Goal: Task Accomplishment & Management: Use online tool/utility

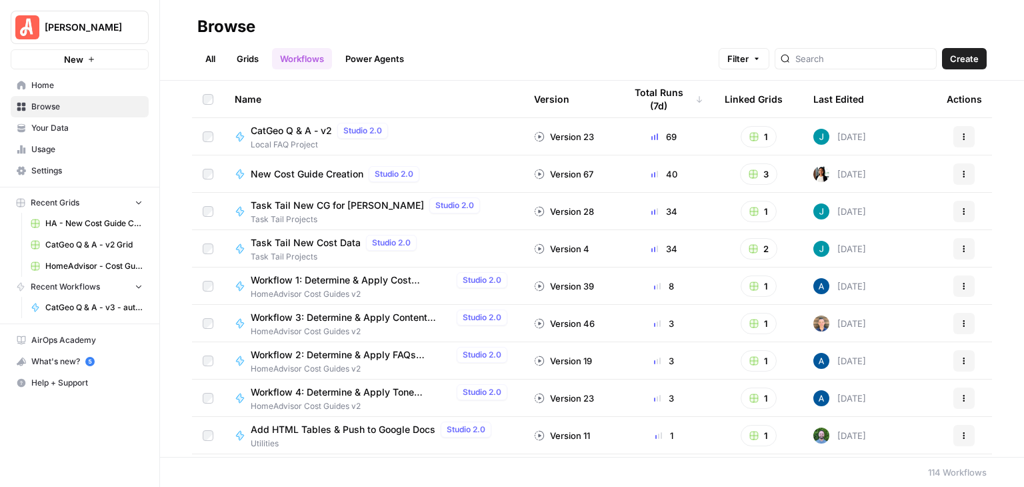
click at [299, 131] on span "CatGeo Q & A - v2" at bounding box center [291, 130] width 81 height 13
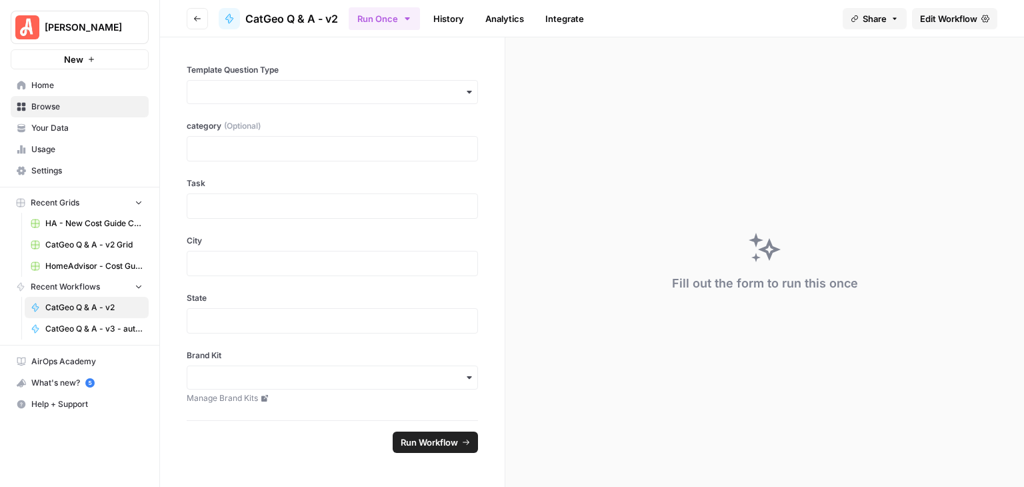
click at [926, 18] on span "Edit Workflow" at bounding box center [948, 18] width 57 height 13
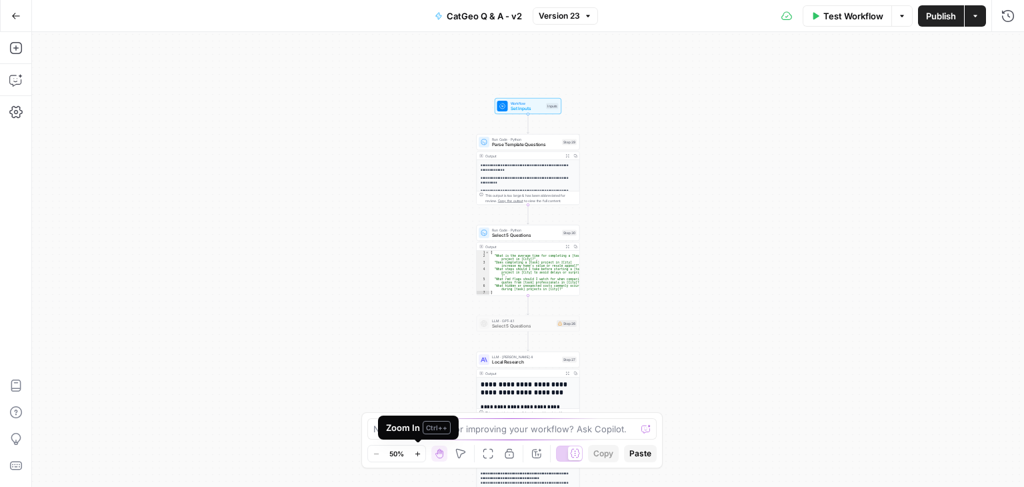
click at [419, 447] on button "Zoom In" at bounding box center [417, 453] width 16 height 16
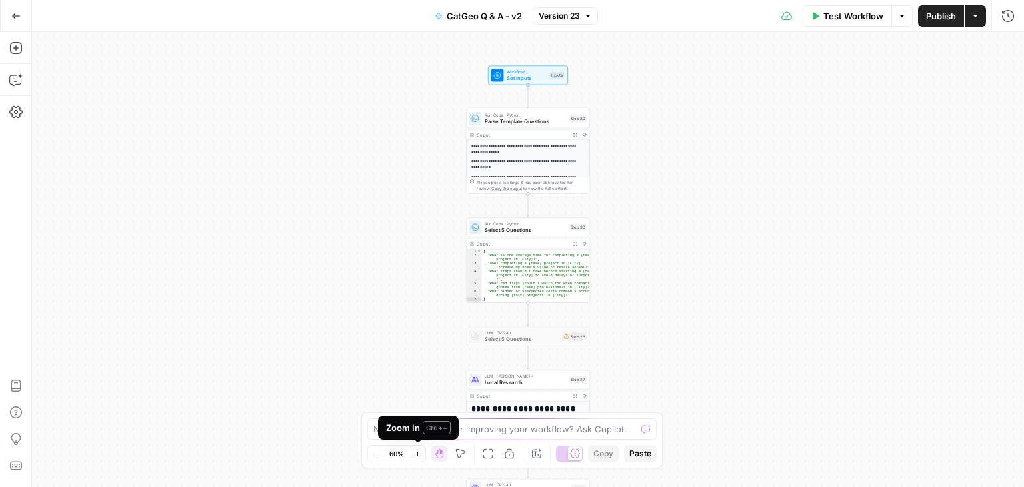
click at [419, 447] on button "Zoom In" at bounding box center [417, 453] width 16 height 16
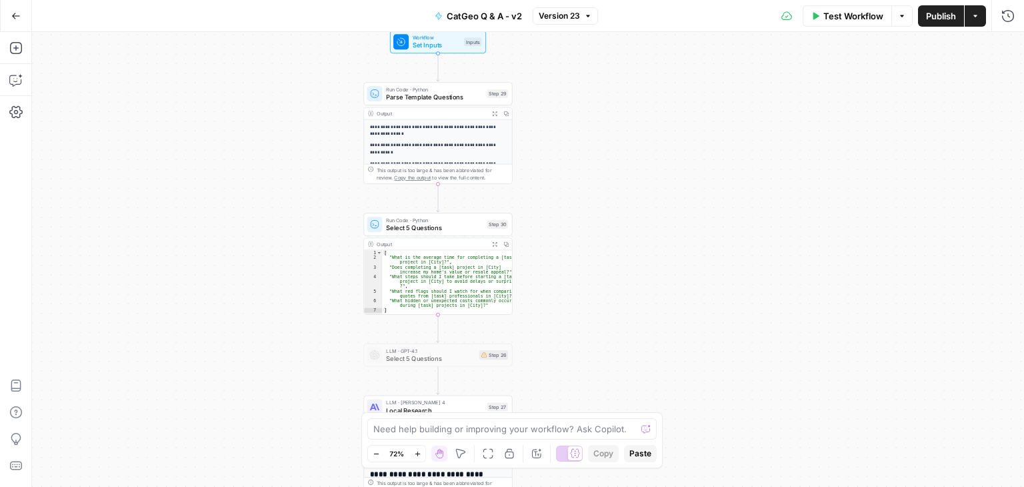
drag, startPoint x: 843, startPoint y: 252, endPoint x: 753, endPoint y: 255, distance: 90.1
click at [753, 255] on div "**********" at bounding box center [528, 259] width 992 height 455
click at [439, 65] on icon "Edge from start to step_29" at bounding box center [438, 67] width 3 height 28
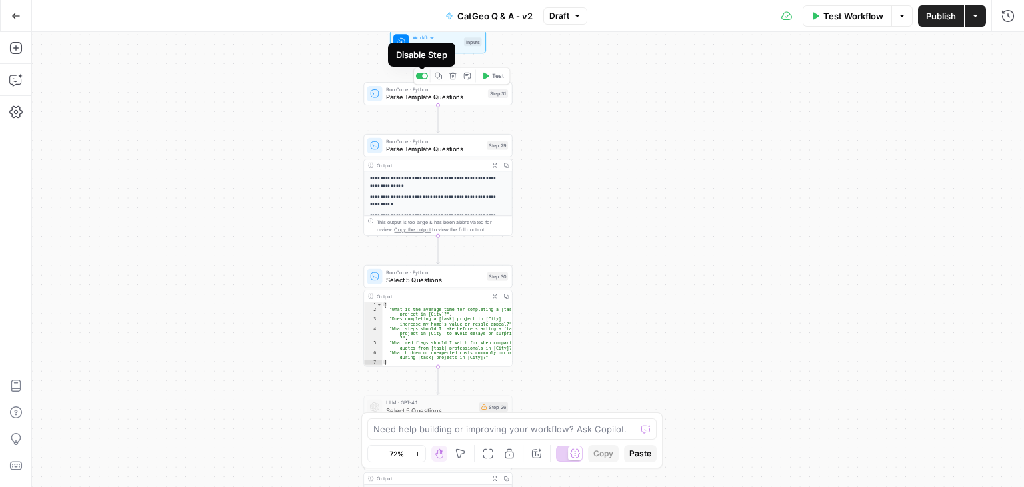
click at [427, 75] on div at bounding box center [424, 75] width 5 height 5
click at [932, 21] on span "Publish" at bounding box center [941, 15] width 30 height 13
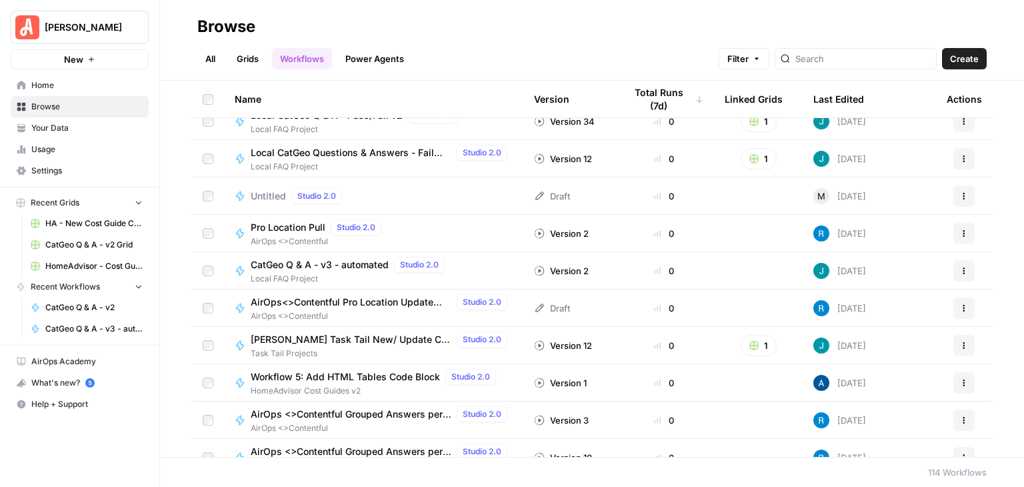
scroll to position [800, 0]
click at [355, 265] on span "CatGeo Q & A - v3 - automated" at bounding box center [320, 263] width 138 height 13
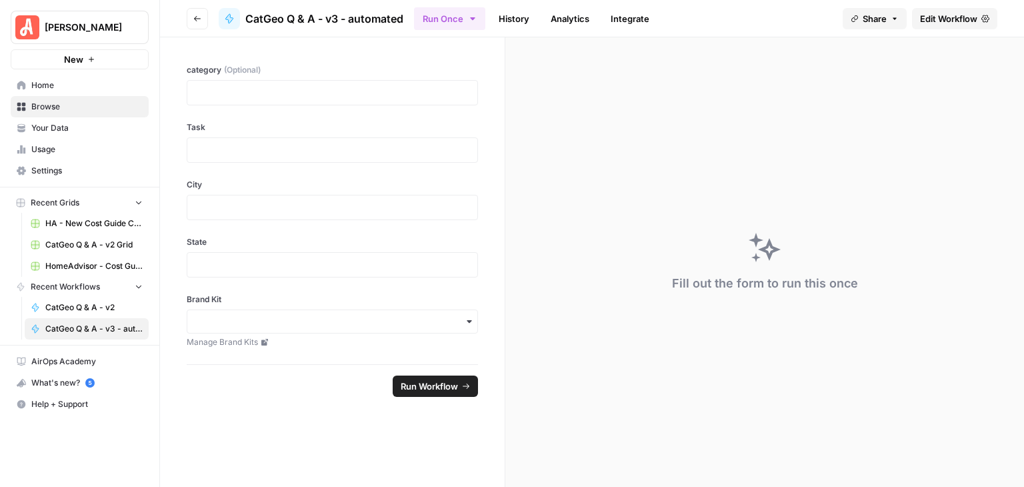
click at [925, 13] on span "Edit Workflow" at bounding box center [948, 18] width 57 height 13
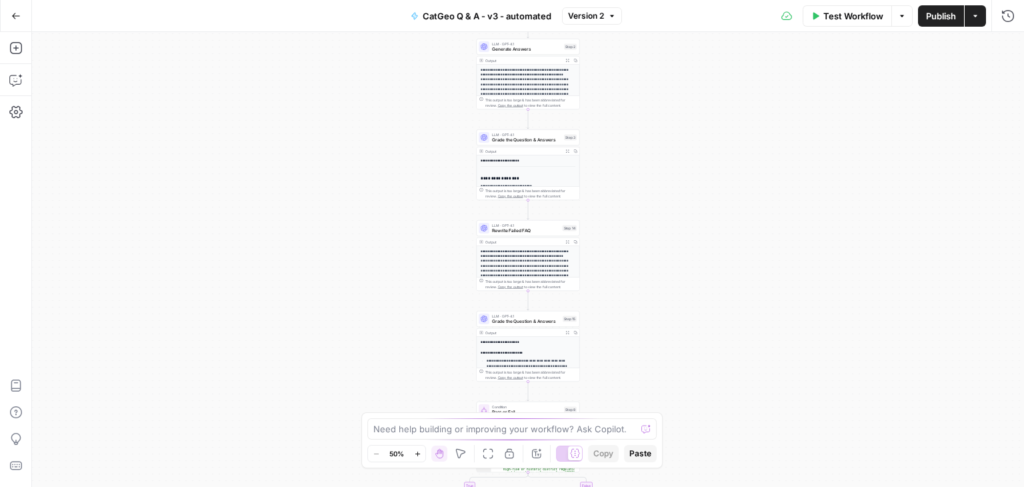
click at [419, 451] on icon "button" at bounding box center [417, 453] width 7 height 7
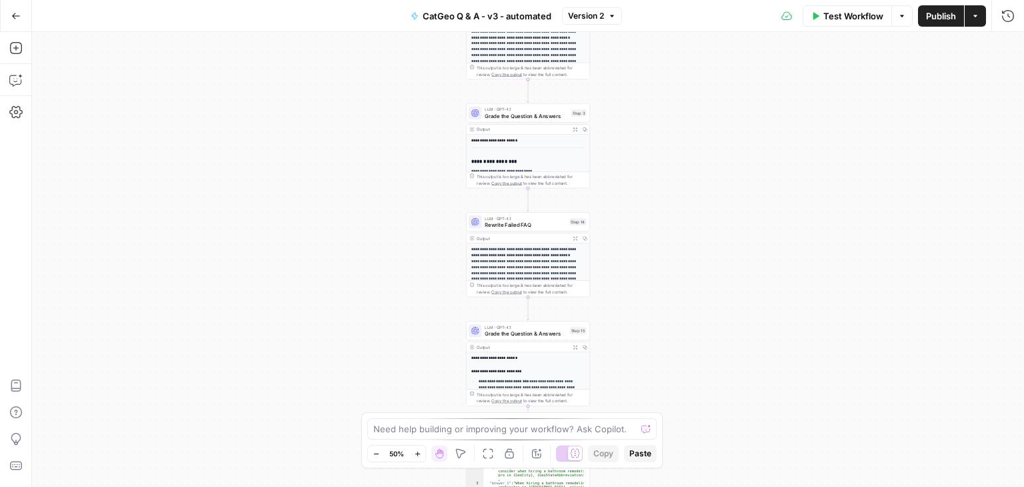
click at [419, 451] on icon "button" at bounding box center [417, 453] width 7 height 7
click at [417, 453] on icon "button" at bounding box center [417, 453] width 5 height 5
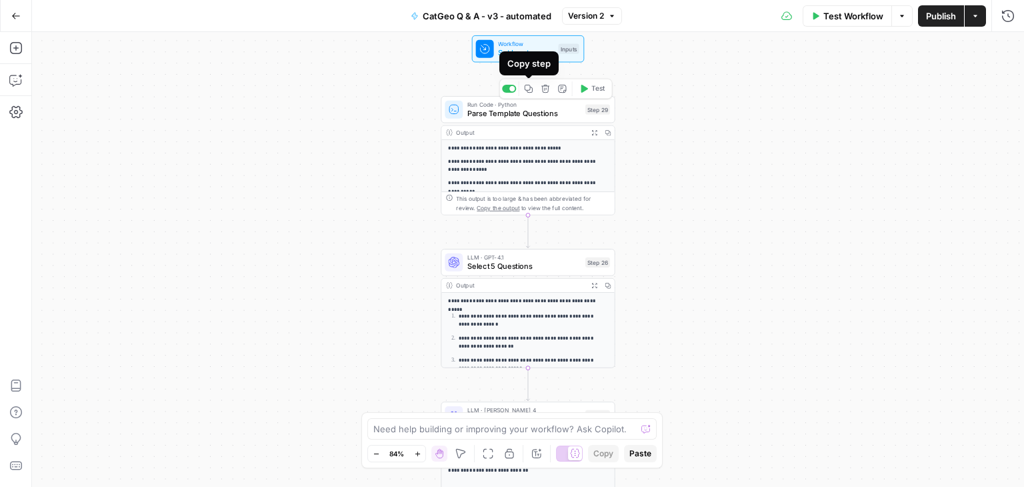
click at [525, 91] on icon "button" at bounding box center [528, 88] width 9 height 9
click at [19, 16] on icon "button" at bounding box center [15, 15] width 9 height 9
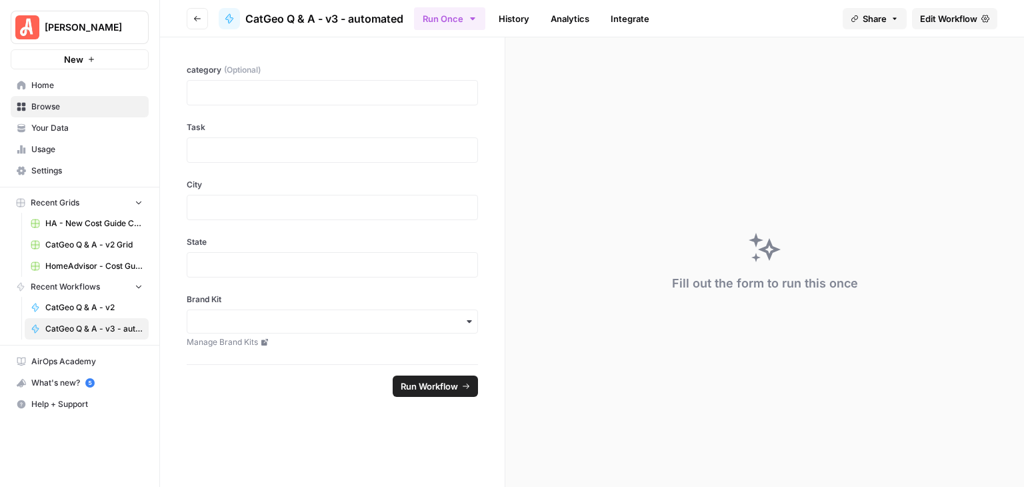
click at [111, 26] on span "[PERSON_NAME]" at bounding box center [85, 27] width 81 height 13
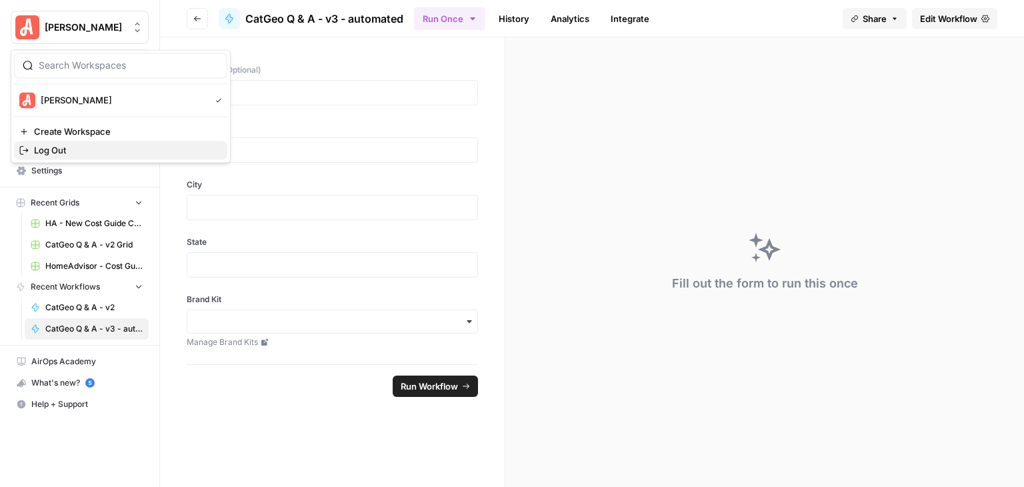
click at [156, 143] on span "Log Out" at bounding box center [125, 149] width 183 height 13
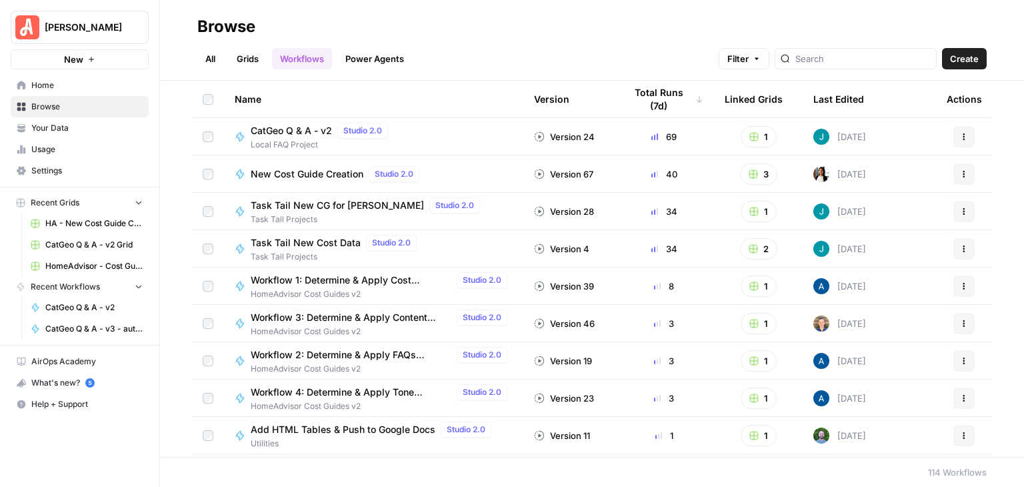
click at [319, 131] on span "CatGeo Q & A - v2" at bounding box center [291, 130] width 81 height 13
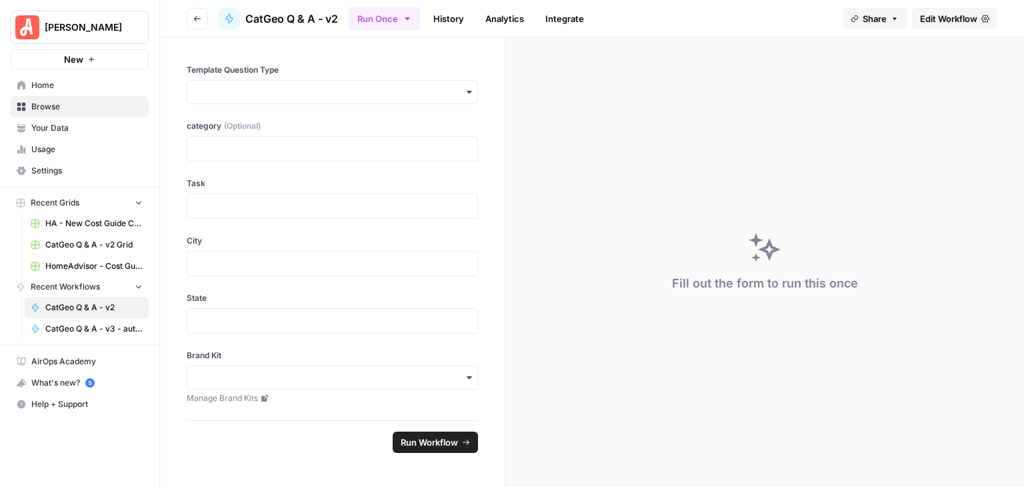
click at [923, 23] on span "Edit Workflow" at bounding box center [948, 18] width 57 height 13
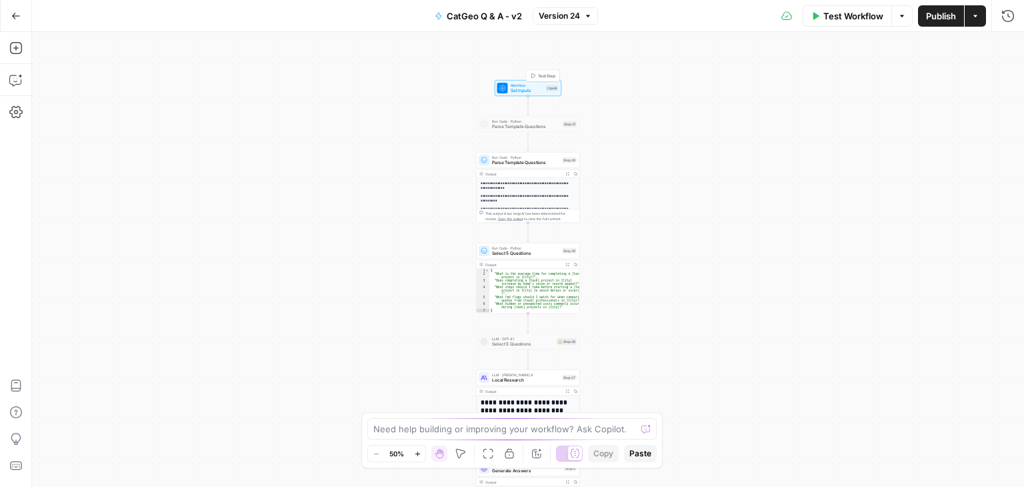
click at [539, 87] on span "Set Inputs" at bounding box center [527, 90] width 33 height 7
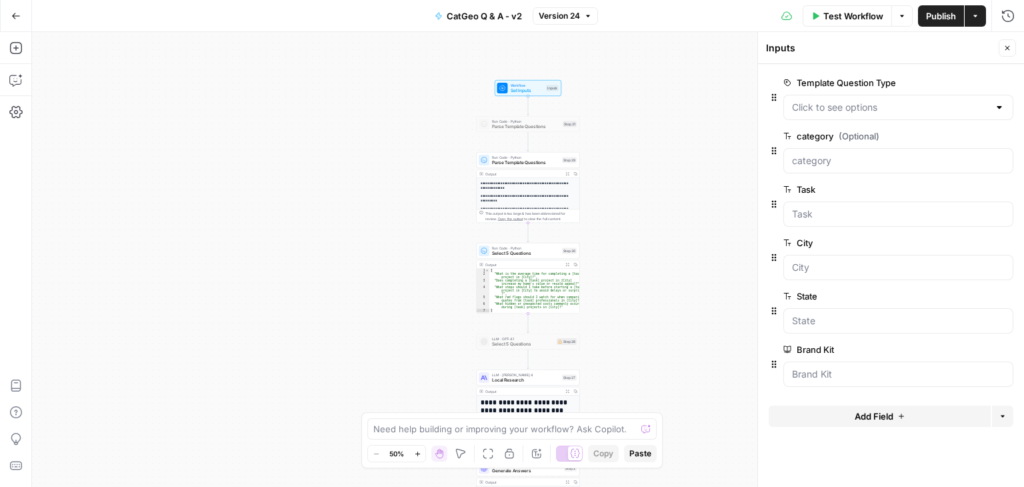
click at [1003, 81] on icon "button" at bounding box center [1005, 82] width 7 height 7
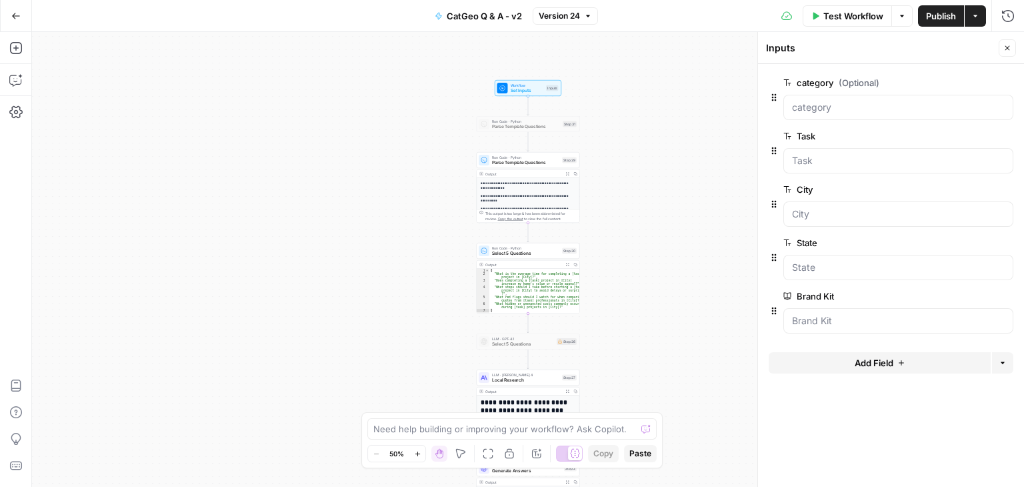
click at [653, 89] on div "**********" at bounding box center [528, 259] width 992 height 455
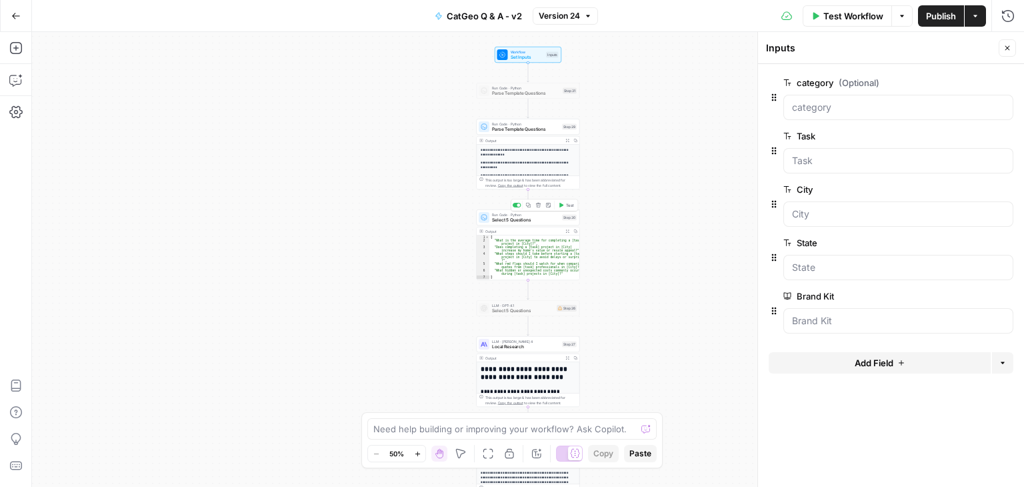
click at [537, 219] on span "Select 5 Questions" at bounding box center [525, 220] width 67 height 7
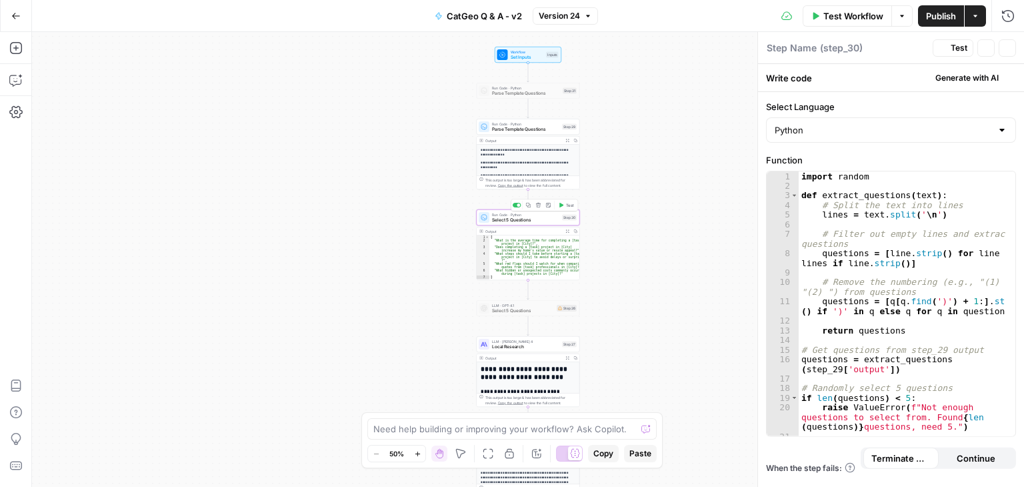
type textarea "Select 5 Questions"
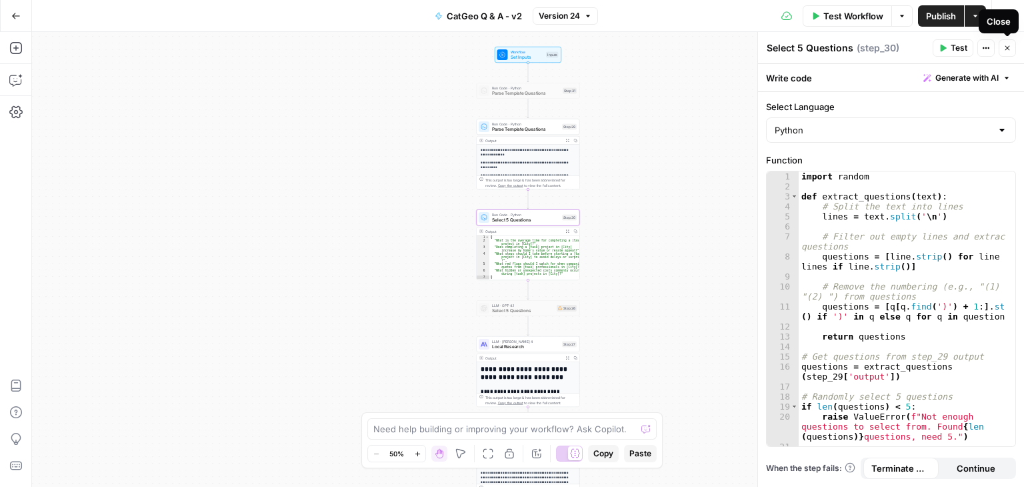
click at [1008, 49] on icon "button" at bounding box center [1007, 48] width 8 height 8
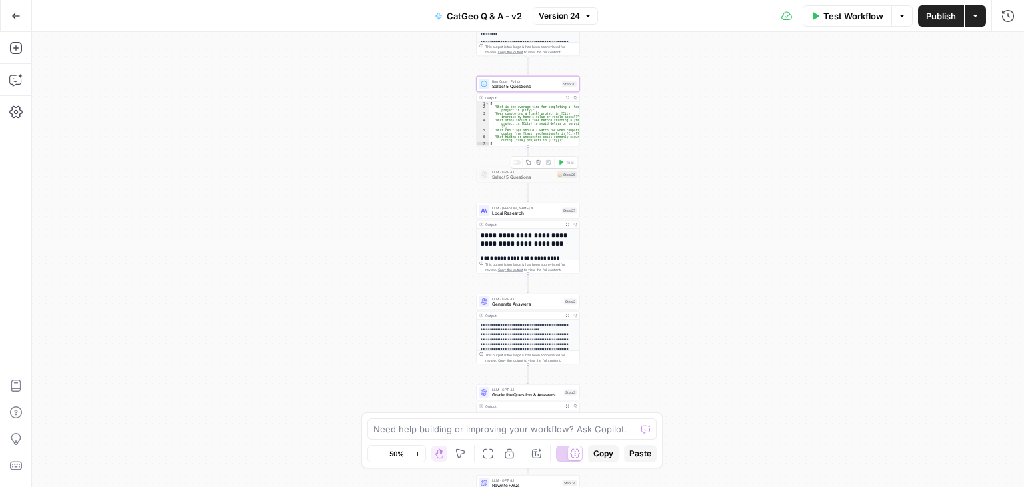
click at [539, 179] on span "Select 5 Questions" at bounding box center [523, 177] width 62 height 7
click at [515, 172] on span "LLM · GPT-4.1" at bounding box center [523, 171] width 62 height 5
click at [493, 177] on span "Select 5 Questions" at bounding box center [523, 177] width 62 height 7
click at [538, 164] on icon "button" at bounding box center [538, 162] width 5 height 5
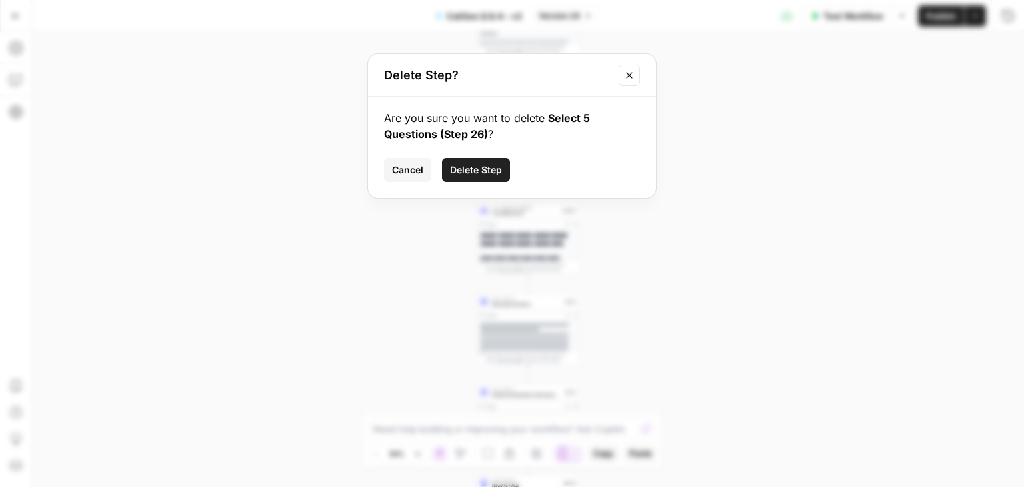
click at [497, 171] on span "Delete Step" at bounding box center [476, 169] width 52 height 13
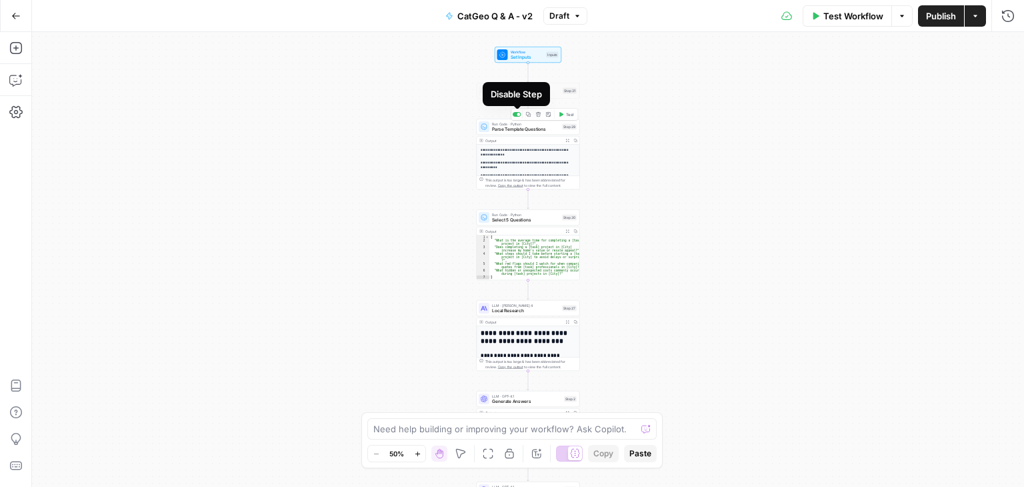
click at [519, 114] on div at bounding box center [518, 114] width 3 height 3
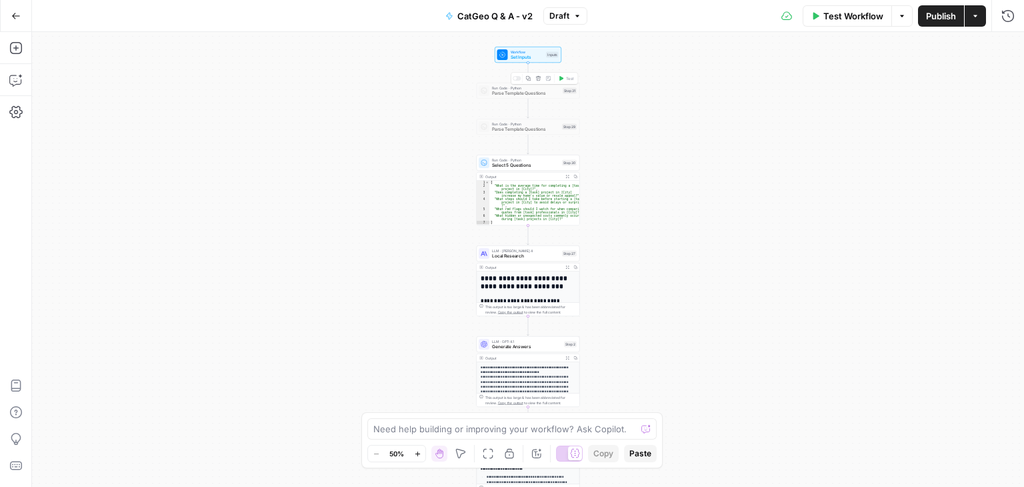
click at [525, 92] on span "Parse Template Questions" at bounding box center [526, 93] width 68 height 7
click at [516, 79] on div at bounding box center [517, 78] width 9 height 5
click at [668, 103] on div "**********" at bounding box center [528, 259] width 992 height 455
click at [538, 53] on span "Workflow" at bounding box center [527, 51] width 33 height 5
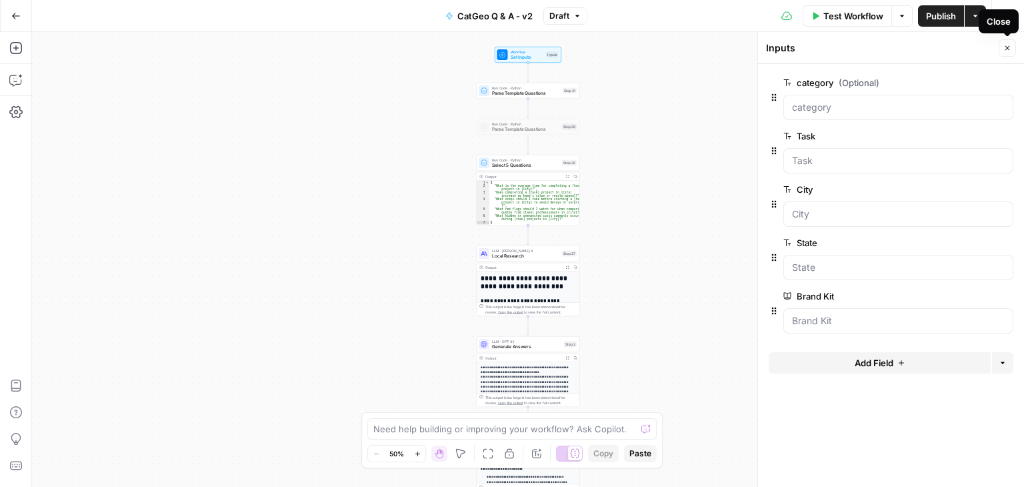
click at [1010, 49] on icon "button" at bounding box center [1007, 48] width 8 height 8
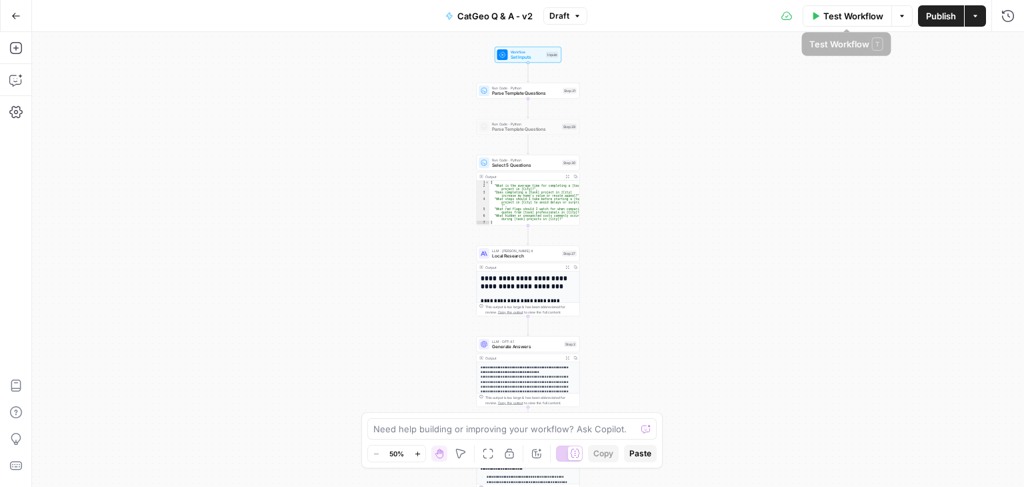
click at [829, 13] on span "Test Workflow" at bounding box center [853, 15] width 60 height 13
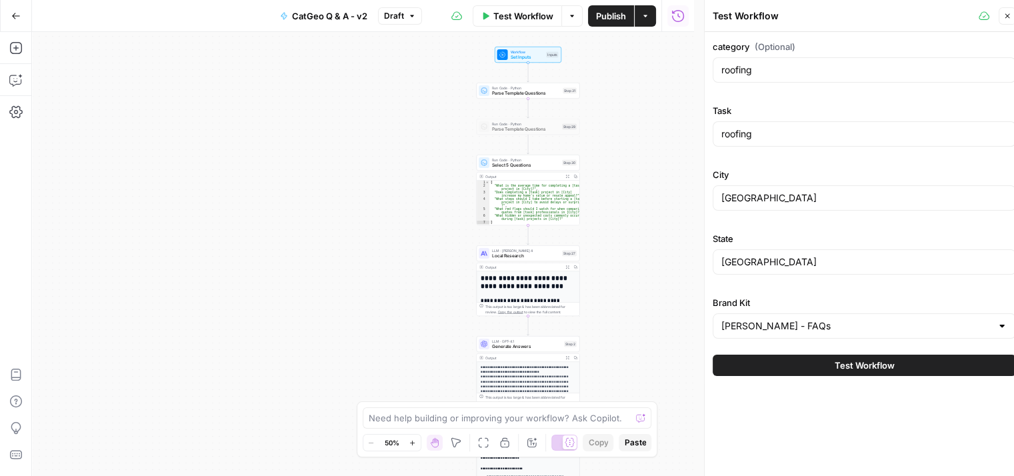
click at [1008, 17] on icon "button" at bounding box center [1007, 16] width 8 height 8
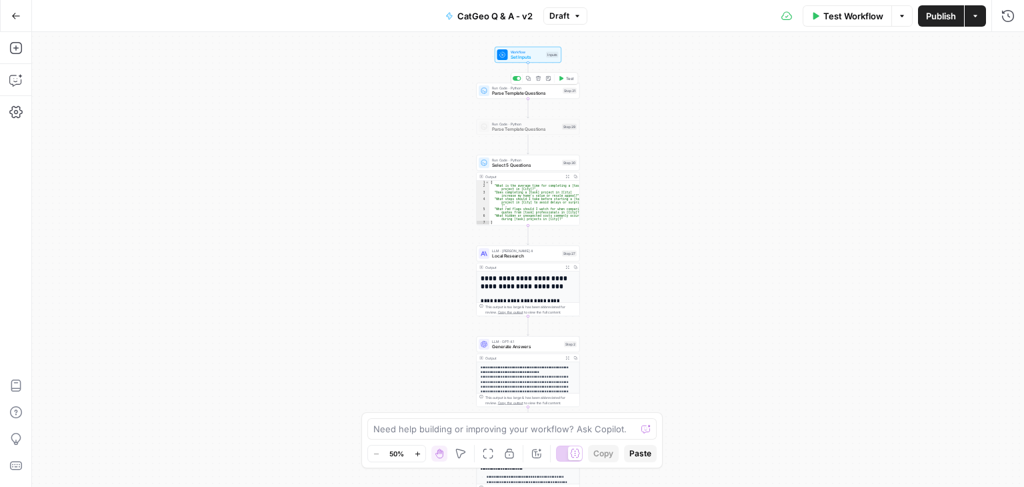
click at [563, 78] on icon "button" at bounding box center [561, 78] width 4 height 5
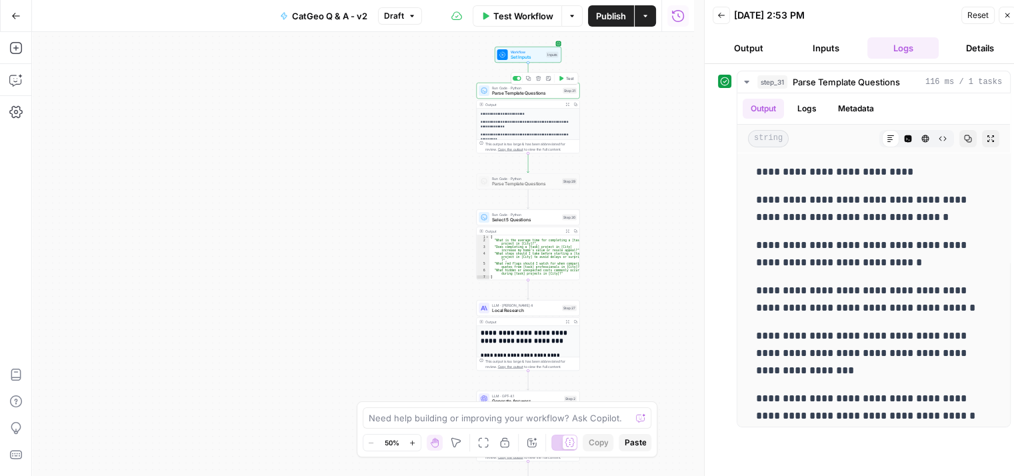
drag, startPoint x: 977, startPoint y: 9, endPoint x: 964, endPoint y: 13, distance: 13.3
click at [976, 9] on span "Reset" at bounding box center [977, 15] width 21 height 12
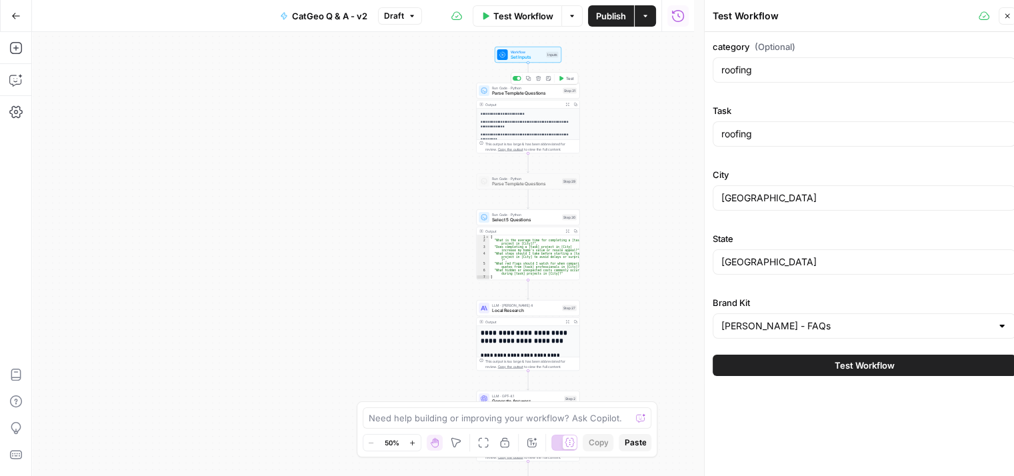
click at [797, 142] on div "roofing" at bounding box center [864, 133] width 303 height 25
drag, startPoint x: 797, startPoint y: 140, endPoint x: 781, endPoint y: 131, distance: 18.8
click at [707, 133] on div "Test Workflow Close category (Optional) roofing Task roofing City Dallas State …" at bounding box center [864, 243] width 320 height 487
click at [781, 130] on input "roofing" at bounding box center [864, 133] width 286 height 13
type input "r"
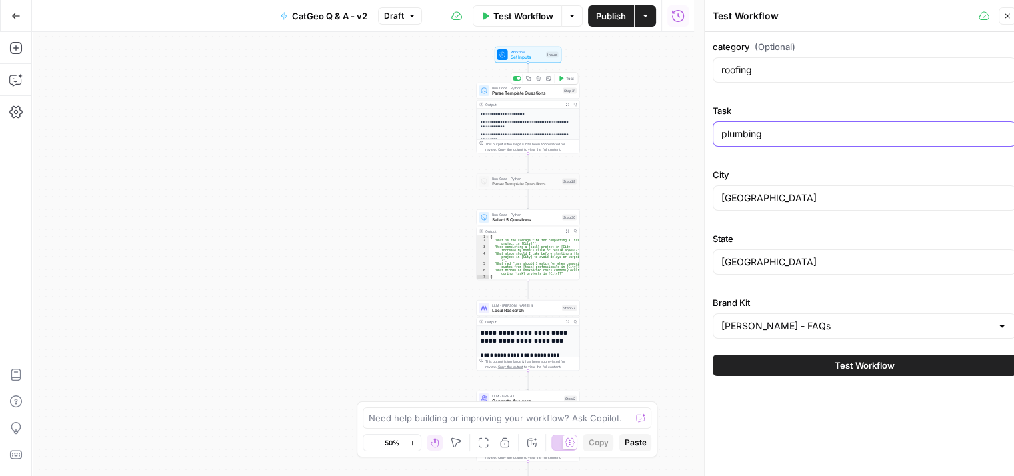
drag, startPoint x: 779, startPoint y: 136, endPoint x: 704, endPoint y: 135, distance: 74.7
click at [687, 135] on body "**********" at bounding box center [507, 238] width 1014 height 476
type input "plumbing"
drag, startPoint x: 779, startPoint y: 140, endPoint x: 742, endPoint y: 137, distance: 37.5
click at [742, 137] on div "plumbing" at bounding box center [864, 133] width 303 height 25
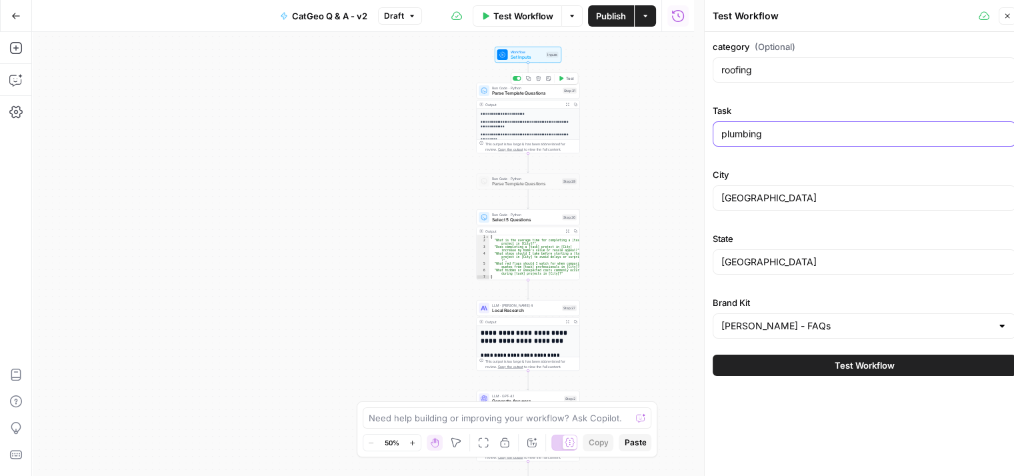
click at [755, 137] on input "plumbing" at bounding box center [864, 133] width 286 height 13
drag, startPoint x: 766, startPoint y: 137, endPoint x: 712, endPoint y: 137, distance: 54.0
click at [712, 137] on div "category (Optional) roofing Task plumbing City Dallas State TX Brand Kit Angi -…" at bounding box center [864, 208] width 319 height 352
drag, startPoint x: 761, startPoint y: 71, endPoint x: 709, endPoint y: 74, distance: 52.1
click at [709, 74] on div "Test Workflow Close category (Optional) roofing Task plumbing City Dallas State…" at bounding box center [864, 243] width 320 height 487
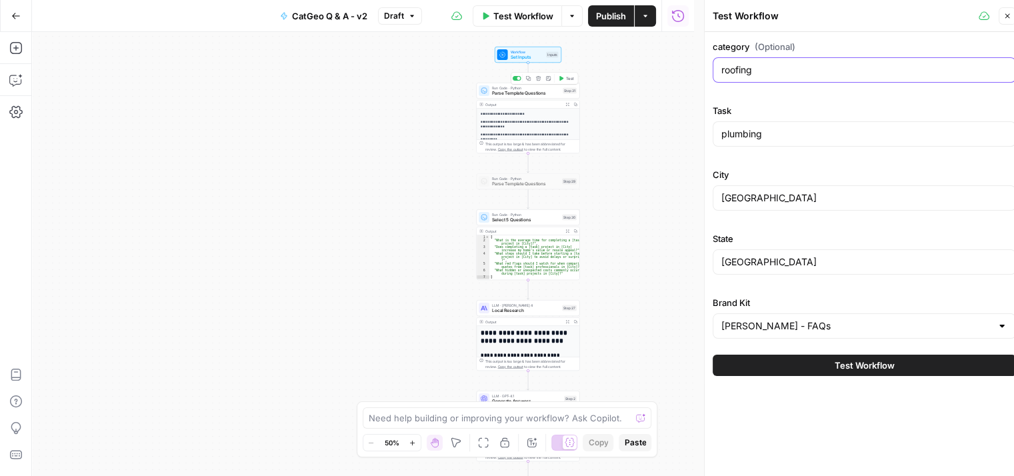
paste input "plumb"
type input "plumbing"
click at [1005, 17] on icon "button" at bounding box center [1007, 16] width 8 height 8
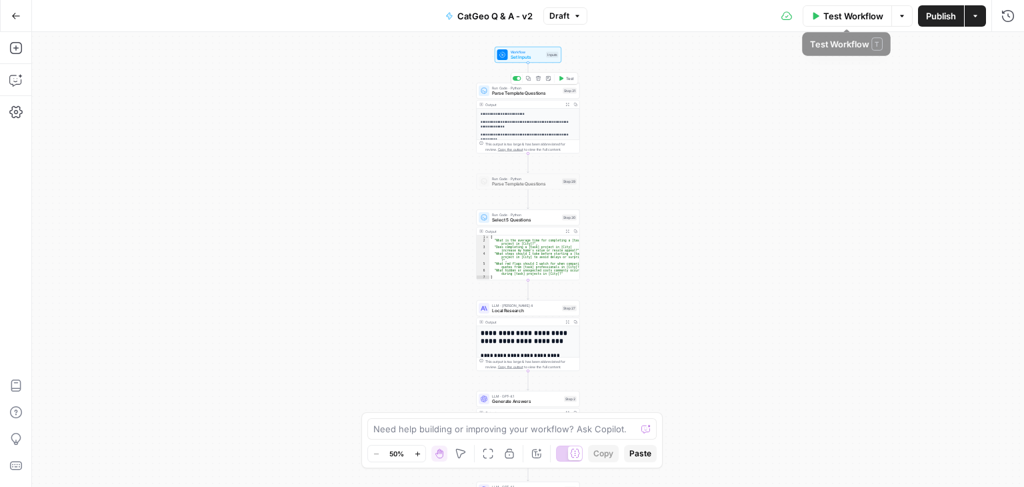
click at [848, 25] on button "Test Workflow" at bounding box center [847, 15] width 89 height 21
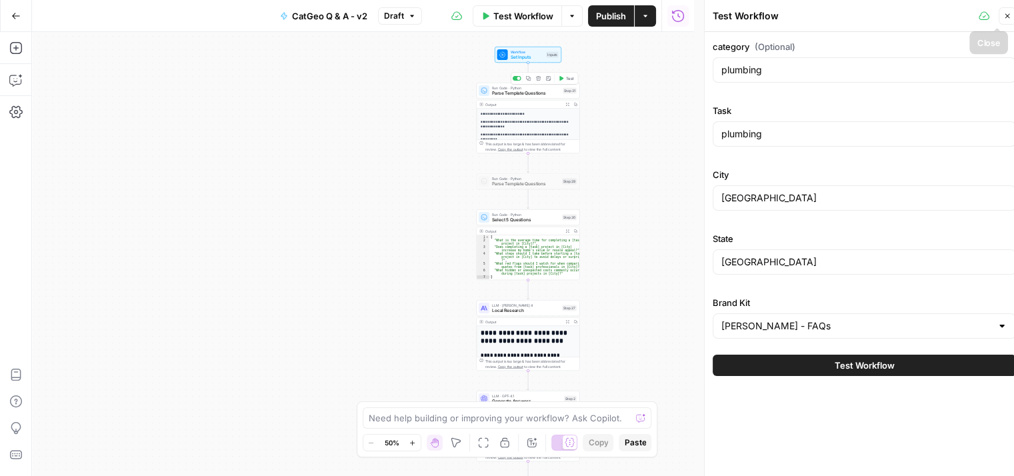
click at [1005, 13] on icon "button" at bounding box center [1007, 16] width 8 height 8
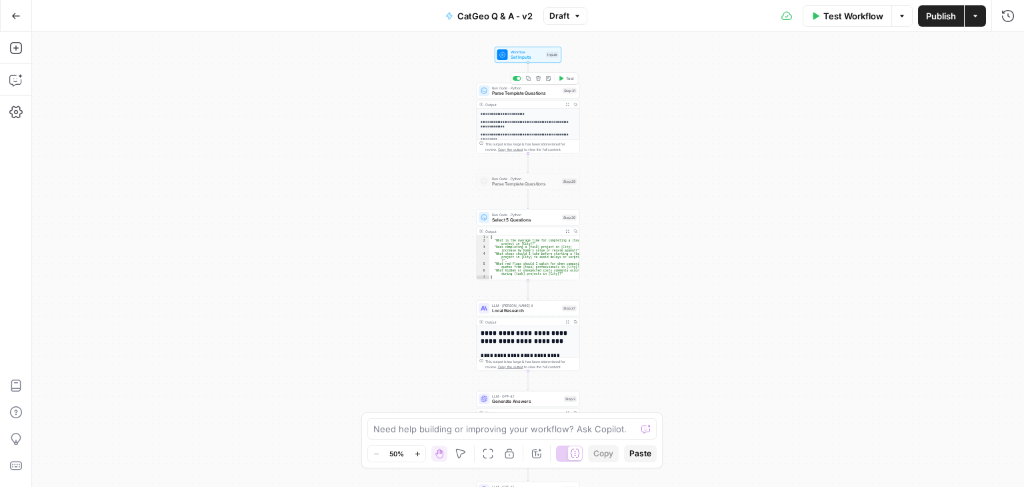
click at [567, 78] on span "Test" at bounding box center [570, 78] width 8 height 6
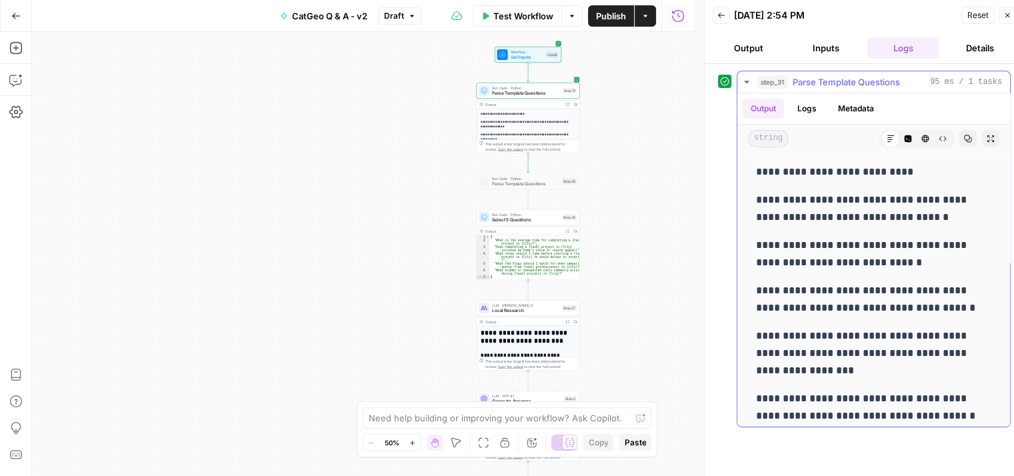
click at [747, 83] on icon "button" at bounding box center [746, 82] width 11 height 11
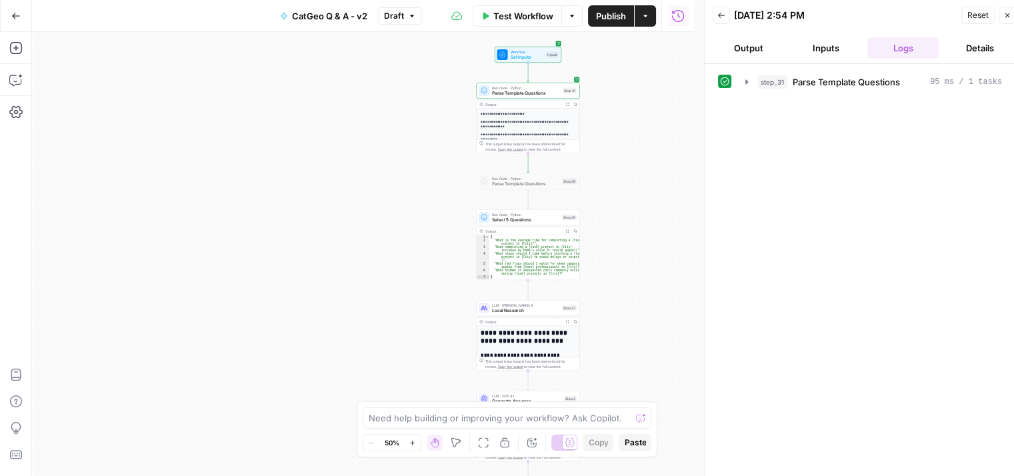
click at [975, 17] on span "Reset" at bounding box center [977, 15] width 21 height 12
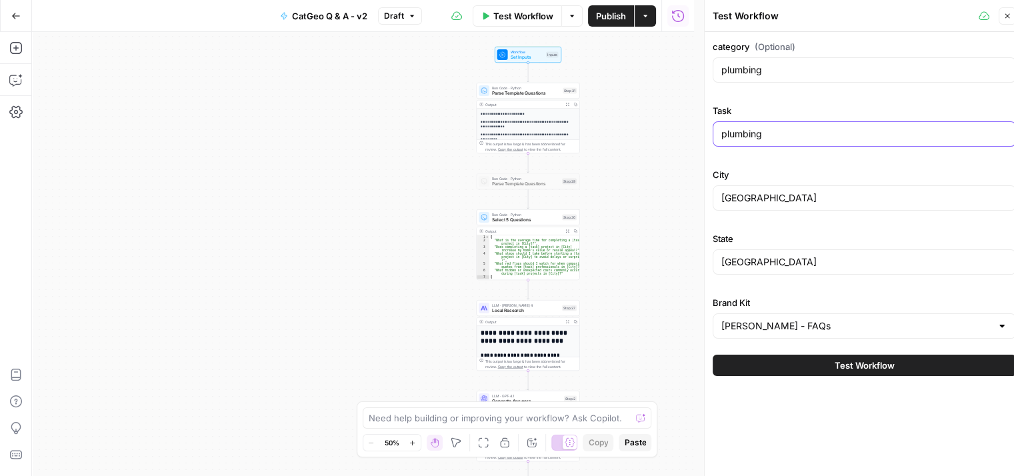
click at [783, 133] on input "plumbing" at bounding box center [864, 133] width 286 height 13
type input "p"
drag, startPoint x: 779, startPoint y: 134, endPoint x: 683, endPoint y: 132, distance: 96.0
click at [683, 132] on body "**********" at bounding box center [507, 238] width 1014 height 476
drag, startPoint x: 725, startPoint y: 137, endPoint x: 717, endPoint y: 133, distance: 8.7
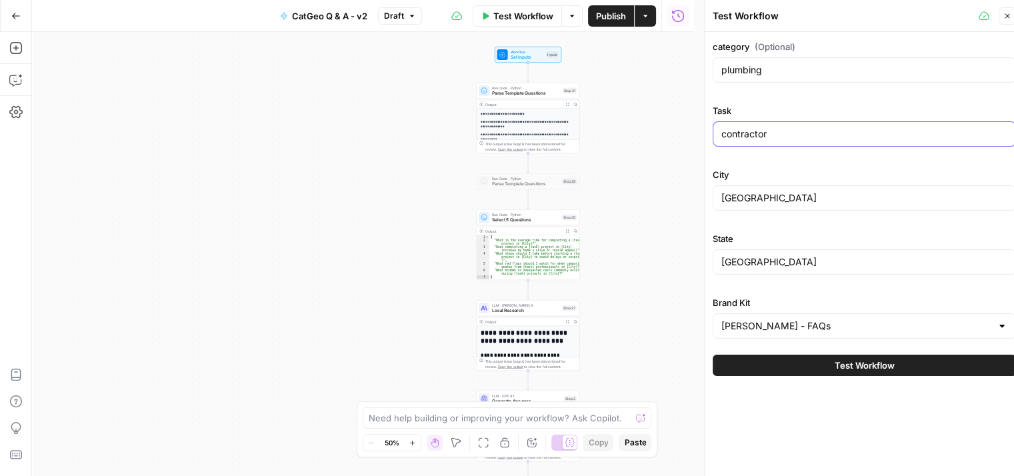
click at [715, 134] on div "contractor" at bounding box center [864, 133] width 303 height 25
drag, startPoint x: 776, startPoint y: 132, endPoint x: 751, endPoint y: 132, distance: 24.7
click at [707, 133] on div "Test Workflow Close category (Optional) plumbing Task contractor City Dallas St…" at bounding box center [864, 243] width 320 height 487
type input "contractor"
drag, startPoint x: 771, startPoint y: 69, endPoint x: 711, endPoint y: 70, distance: 60.0
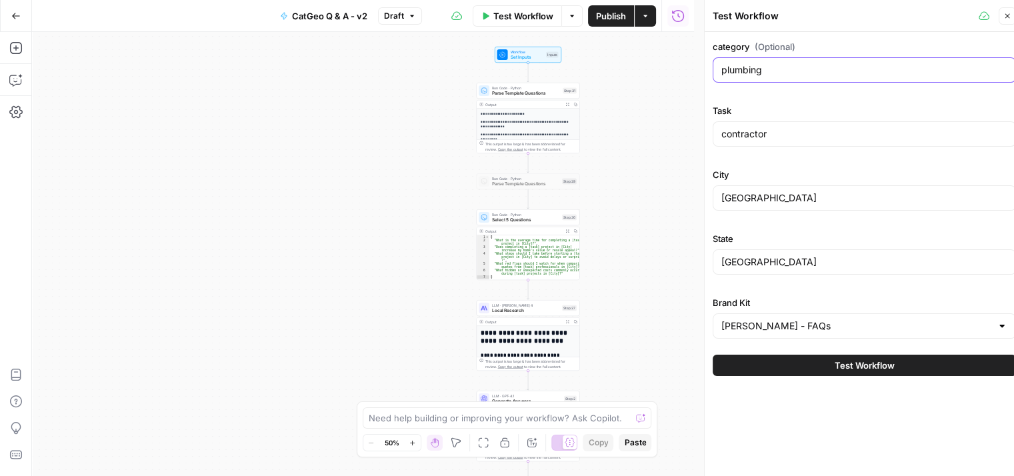
click at [711, 70] on div "Test Workflow Close category (Optional) plumbing Task contractor City Dallas St…" at bounding box center [864, 243] width 320 height 487
paste input "contractor"
type input "contractor"
click at [1007, 15] on icon "button" at bounding box center [1007, 16] width 8 height 8
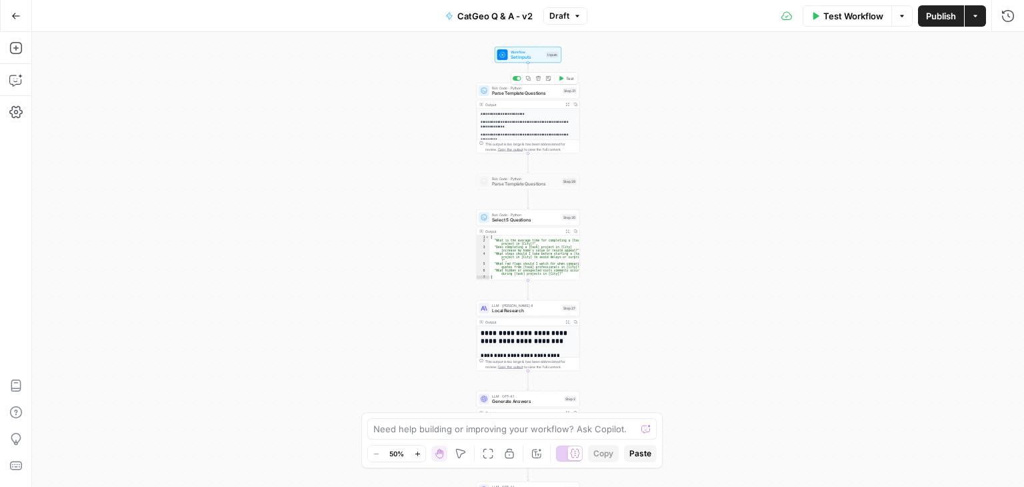
click at [566, 78] on span "Test" at bounding box center [570, 78] width 8 height 6
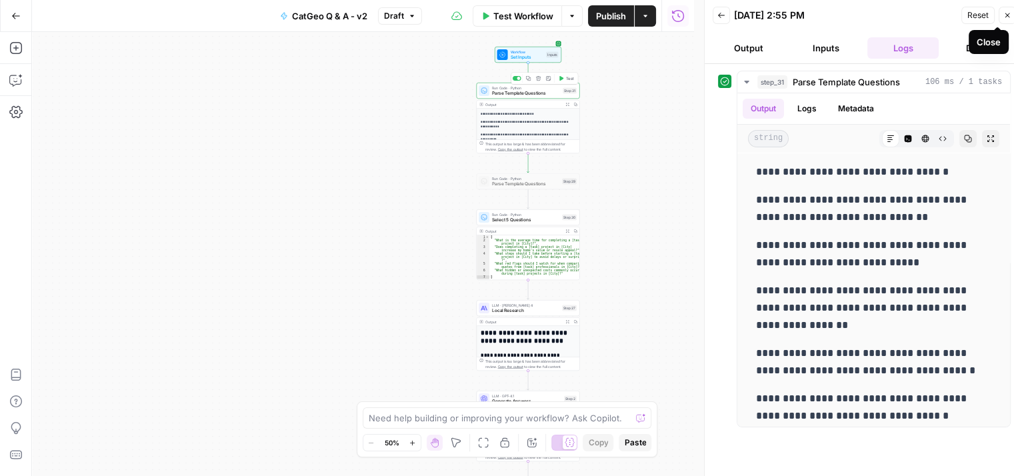
click at [973, 11] on span "Reset" at bounding box center [977, 15] width 21 height 12
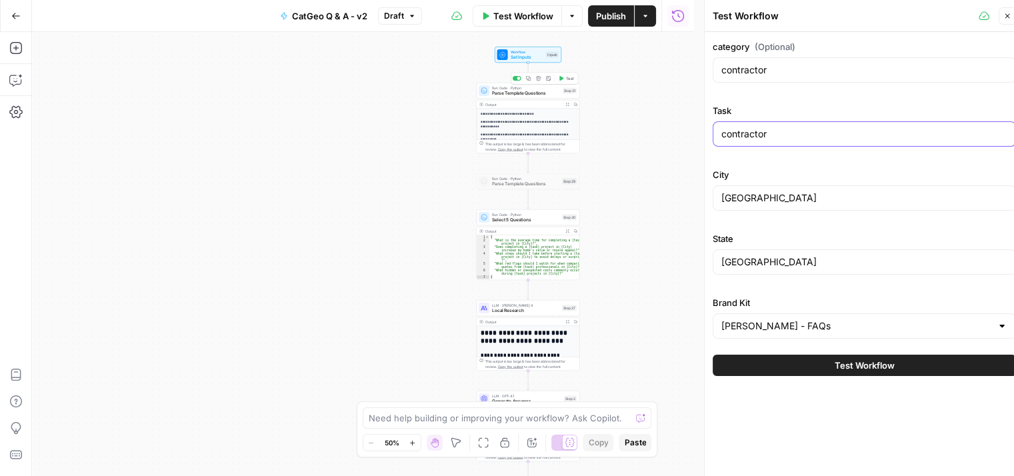
drag, startPoint x: 793, startPoint y: 131, endPoint x: 708, endPoint y: 143, distance: 85.4
click at [708, 143] on div "Test Workflow Close category (Optional) contractor Task contractor City Dallas …" at bounding box center [864, 243] width 320 height 487
drag, startPoint x: 781, startPoint y: 128, endPoint x: 736, endPoint y: 131, distance: 44.8
click at [722, 137] on input "pest control" at bounding box center [864, 133] width 286 height 13
type input "pest control"
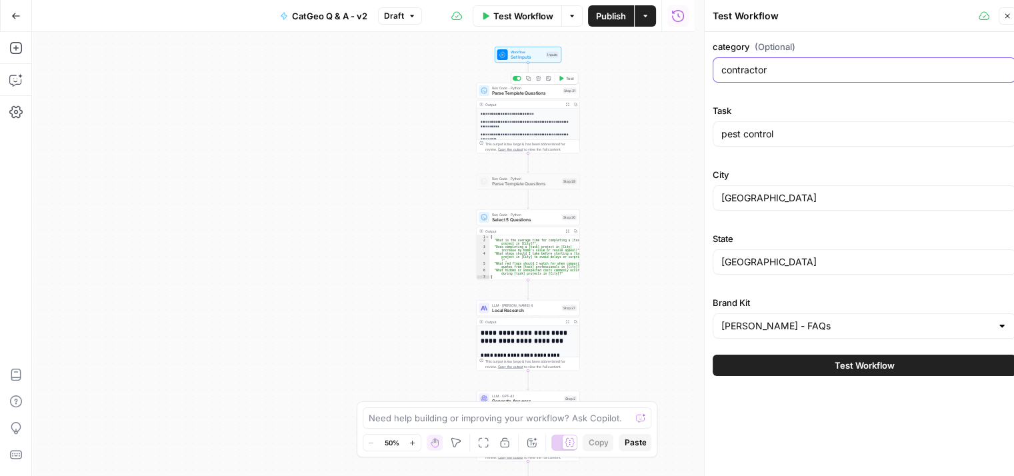
drag, startPoint x: 779, startPoint y: 73, endPoint x: 709, endPoint y: 86, distance: 71.3
click at [709, 86] on div "Test Workflow Close category (Optional) contractor Task pest control City Dalla…" at bounding box center [864, 243] width 320 height 487
paste input "pest control"
type input "pest control"
click at [1006, 17] on icon "button" at bounding box center [1007, 16] width 5 height 5
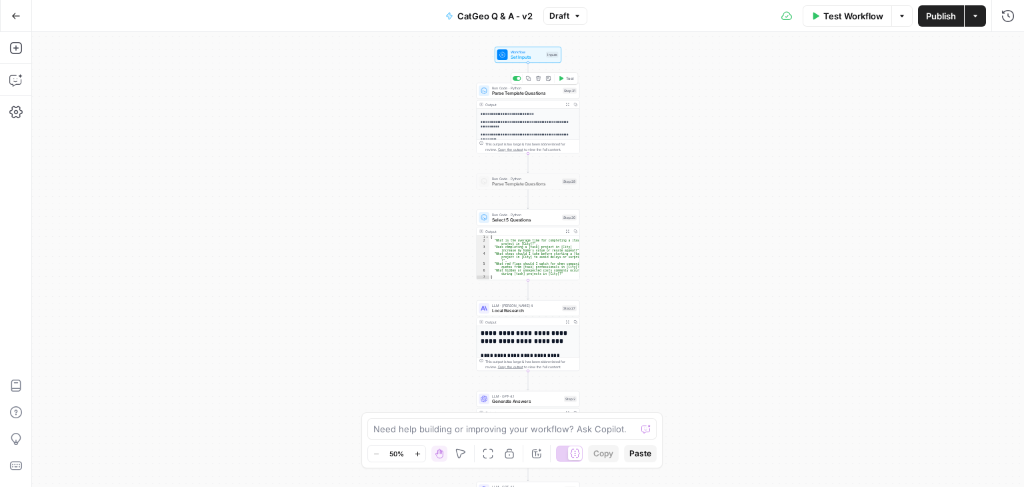
click at [566, 77] on span "Test" at bounding box center [570, 78] width 8 height 6
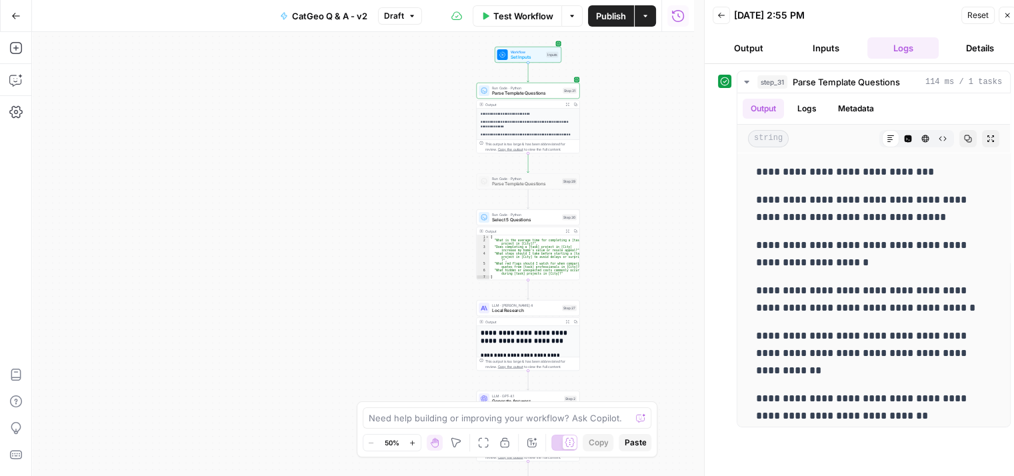
click at [1001, 13] on button "Close" at bounding box center [1007, 15] width 17 height 17
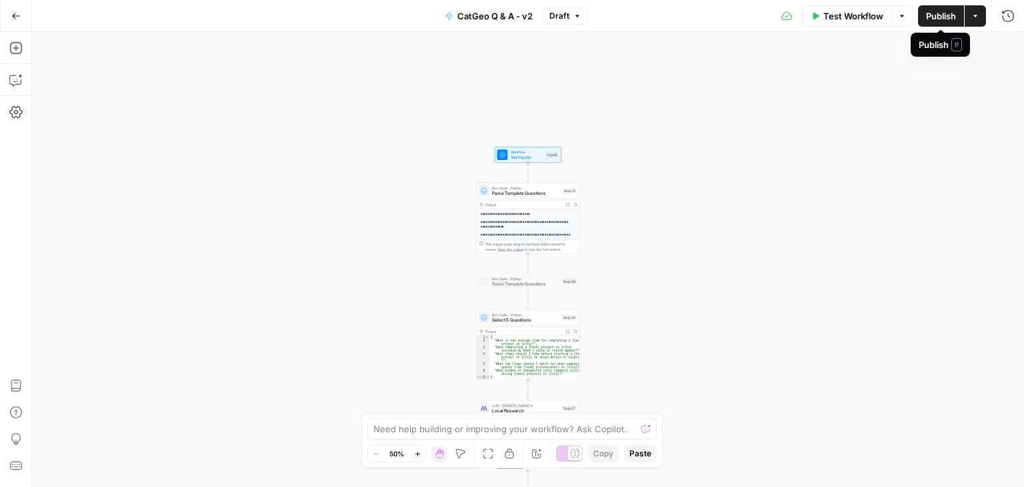
click at [935, 17] on span "Publish" at bounding box center [941, 15] width 30 height 13
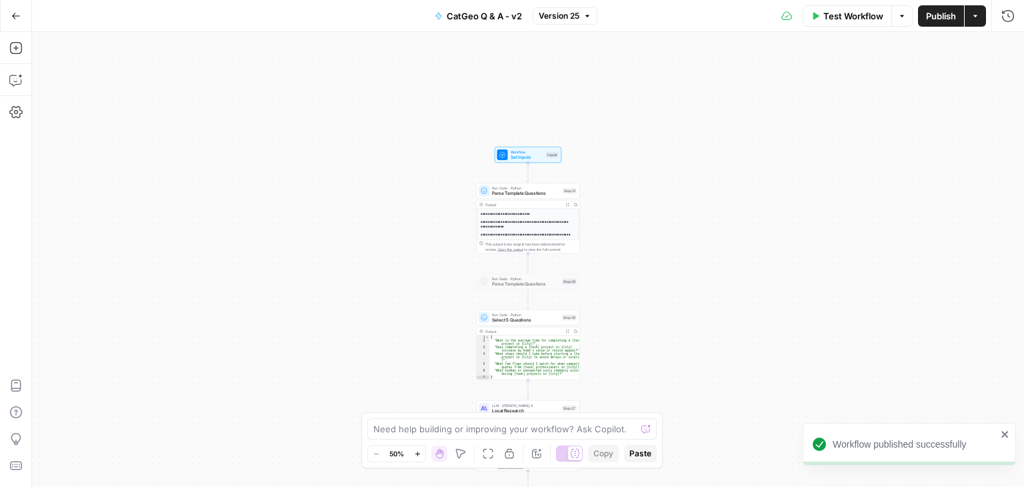
click at [709, 31] on div "Test Workflow Options Publish Actions Run History" at bounding box center [810, 15] width 427 height 31
click at [17, 18] on icon "button" at bounding box center [15, 15] width 9 height 9
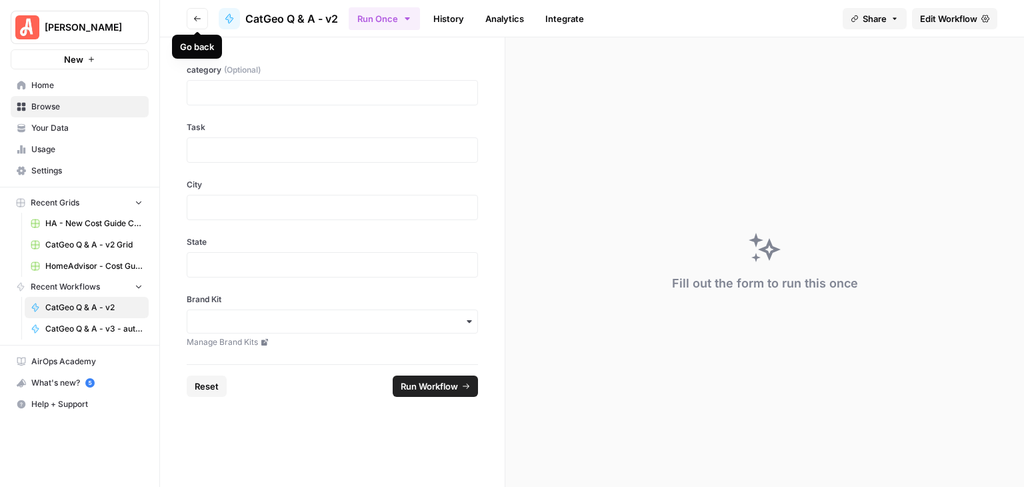
click at [192, 19] on button "Go back" at bounding box center [197, 18] width 21 height 21
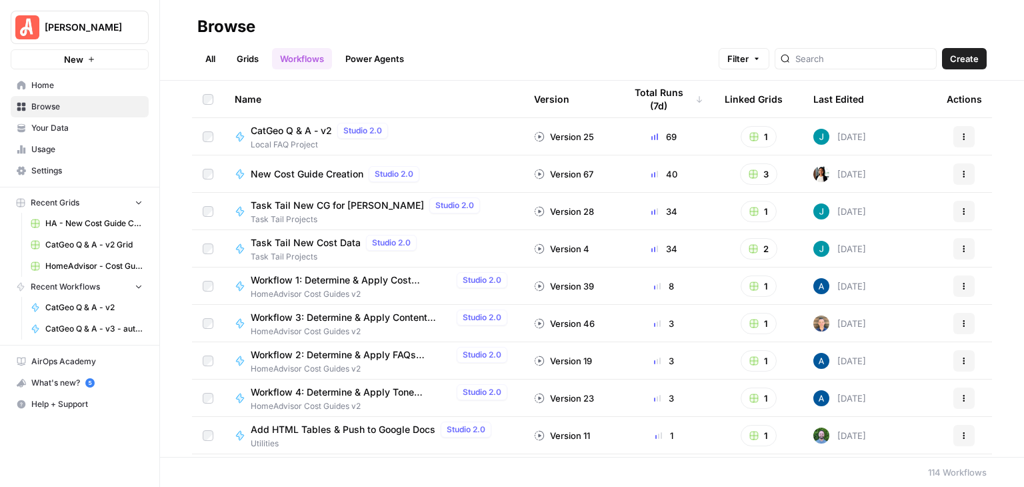
click at [243, 51] on link "Grids" at bounding box center [248, 58] width 38 height 21
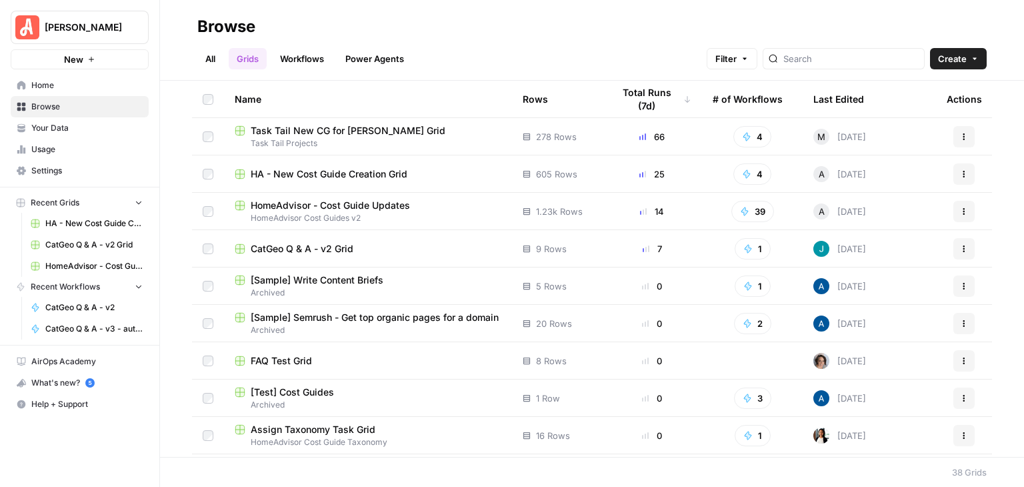
click at [298, 60] on link "Workflows" at bounding box center [302, 58] width 60 height 21
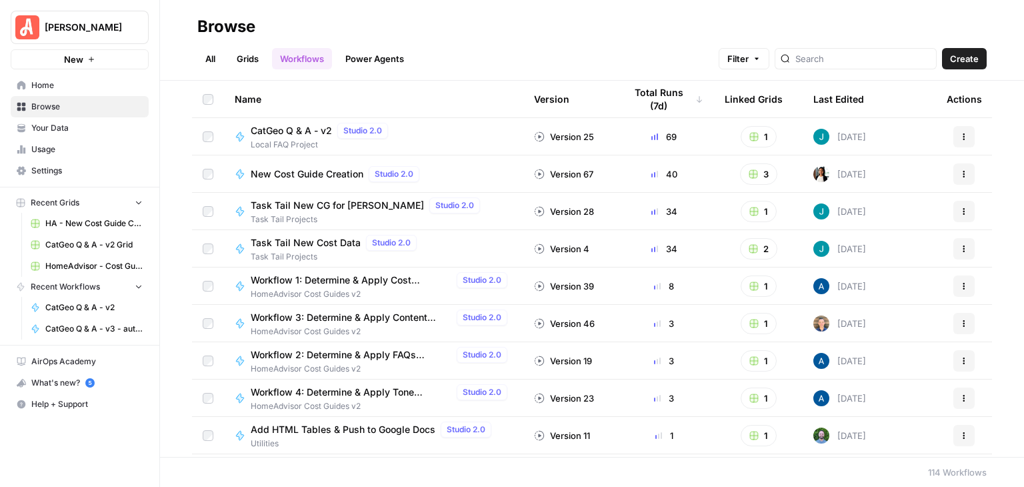
click at [301, 130] on span "CatGeo Q & A - v2" at bounding box center [291, 130] width 81 height 13
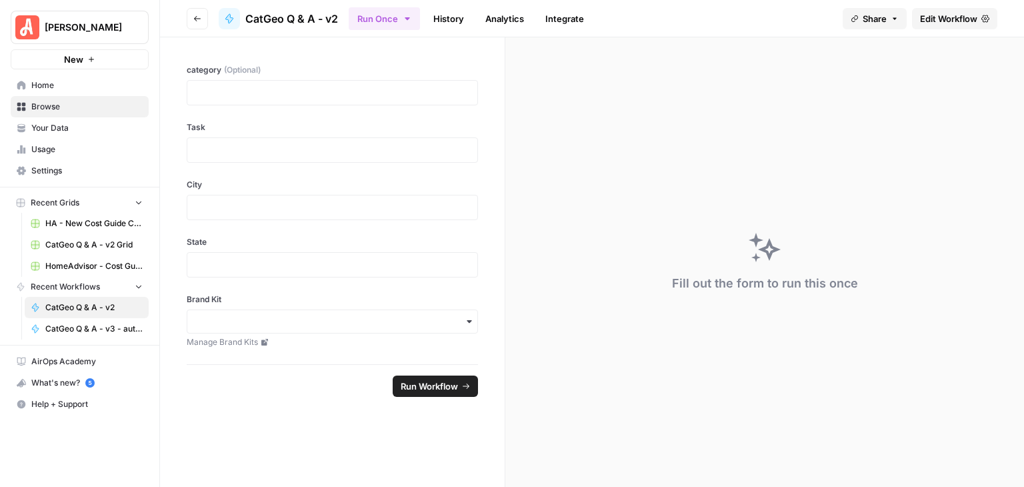
click at [325, 15] on span "CatGeo Q & A - v2" at bounding box center [291, 19] width 93 height 16
click at [233, 15] on icon at bounding box center [229, 18] width 11 height 11
click at [281, 22] on span "CatGeo Q & A - v2" at bounding box center [291, 19] width 93 height 16
click at [939, 14] on span "Edit Workflow" at bounding box center [948, 18] width 57 height 13
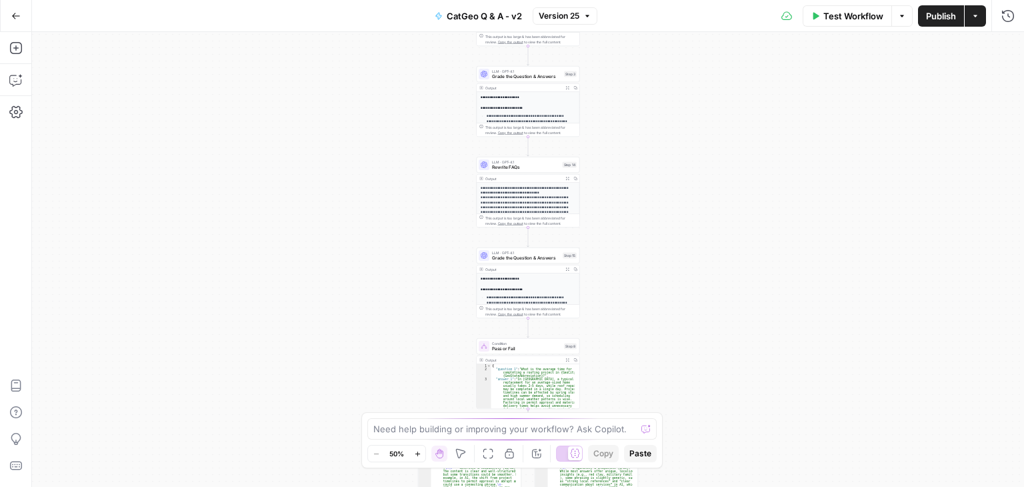
click at [503, 11] on span "CatGeo Q & A - v2" at bounding box center [484, 15] width 75 height 13
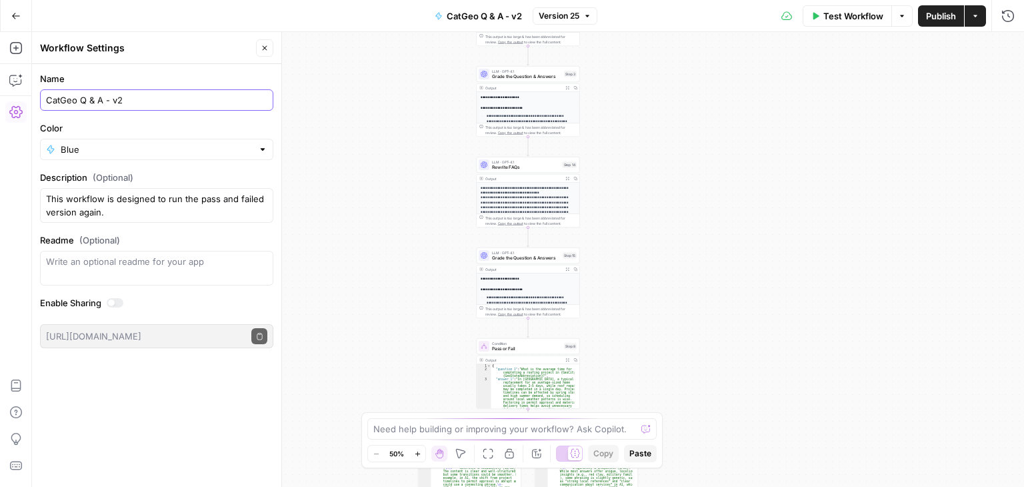
click at [127, 98] on input "CatGeo Q & A - v2" at bounding box center [156, 99] width 221 height 13
type input "CatGeo Q & A - v3"
click at [329, 97] on div "**********" at bounding box center [528, 259] width 992 height 455
click at [267, 49] on icon "button" at bounding box center [265, 48] width 8 height 8
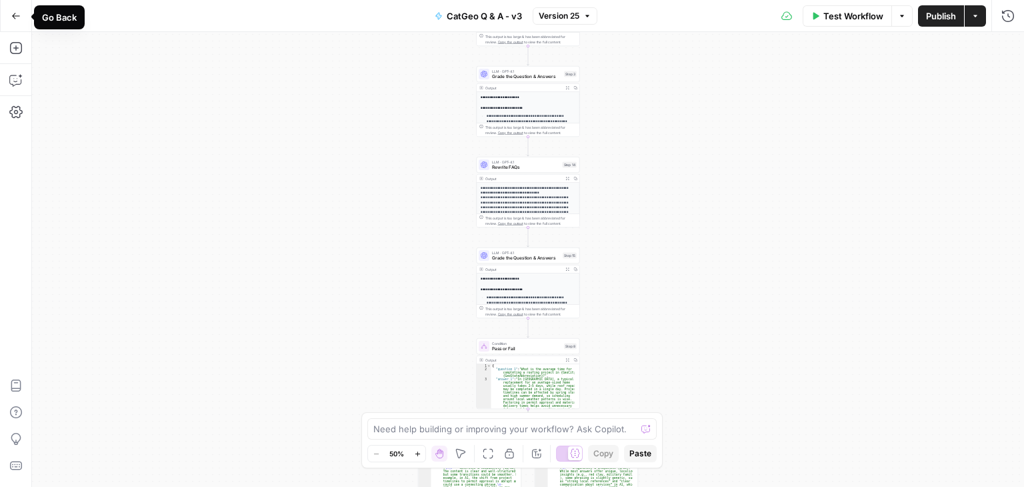
click at [15, 7] on button "Go Back" at bounding box center [16, 16] width 24 height 24
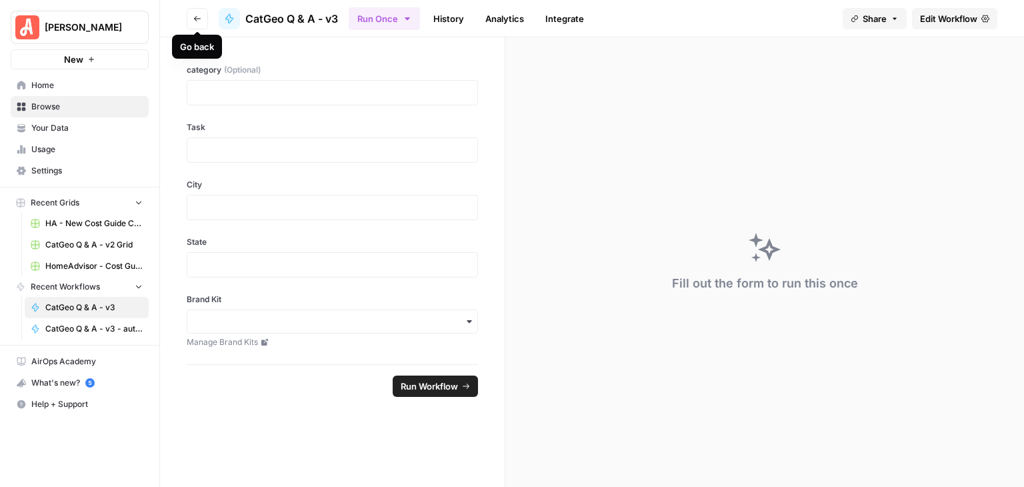
click at [193, 16] on icon "button" at bounding box center [197, 19] width 8 height 8
click at [193, 15] on icon "button" at bounding box center [197, 19] width 8 height 8
click at [190, 17] on button "Go back" at bounding box center [197, 18] width 21 height 21
click at [76, 105] on span "Browse" at bounding box center [86, 107] width 111 height 12
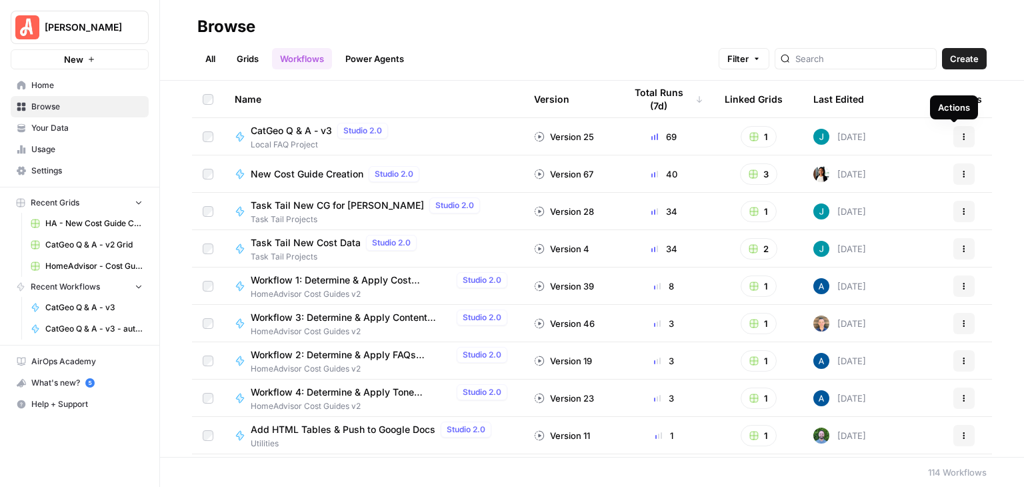
click at [960, 138] on icon "button" at bounding box center [964, 137] width 8 height 8
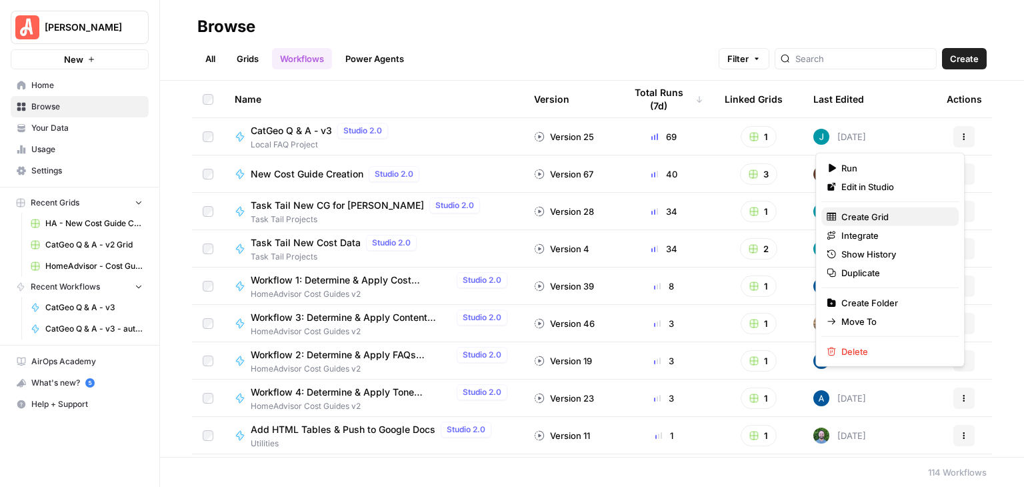
click at [875, 217] on span "Create Grid" at bounding box center [894, 216] width 107 height 13
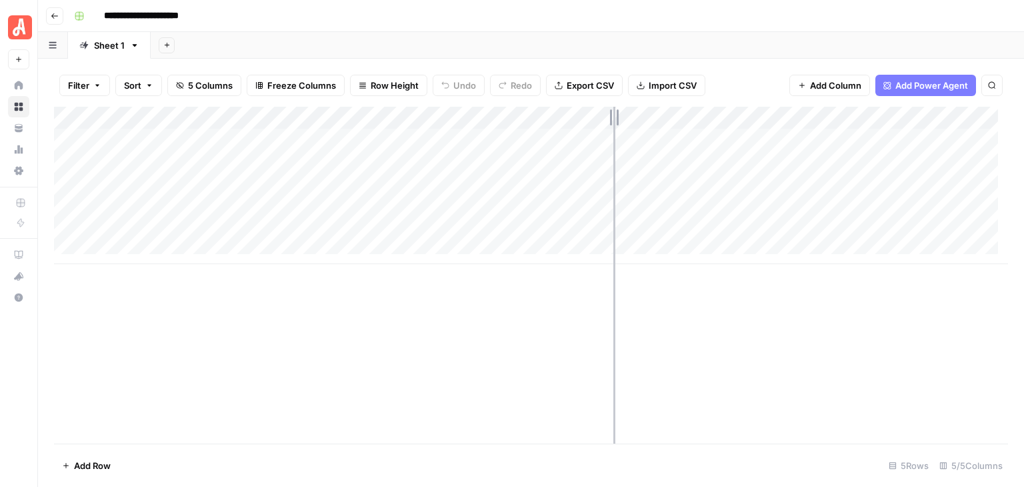
drag, startPoint x: 675, startPoint y: 114, endPoint x: 613, endPoint y: 121, distance: 61.7
click at [613, 121] on div "Add Column" at bounding box center [531, 185] width 954 height 157
drag, startPoint x: 803, startPoint y: 112, endPoint x: 725, endPoint y: 127, distance: 80.0
click at [725, 127] on div "Add Column" at bounding box center [531, 185] width 954 height 157
drag, startPoint x: 295, startPoint y: 113, endPoint x: 218, endPoint y: 126, distance: 77.8
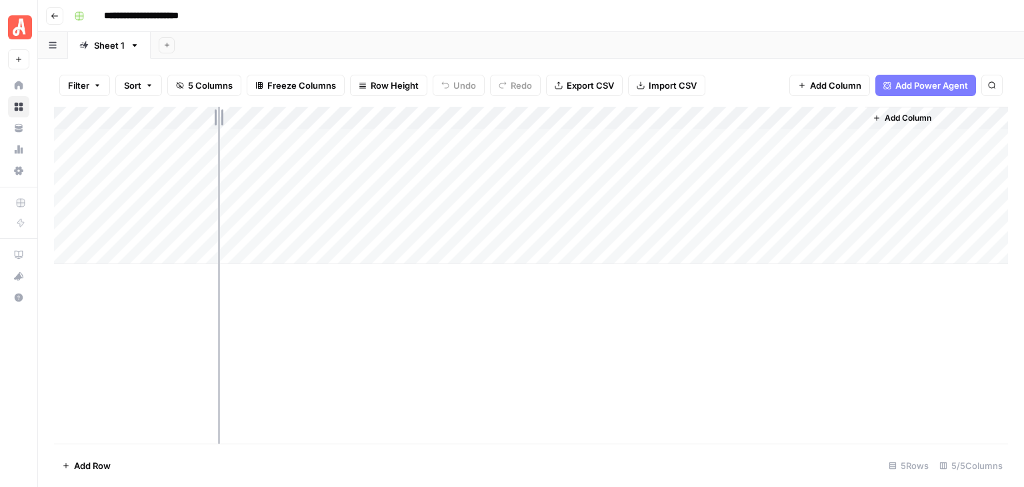
click at [218, 126] on div "Add Column" at bounding box center [531, 185] width 954 height 157
drag, startPoint x: 409, startPoint y: 113, endPoint x: 377, endPoint y: 113, distance: 32.0
click at [377, 113] on div "Add Column" at bounding box center [531, 185] width 954 height 157
click at [304, 145] on div "Add Column" at bounding box center [531, 185] width 954 height 157
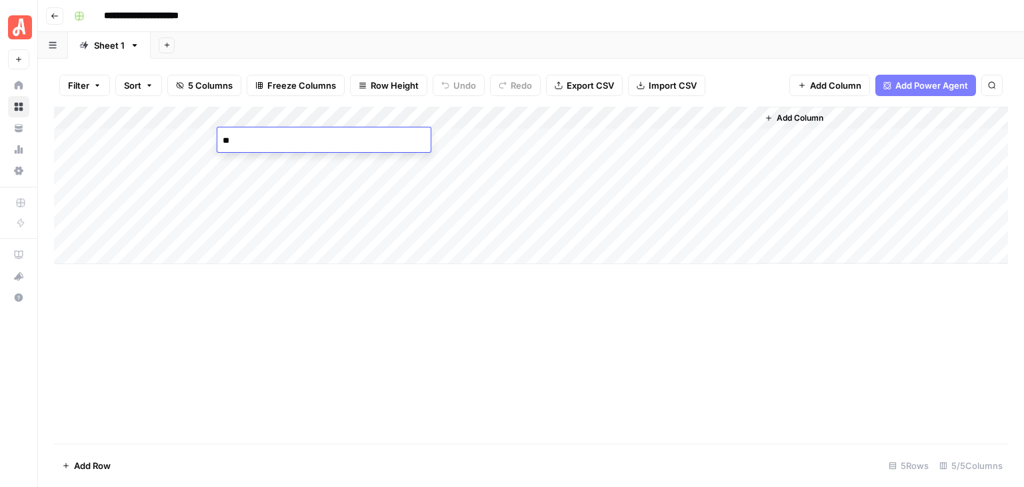
type textarea "*"
type textarea "**********"
click at [455, 140] on div "Add Column" at bounding box center [531, 185] width 954 height 157
click at [462, 139] on div "Add Column" at bounding box center [531, 185] width 954 height 157
type textarea "**********"
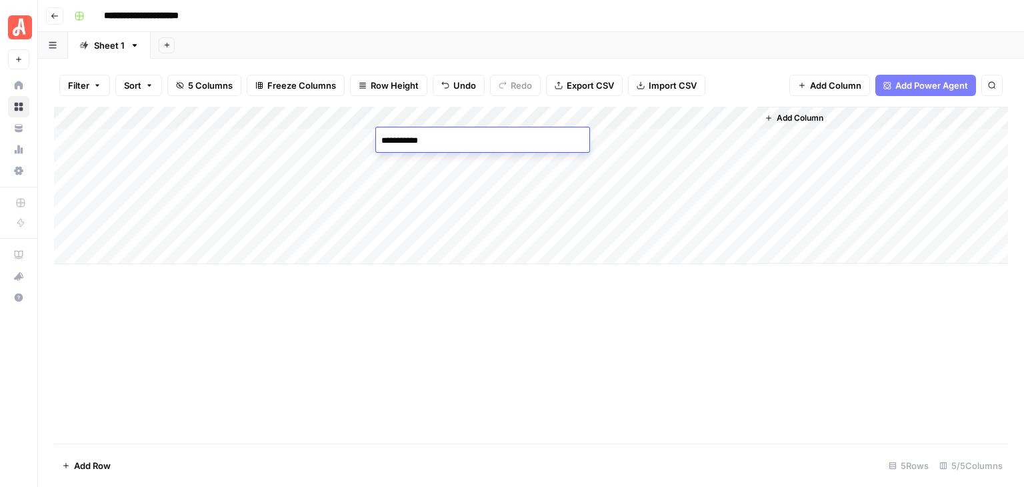
drag, startPoint x: 541, startPoint y: 341, endPoint x: 543, endPoint y: 348, distance: 7.6
click at [542, 348] on div "Add Column" at bounding box center [531, 275] width 954 height 337
click at [559, 135] on div "Add Column" at bounding box center [531, 185] width 954 height 157
click at [561, 139] on div "Add Column" at bounding box center [531, 185] width 954 height 157
type textarea "**"
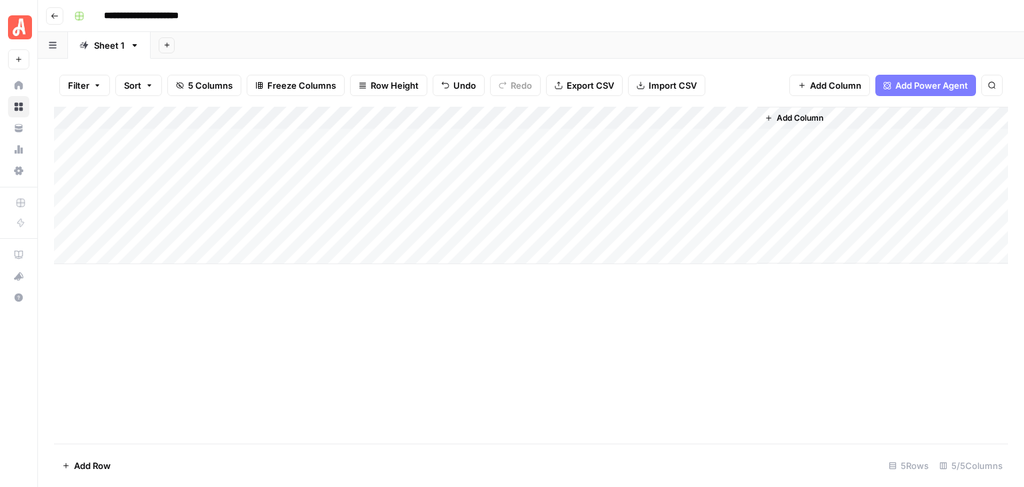
click at [618, 324] on div "Add Column" at bounding box center [531, 275] width 954 height 337
click at [676, 137] on div "Add Column" at bounding box center [531, 185] width 954 height 157
click at [726, 121] on div "Add Column" at bounding box center [531, 185] width 954 height 157
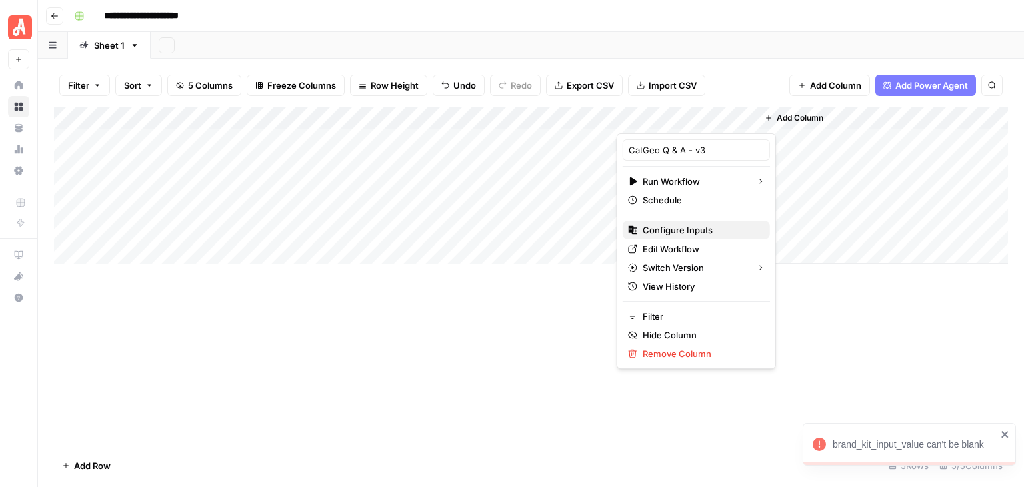
click at [707, 230] on span "Configure Inputs" at bounding box center [701, 229] width 117 height 13
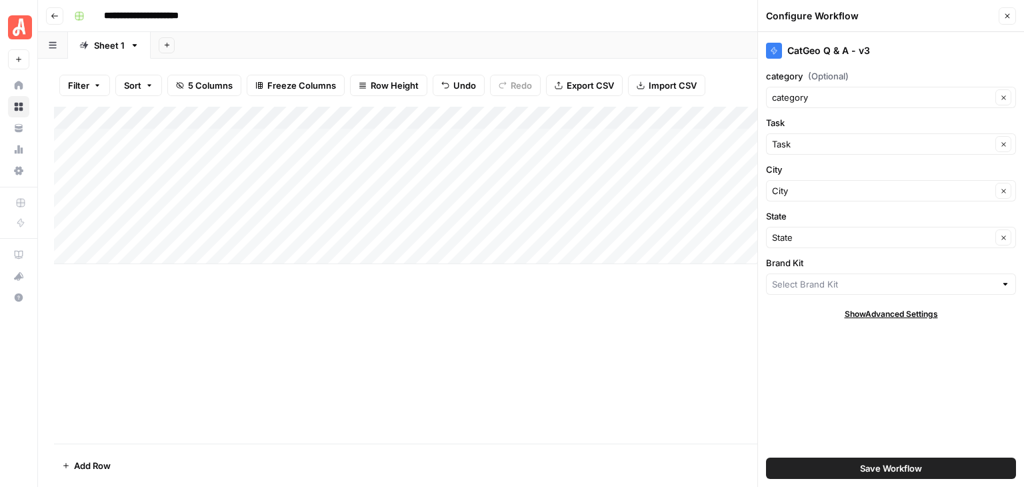
click at [999, 281] on div at bounding box center [891, 283] width 250 height 21
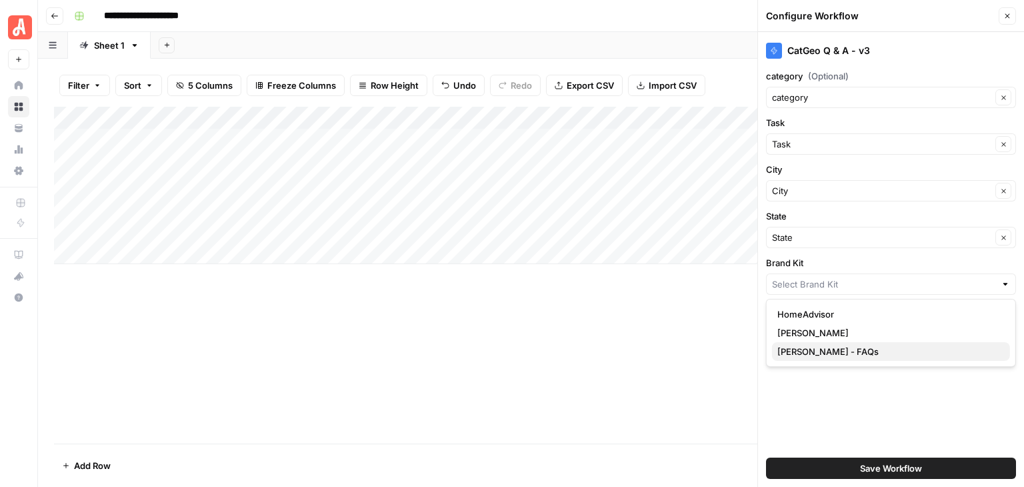
click at [845, 353] on span "Angi - FAQs" at bounding box center [888, 351] width 222 height 13
type input "Angi - FAQs"
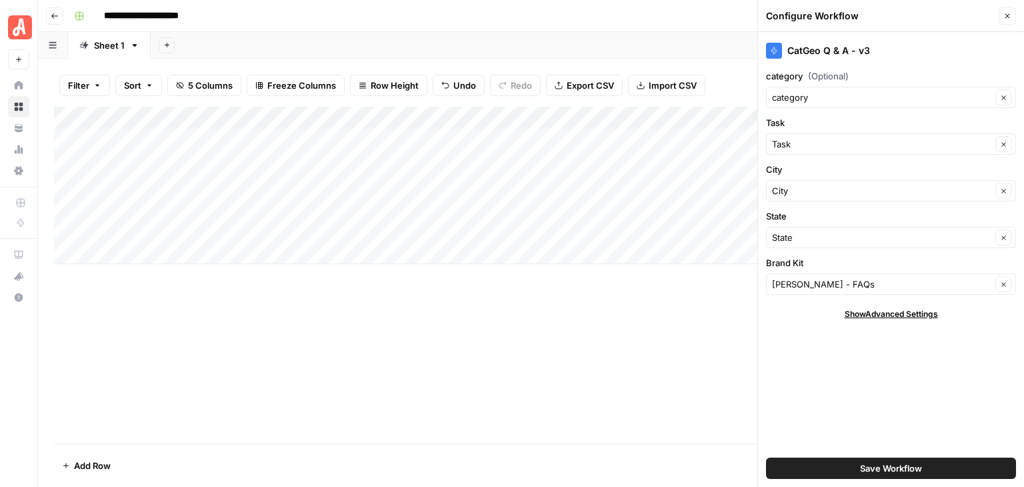
click at [923, 464] on button "Save Workflow" at bounding box center [891, 467] width 250 height 21
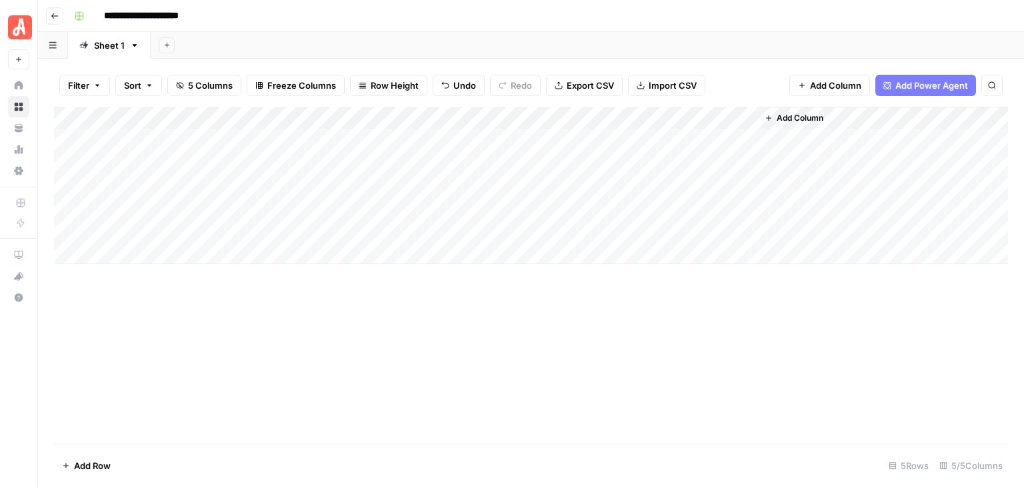
click at [685, 137] on div "Add Column" at bounding box center [531, 185] width 954 height 157
click at [725, 135] on div "Add Column" at bounding box center [531, 185] width 954 height 157
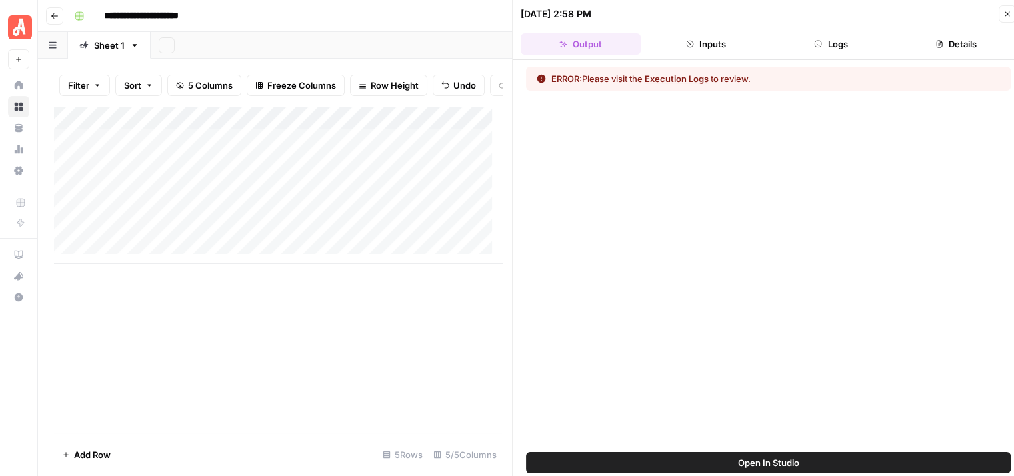
click at [837, 41] on button "Logs" at bounding box center [831, 43] width 120 height 21
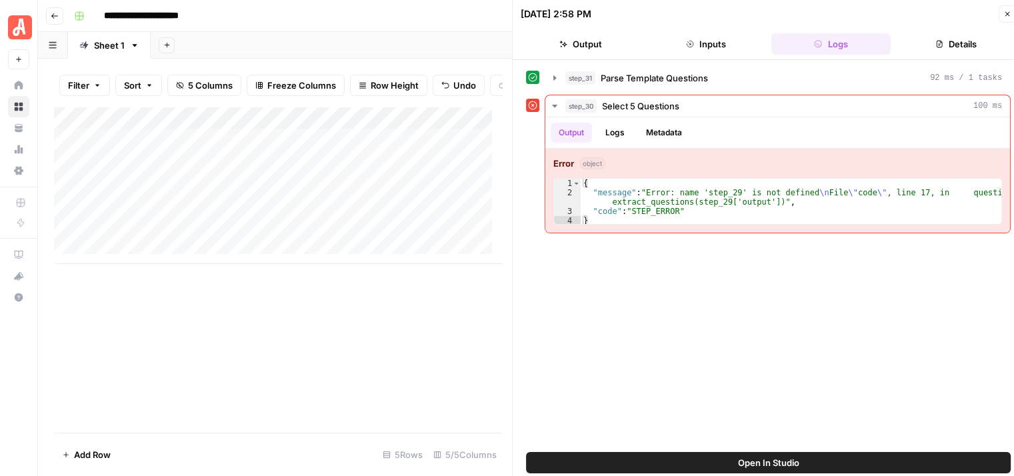
click at [803, 466] on button "Open In Studio" at bounding box center [768, 462] width 485 height 21
click at [1009, 13] on icon "button" at bounding box center [1007, 14] width 8 height 8
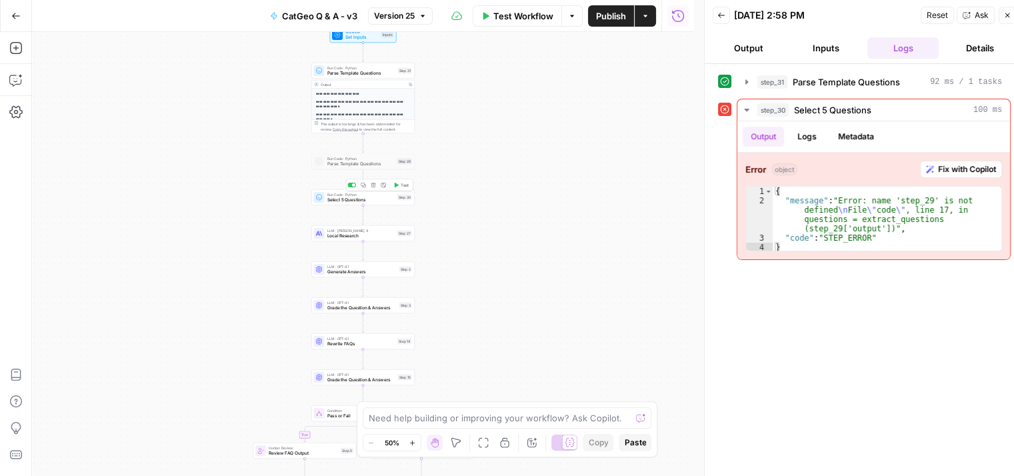
click at [370, 203] on div "Run Code · Python Select 5 Questions Step 30 Copy step Delete step Add Note Test" at bounding box center [362, 197] width 103 height 16
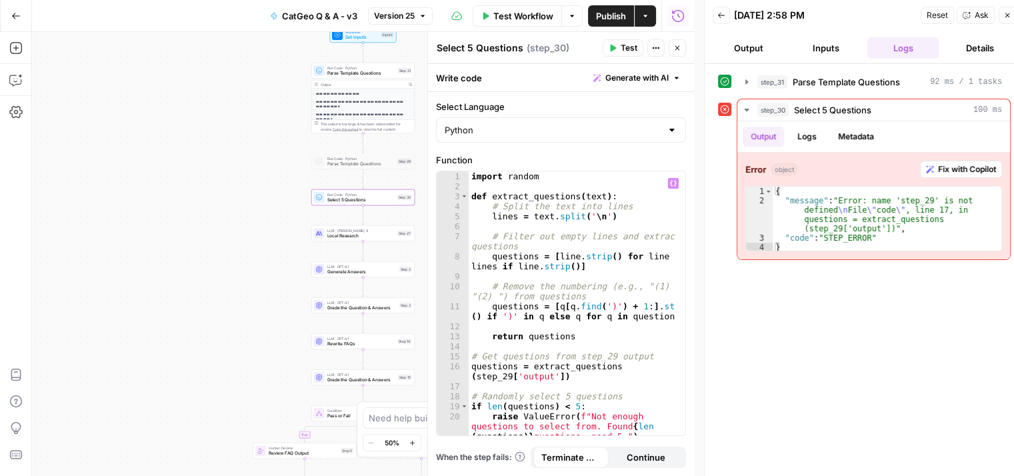
scroll to position [55, 0]
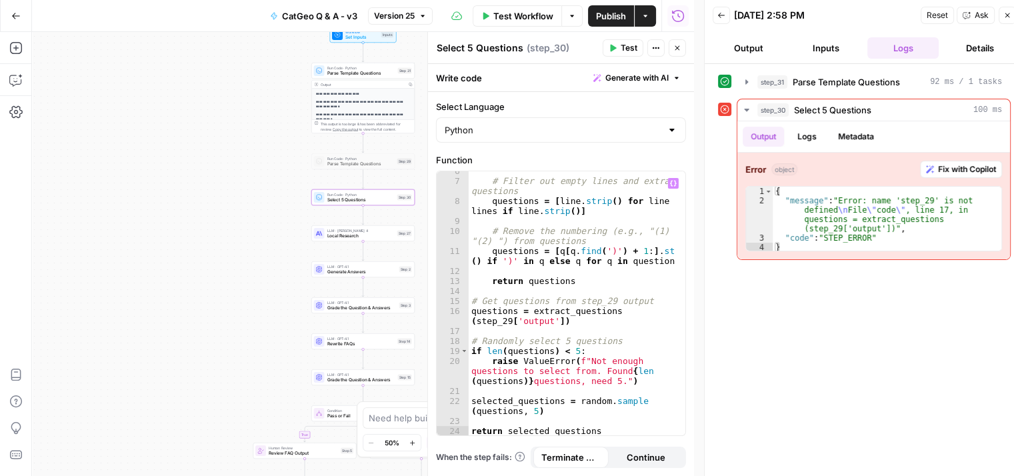
click at [504, 320] on div "# Filter out empty lines and extract questions questions = [ line . strip ( ) f…" at bounding box center [572, 308] width 207 height 285
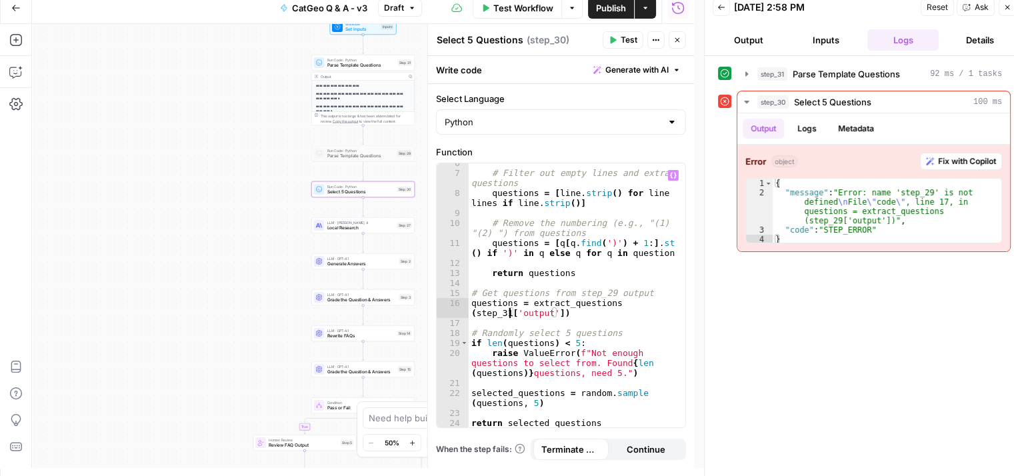
scroll to position [11, 0]
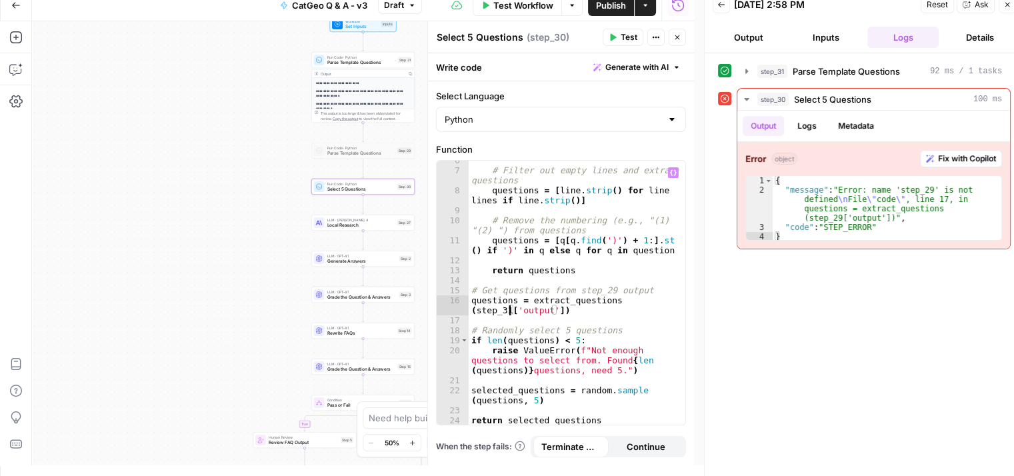
type textarea "**********"
click at [625, 33] on span "Test" at bounding box center [629, 37] width 17 height 12
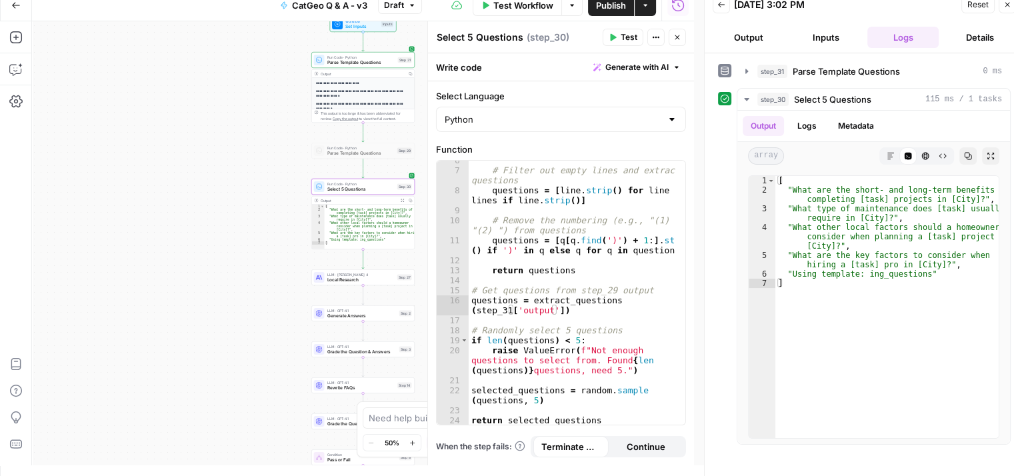
click at [676, 40] on icon "button" at bounding box center [677, 37] width 8 height 8
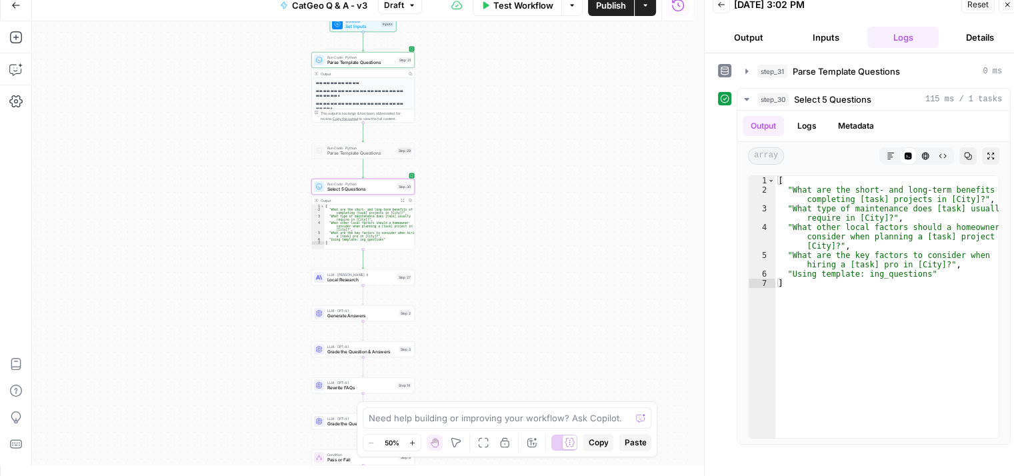
click at [611, 9] on span "Publish" at bounding box center [611, 5] width 30 height 13
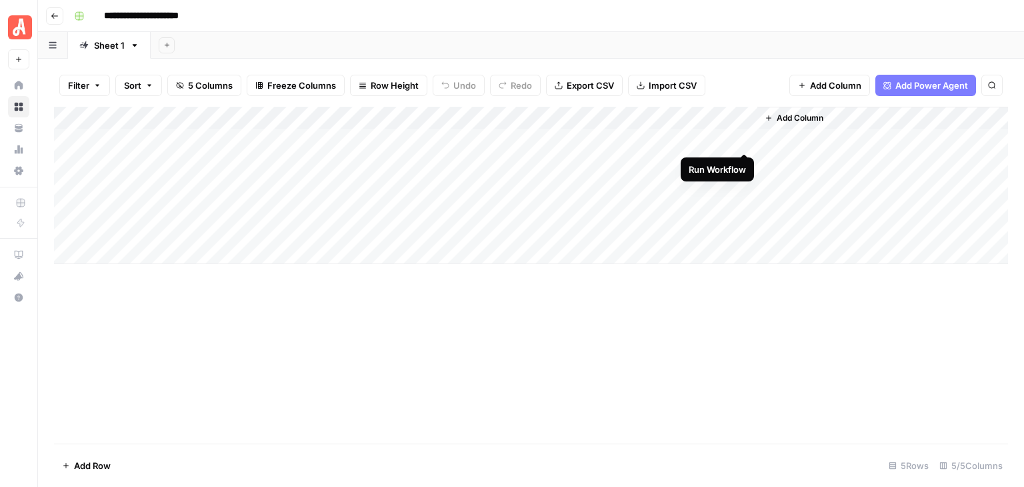
click at [741, 139] on div "Add Column" at bounding box center [531, 185] width 954 height 157
click at [746, 142] on div "Add Column" at bounding box center [531, 185] width 954 height 157
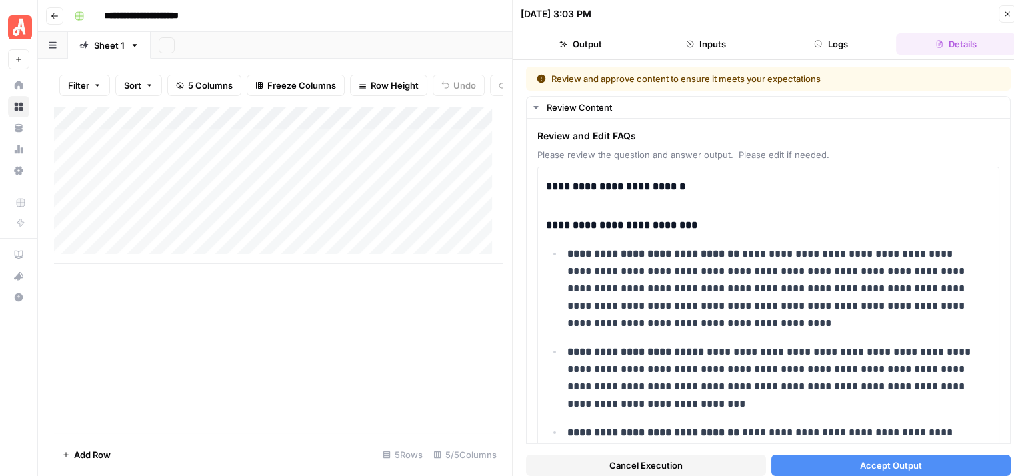
click at [888, 465] on span "Accept Output" at bounding box center [891, 465] width 62 height 13
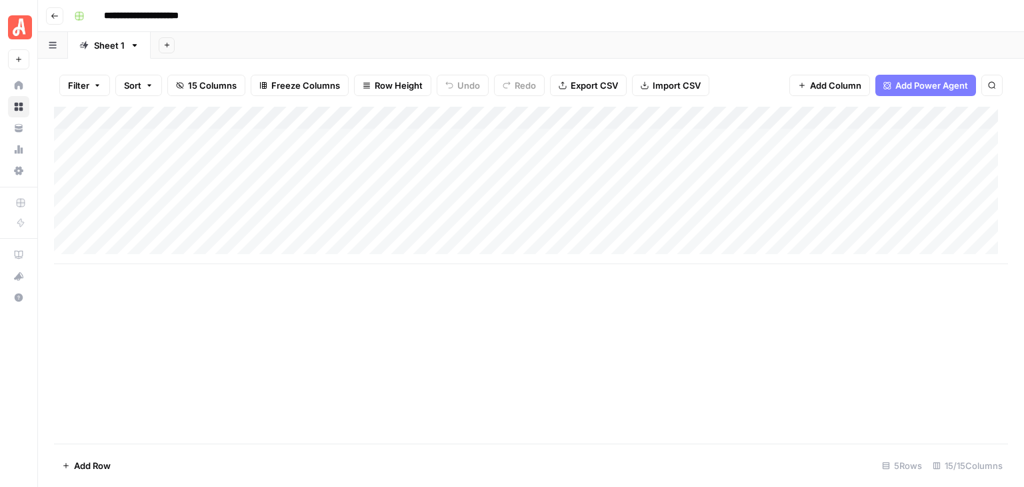
click at [93, 459] on span "Add Row" at bounding box center [92, 465] width 37 height 13
click at [344, 169] on div "Add Column" at bounding box center [531, 219] width 954 height 225
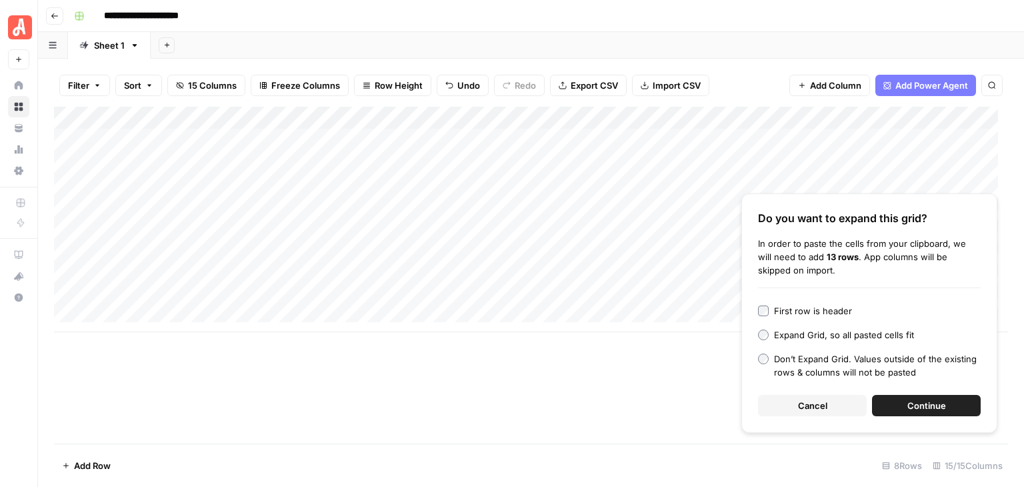
click at [918, 398] on button "Continue" at bounding box center [926, 405] width 109 height 21
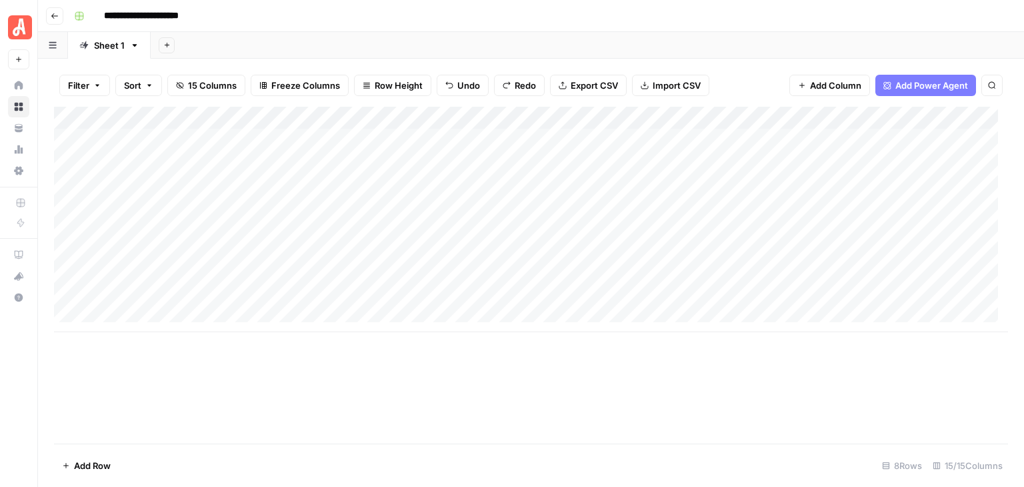
click at [319, 124] on div "Add Column" at bounding box center [531, 219] width 954 height 225
click at [530, 119] on div "Add Column" at bounding box center [531, 219] width 954 height 225
drag, startPoint x: 528, startPoint y: 147, endPoint x: 507, endPoint y: 150, distance: 20.8
click at [507, 150] on div "FL Text Sort Ascending Sort Descending Filter Hide Column Remove Column" at bounding box center [584, 222] width 159 height 179
type input "State"
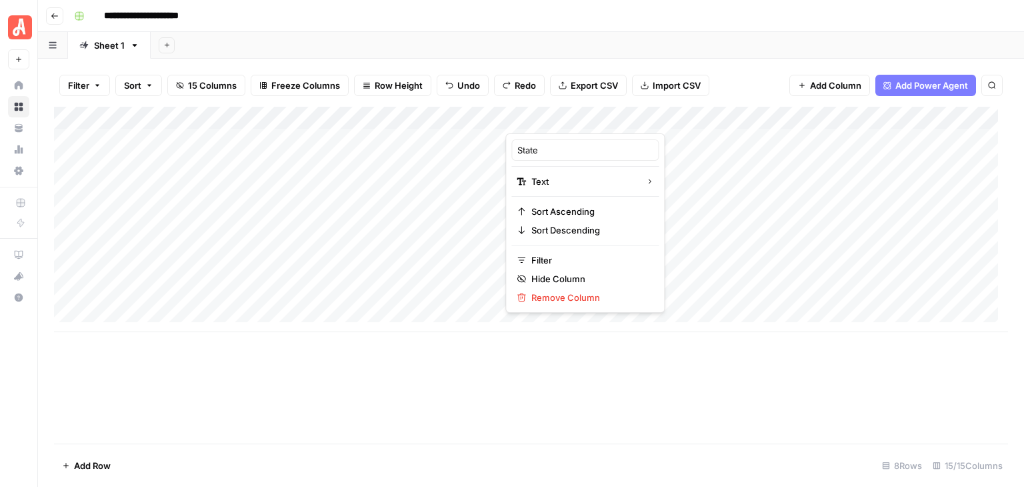
click at [459, 119] on div "Add Column" at bounding box center [531, 219] width 954 height 225
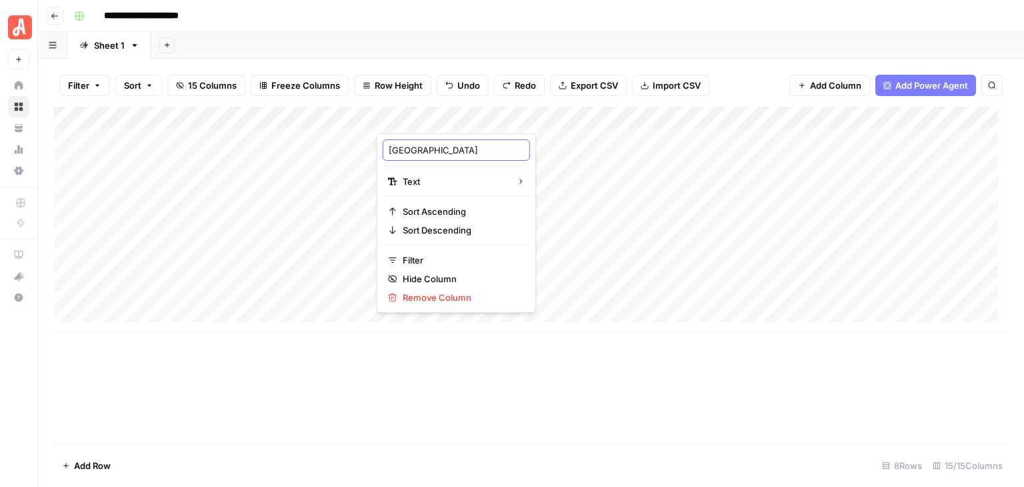
drag, startPoint x: 461, startPoint y: 155, endPoint x: 380, endPoint y: 150, distance: 81.5
click at [380, 150] on div "Saint Petersburg Text Sort Ascending Sort Descending Filter Hide Column Remove …" at bounding box center [456, 222] width 159 height 179
type input "City"
click at [309, 116] on div "Add Column" at bounding box center [531, 219] width 954 height 225
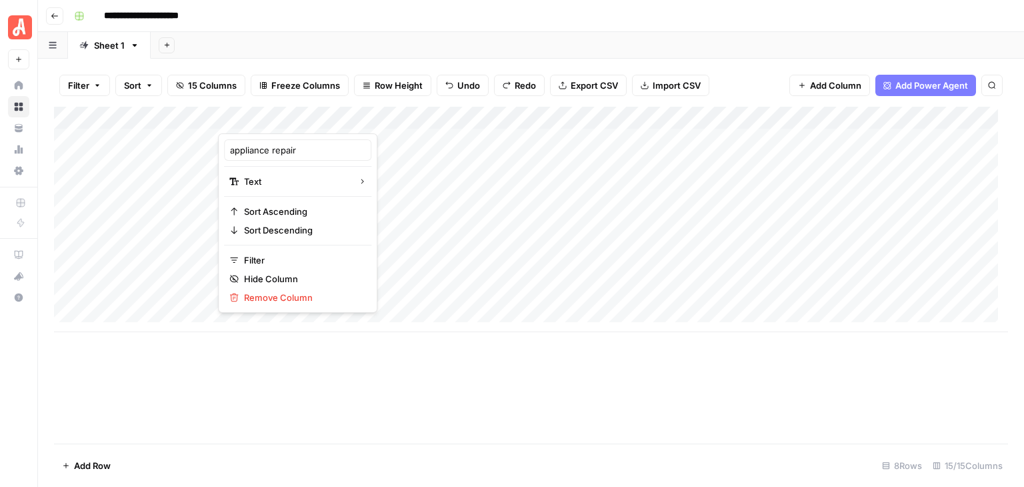
drag, startPoint x: 308, startPoint y: 157, endPoint x: 223, endPoint y: 149, distance: 85.8
click at [223, 149] on div "appliance repair Text Sort Ascending Sort Descending Filter Hide Column Remove …" at bounding box center [297, 222] width 159 height 179
click at [299, 150] on input "appliance repair" at bounding box center [297, 149] width 135 height 13
click at [307, 152] on input "appliance repair" at bounding box center [297, 149] width 135 height 13
type input "a"
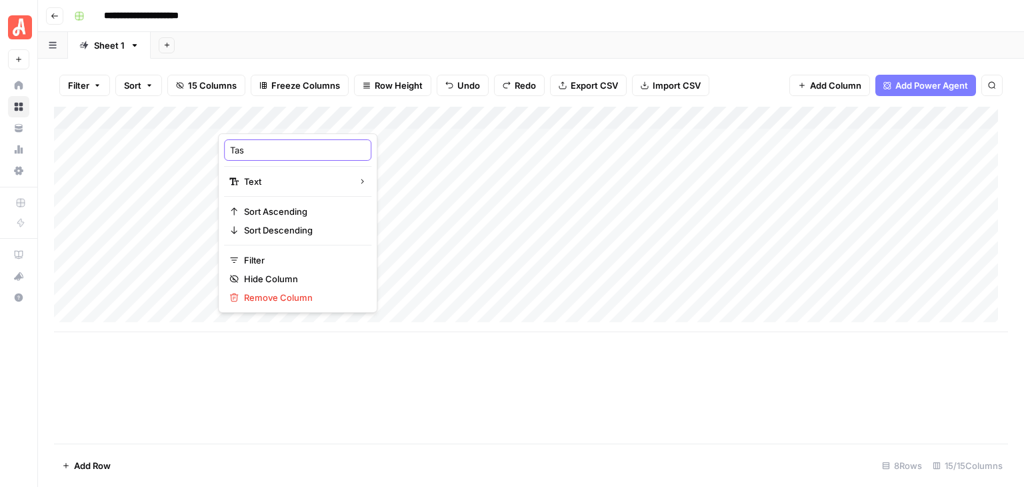
type input "Task"
click at [396, 370] on div "Add Column" at bounding box center [531, 275] width 954 height 337
click at [338, 139] on div "Add Column" at bounding box center [531, 219] width 954 height 225
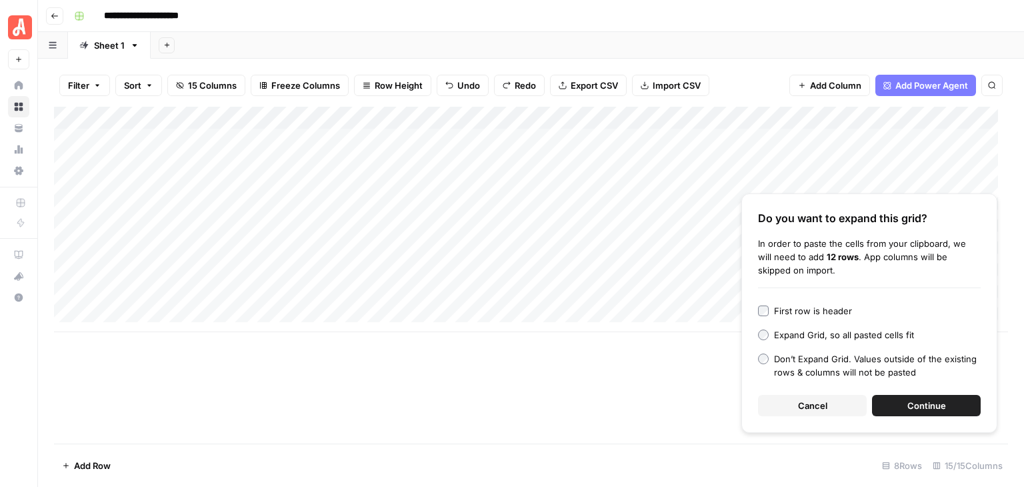
click at [936, 406] on span "Continue" at bounding box center [926, 405] width 39 height 13
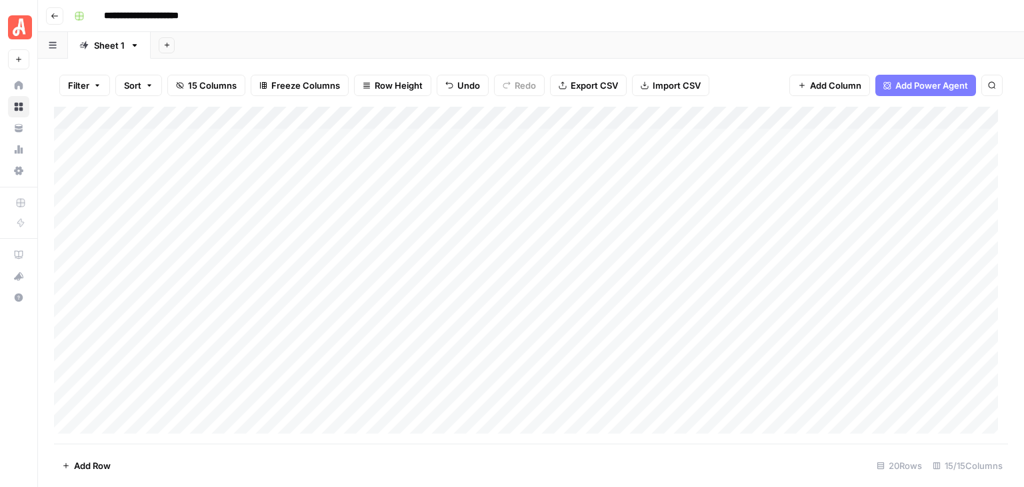
click at [730, 119] on div "Add Column" at bounding box center [531, 275] width 954 height 337
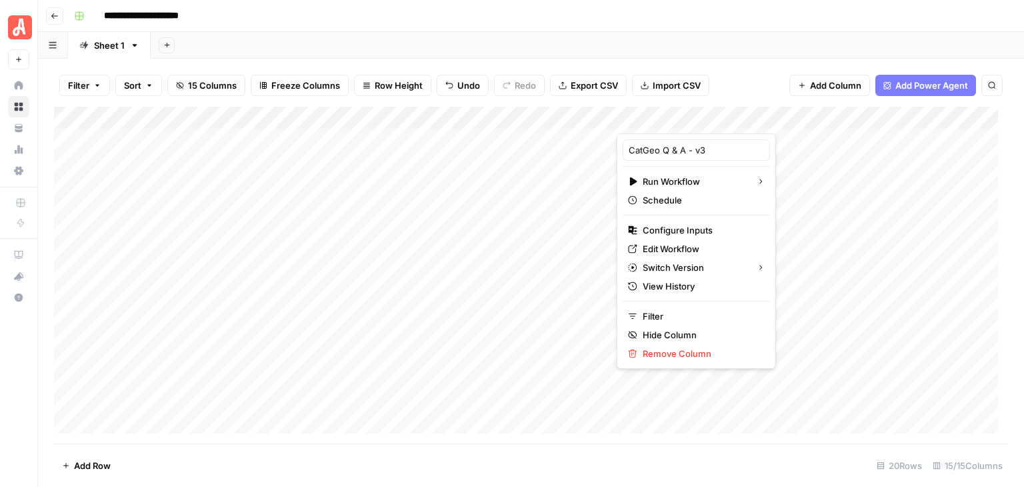
click at [729, 23] on div "**********" at bounding box center [540, 15] width 942 height 21
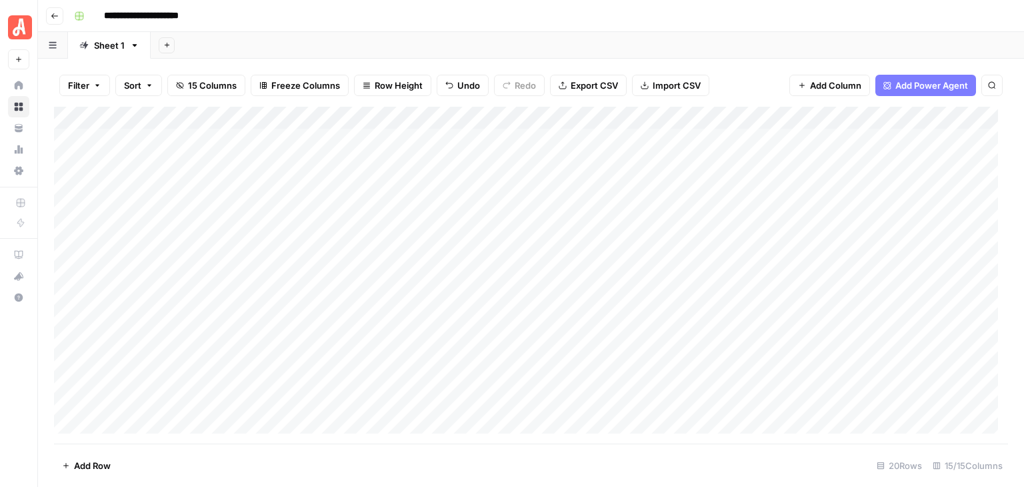
click at [69, 139] on div "Add Column" at bounding box center [531, 275] width 954 height 337
click at [69, 398] on div "Add Column" at bounding box center [531, 275] width 954 height 337
click at [728, 120] on div "Add Column" at bounding box center [531, 275] width 954 height 337
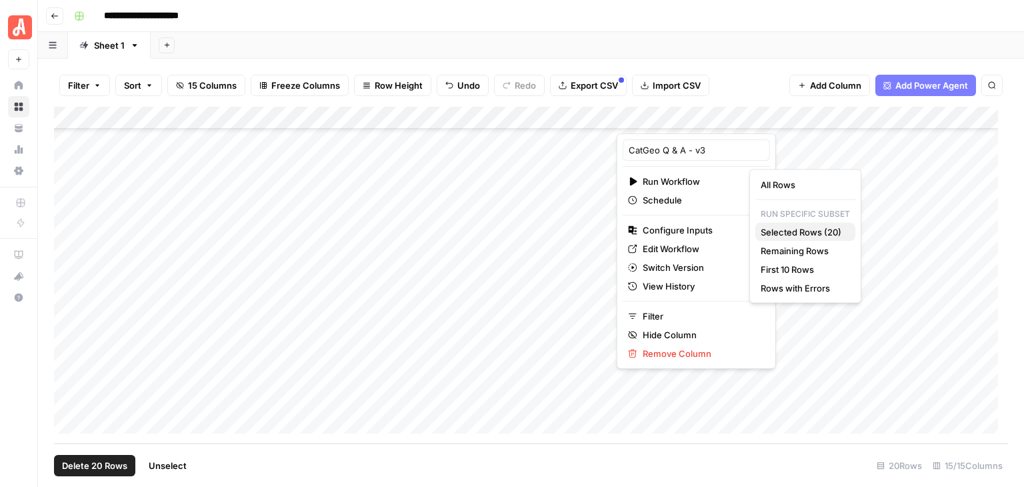
click at [832, 225] on span "Selected Rows (20)" at bounding box center [803, 231] width 84 height 13
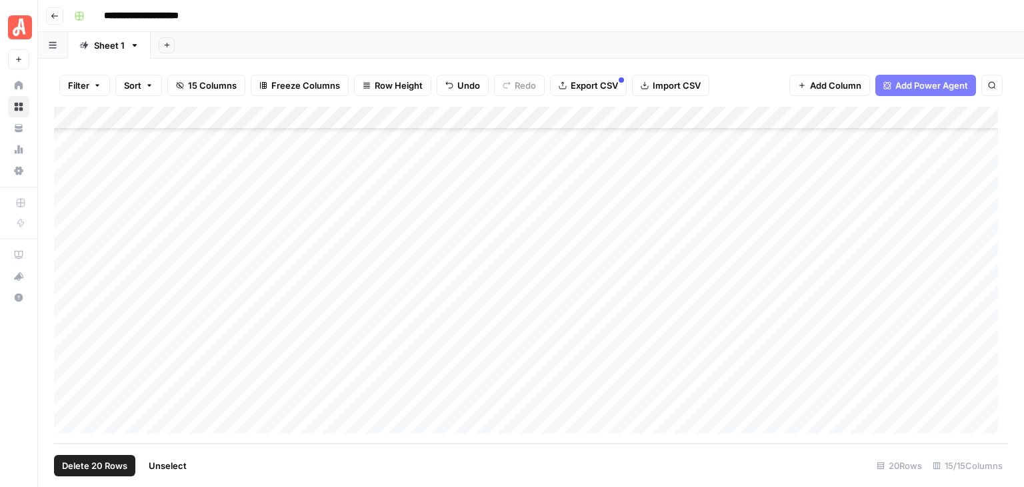
click at [175, 463] on span "Unselect" at bounding box center [168, 465] width 38 height 13
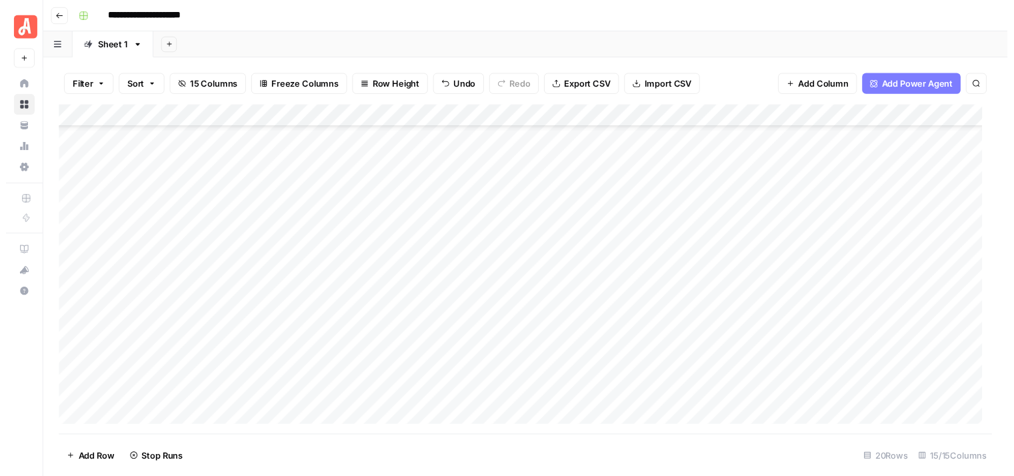
scroll to position [0, 0]
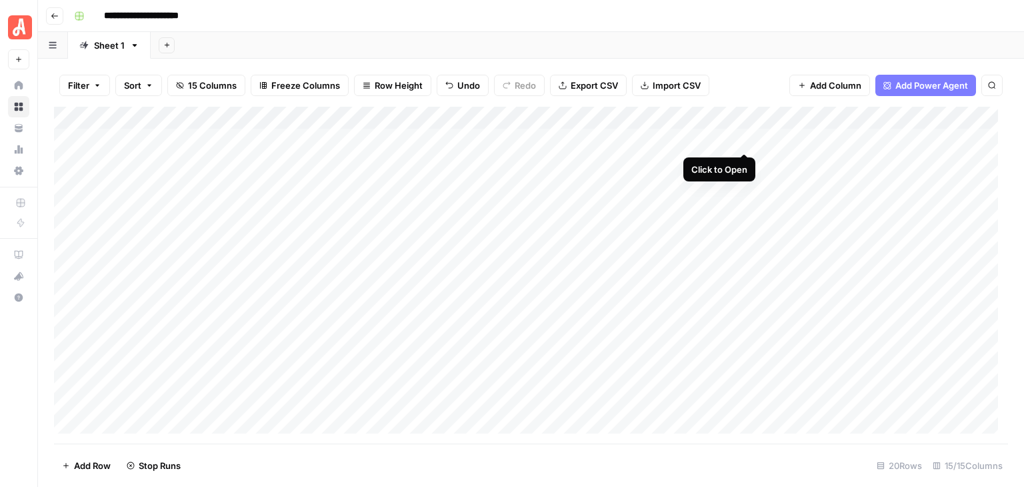
click at [745, 138] on div "Add Column" at bounding box center [531, 275] width 954 height 337
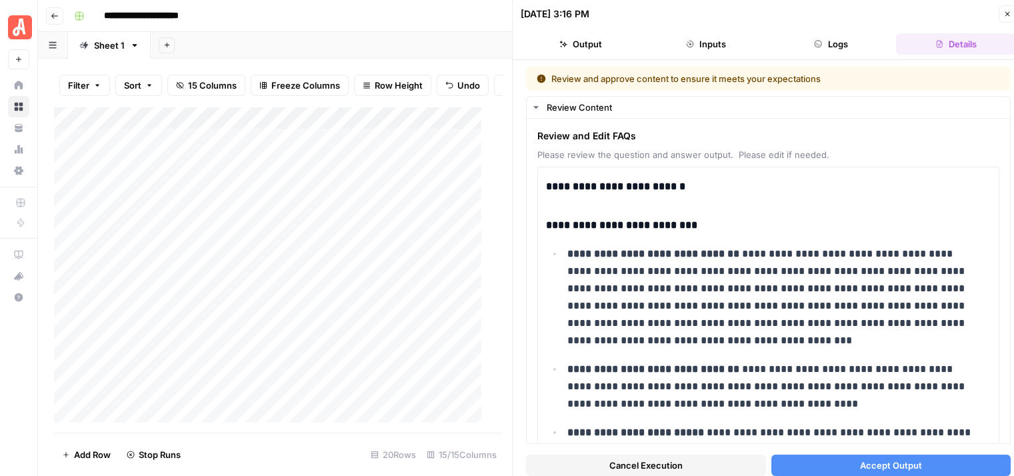
click at [843, 40] on button "Logs" at bounding box center [831, 43] width 120 height 21
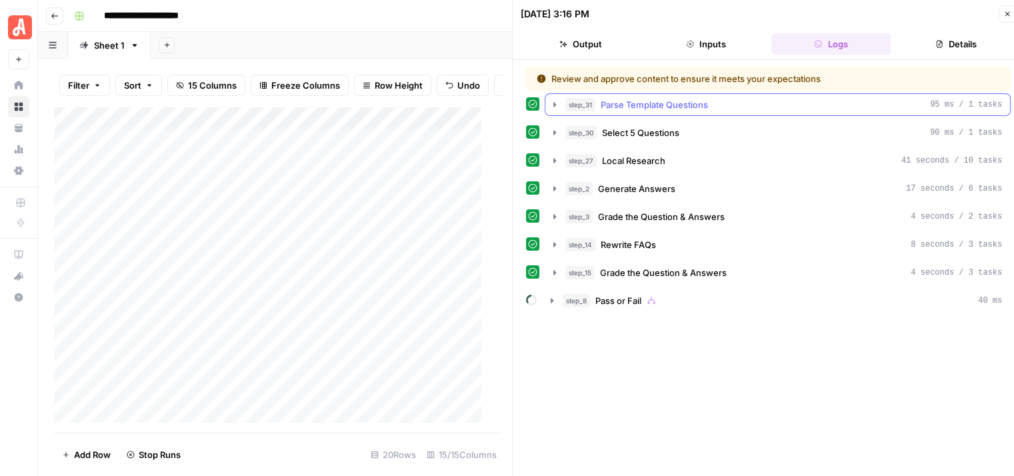
click at [551, 104] on icon "button" at bounding box center [554, 104] width 11 height 11
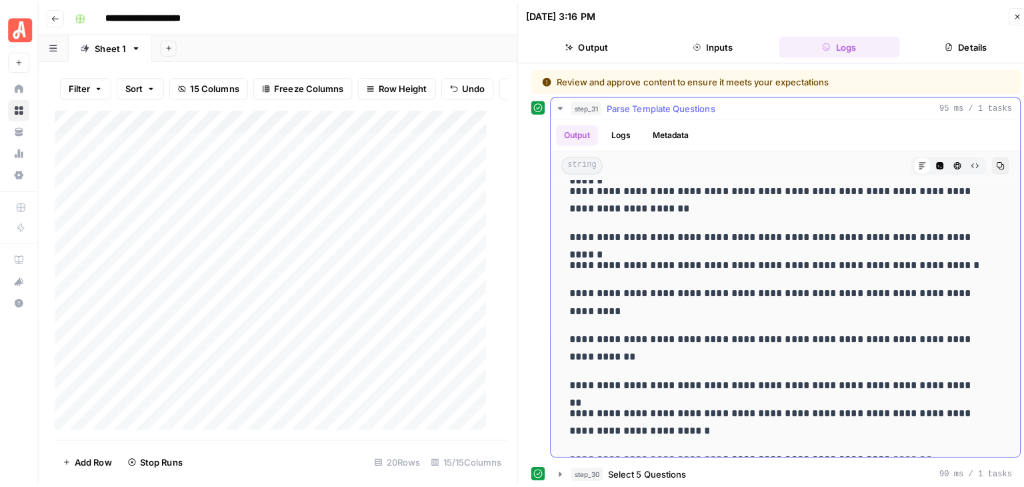
scroll to position [323, 0]
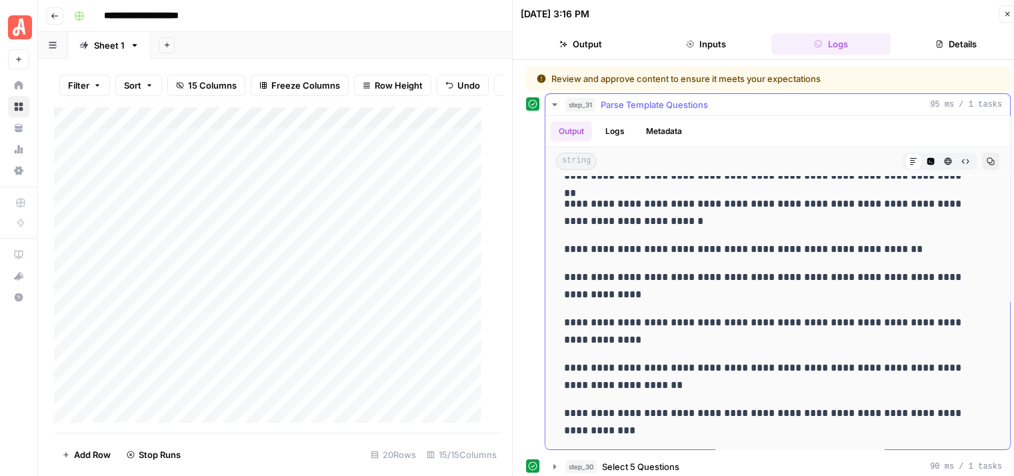
click at [551, 105] on icon "button" at bounding box center [554, 104] width 11 height 11
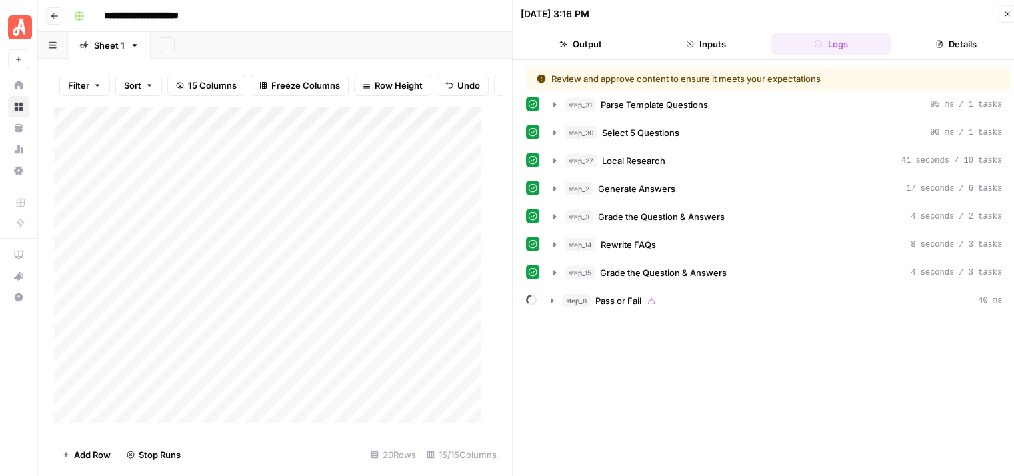
click at [1008, 12] on icon "button" at bounding box center [1007, 14] width 5 height 5
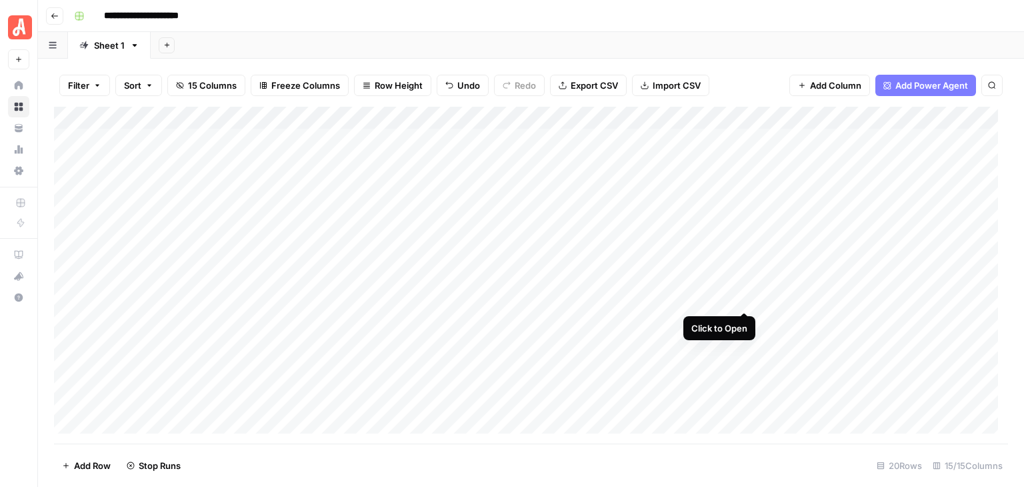
click at [744, 299] on div "Add Column" at bounding box center [531, 275] width 954 height 337
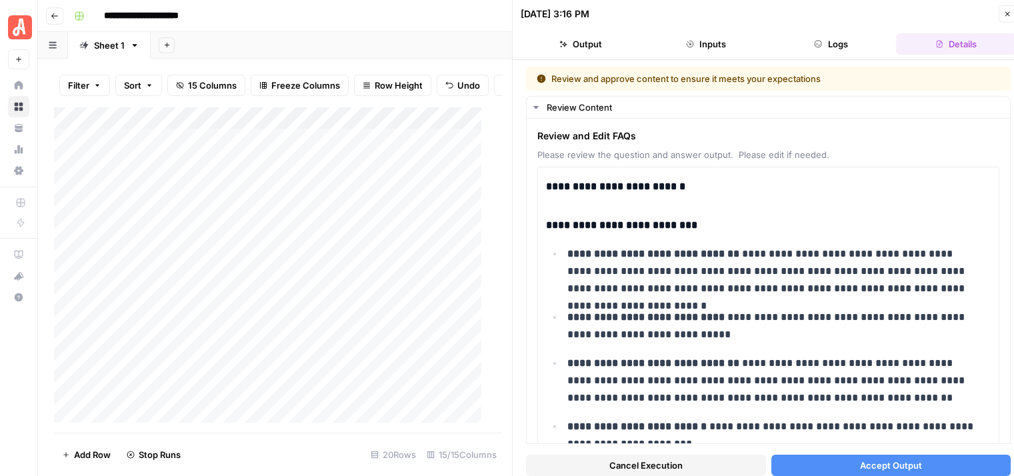
click at [827, 46] on button "Logs" at bounding box center [831, 43] width 120 height 21
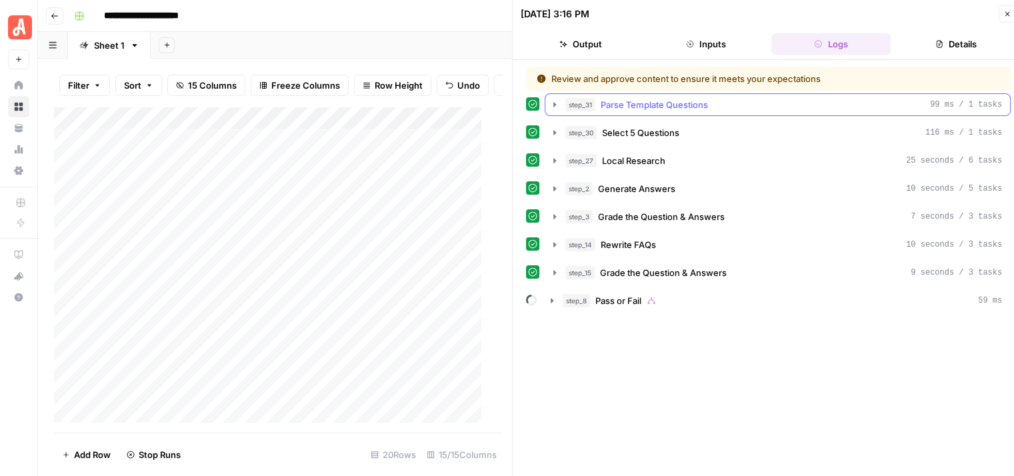
click at [557, 100] on icon "button" at bounding box center [554, 104] width 11 height 11
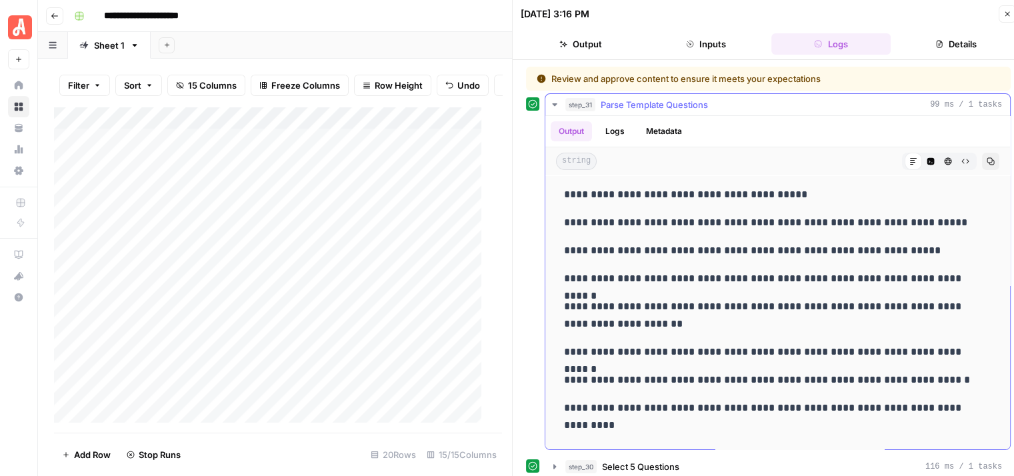
click at [557, 100] on icon "button" at bounding box center [554, 104] width 11 height 11
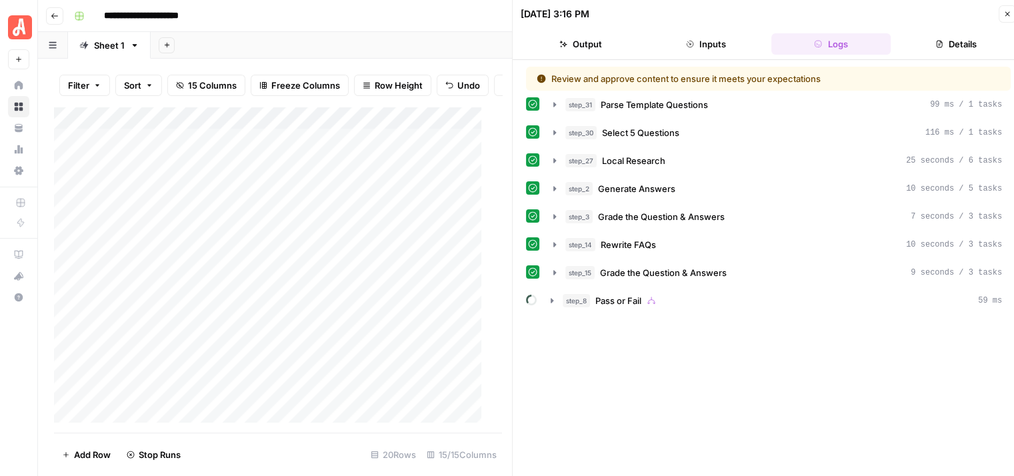
click at [1005, 16] on icon "button" at bounding box center [1007, 14] width 8 height 8
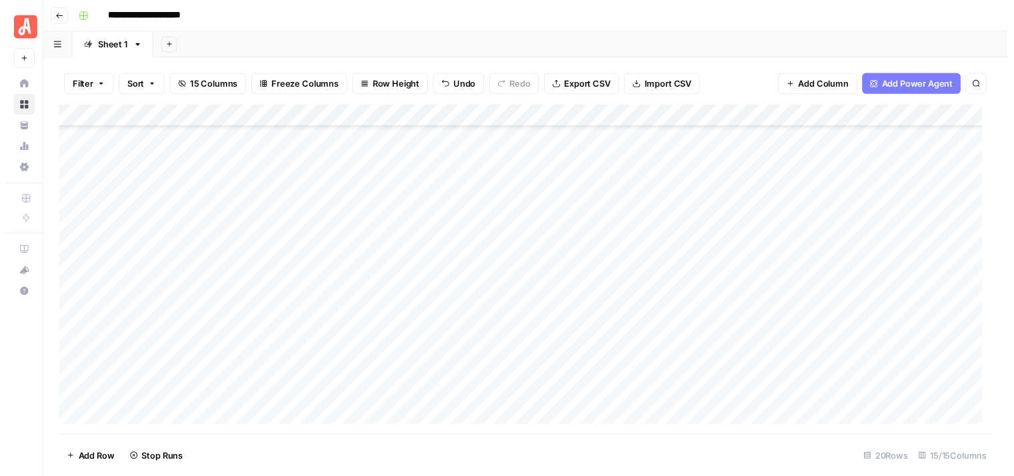
scroll to position [171, 0]
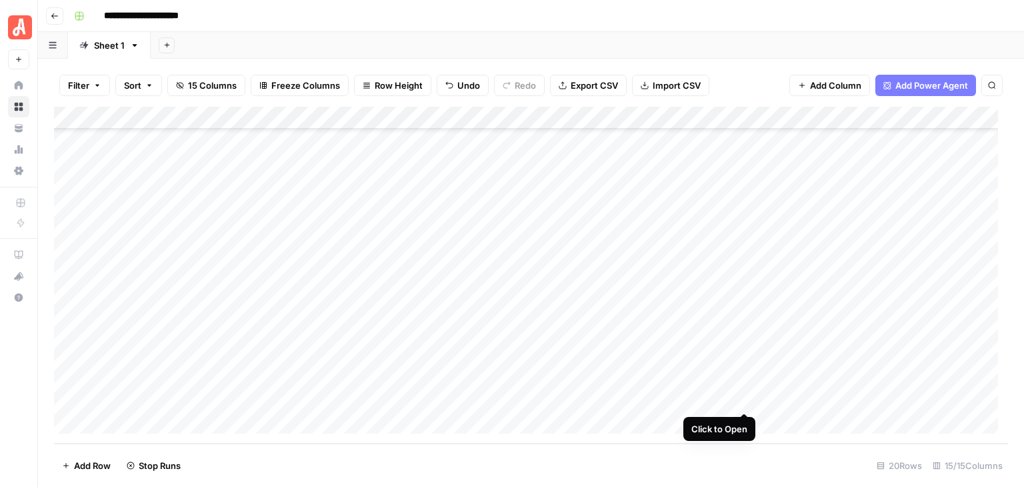
click at [744, 401] on div "Add Column" at bounding box center [531, 275] width 954 height 337
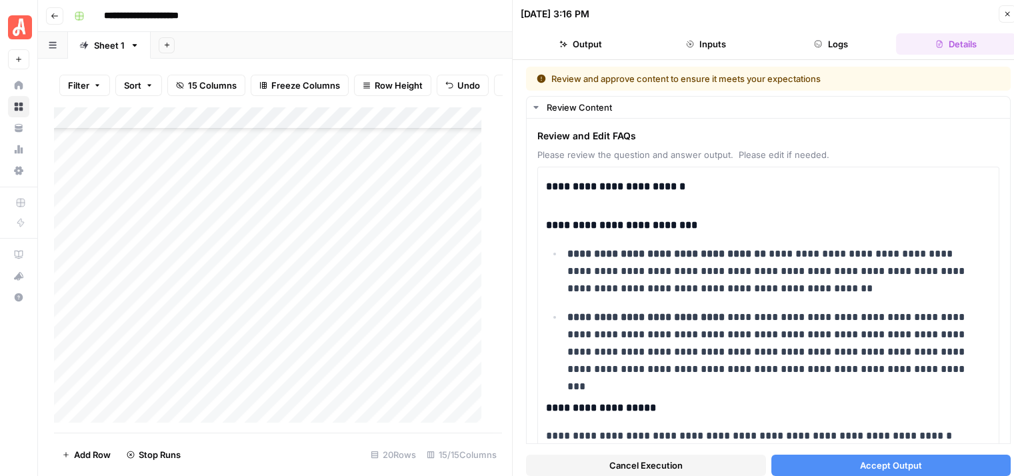
click at [1003, 9] on button "Close" at bounding box center [1007, 13] width 17 height 17
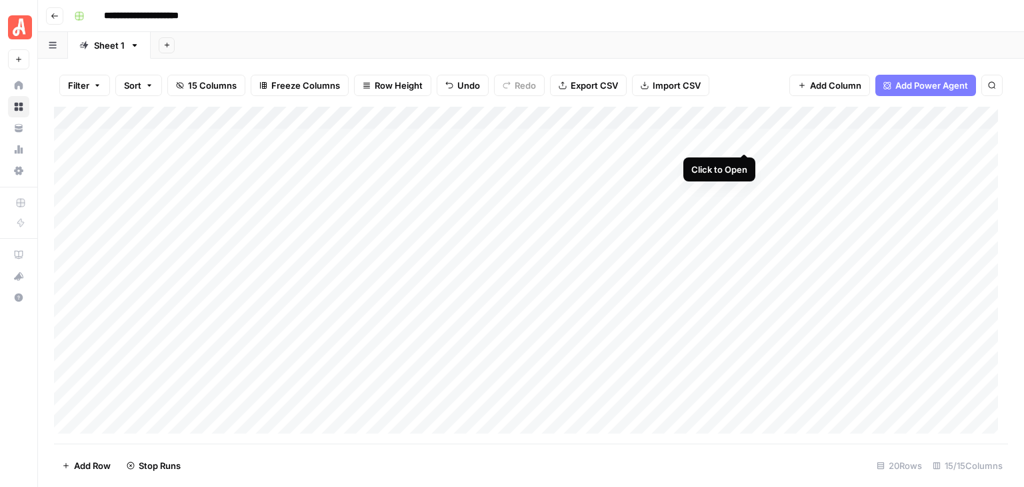
click at [741, 139] on div "Add Column" at bounding box center [531, 275] width 954 height 337
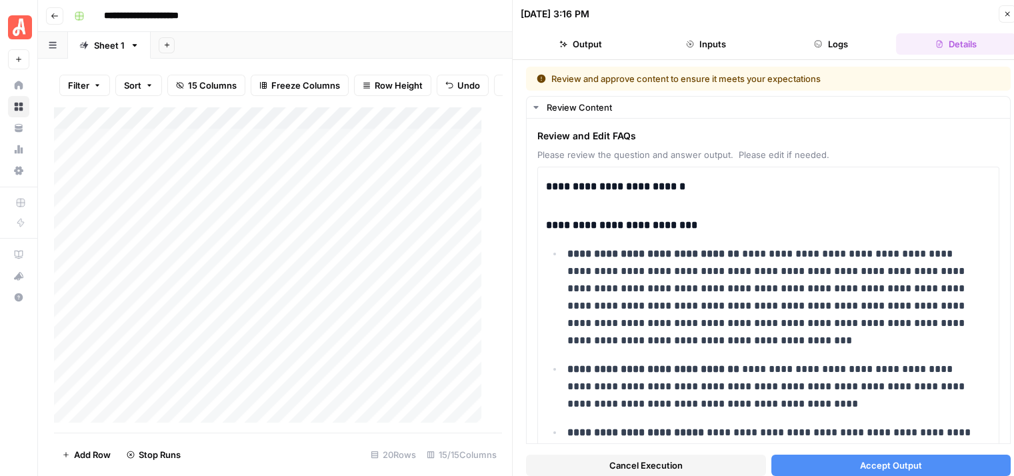
click at [1007, 11] on icon "button" at bounding box center [1007, 14] width 8 height 8
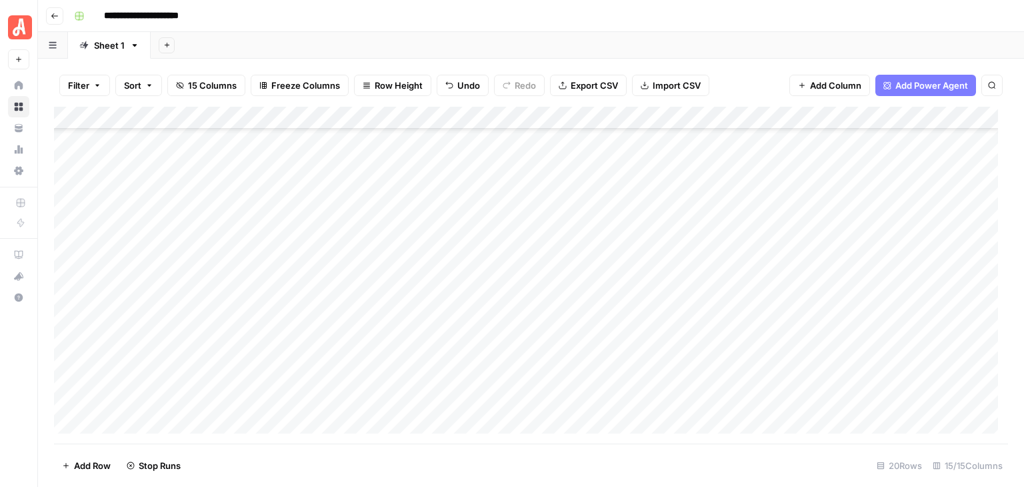
scroll to position [171, 0]
click at [333, 420] on div "Add Column" at bounding box center [531, 275] width 954 height 337
type textarea "**********"
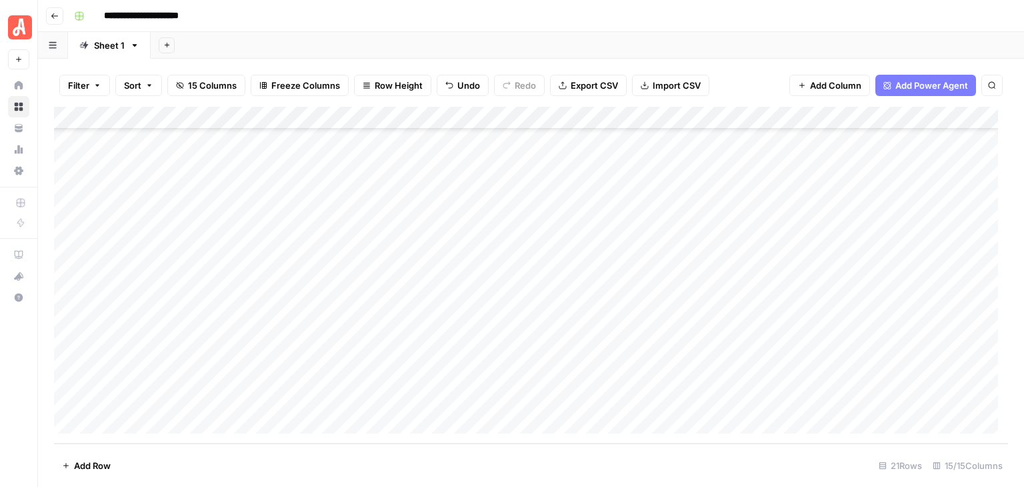
click at [556, 465] on footer "Add Row 21 Rows 15/15 Columns" at bounding box center [531, 464] width 954 height 43
click at [98, 463] on span "Add Row" at bounding box center [92, 465] width 37 height 13
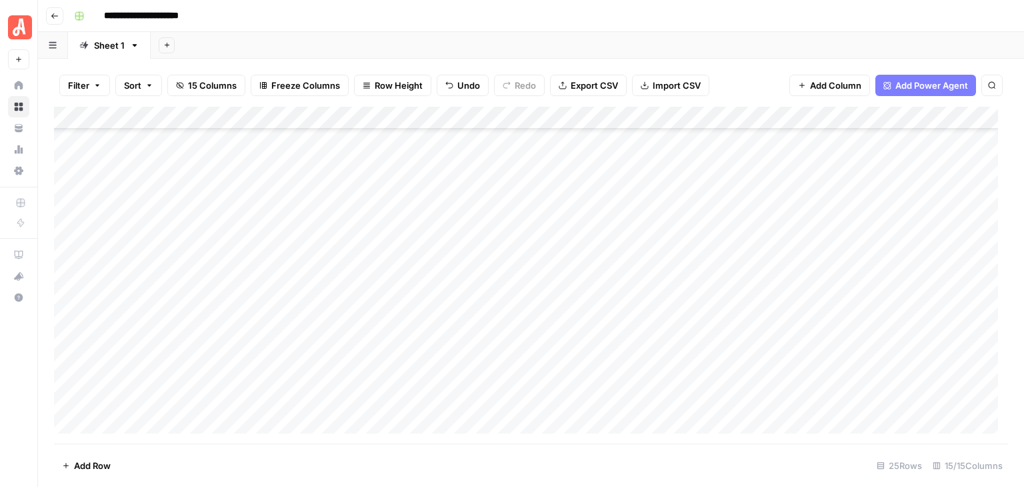
scroll to position [284, 0]
click at [289, 305] on div "Add Column" at bounding box center [531, 275] width 954 height 337
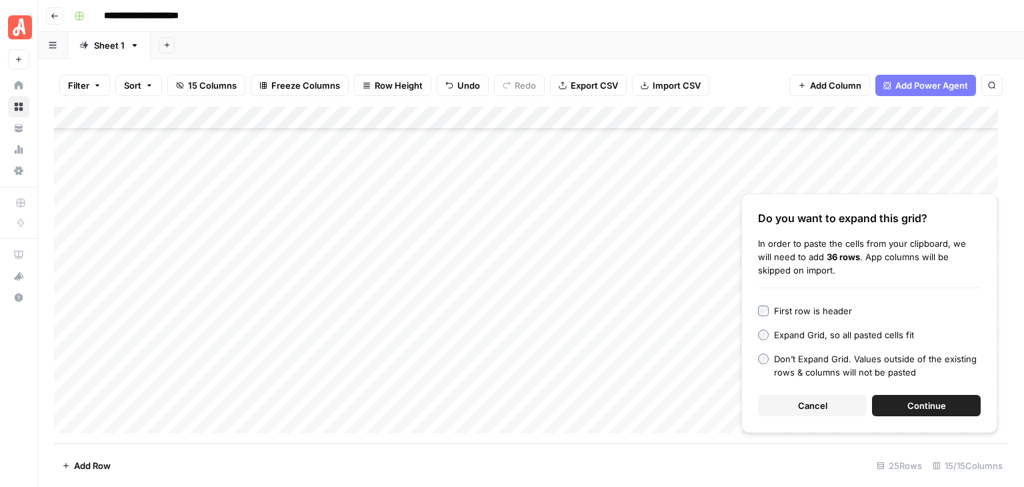
click at [935, 409] on span "Continue" at bounding box center [926, 405] width 39 height 13
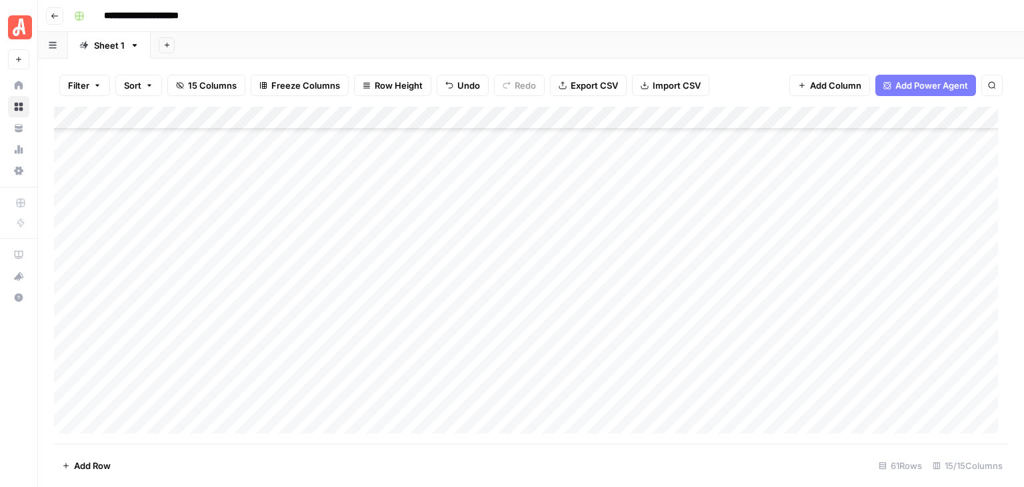
scroll to position [300, 0]
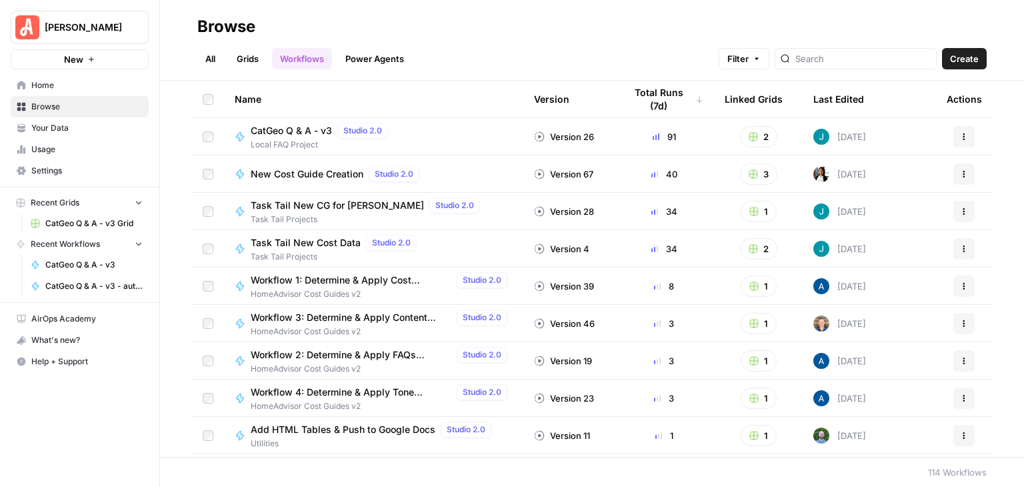
click at [251, 54] on link "Grids" at bounding box center [248, 58] width 38 height 21
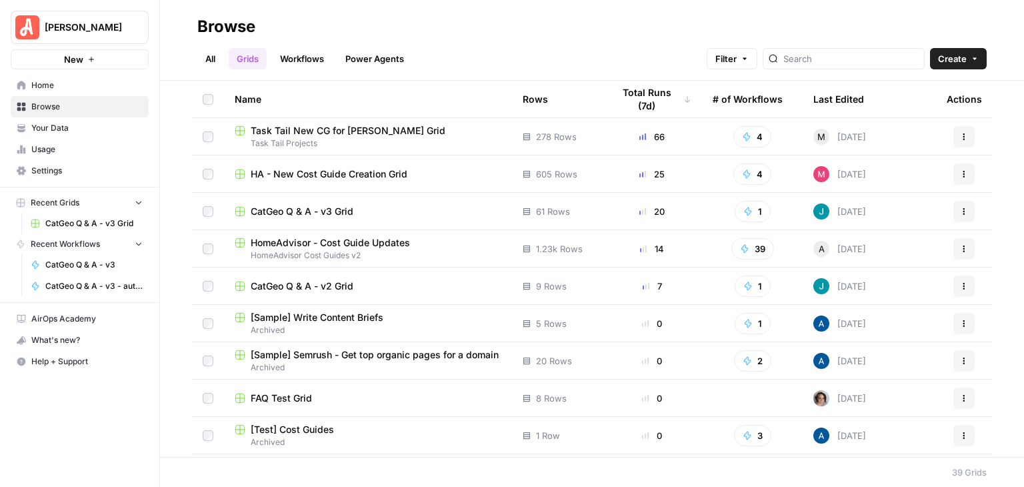
click at [341, 211] on span "CatGeo Q & A - v3 Grid" at bounding box center [302, 211] width 103 height 13
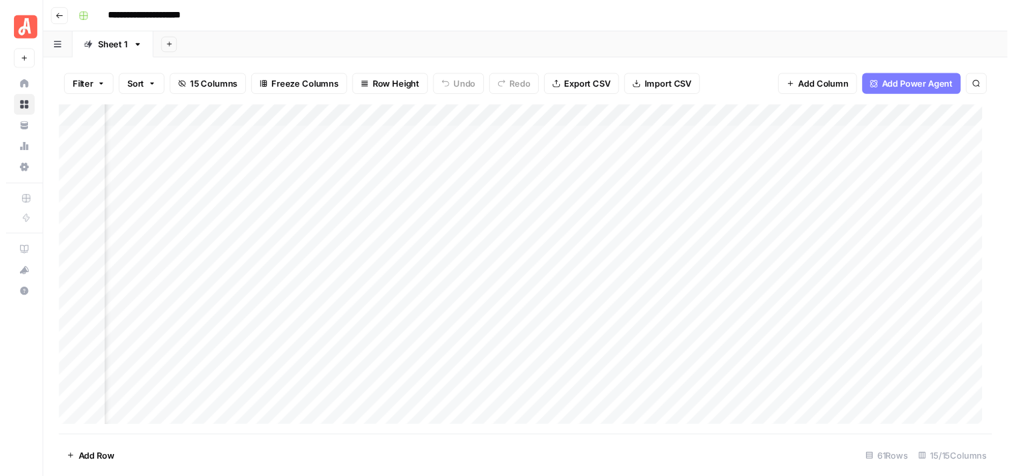
scroll to position [0, 283]
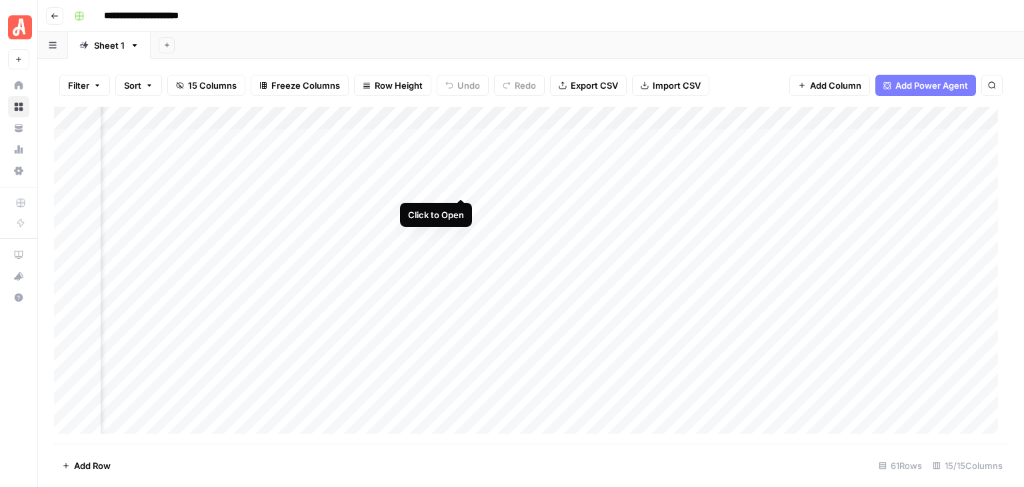
click at [461, 182] on div "Add Column" at bounding box center [531, 275] width 954 height 337
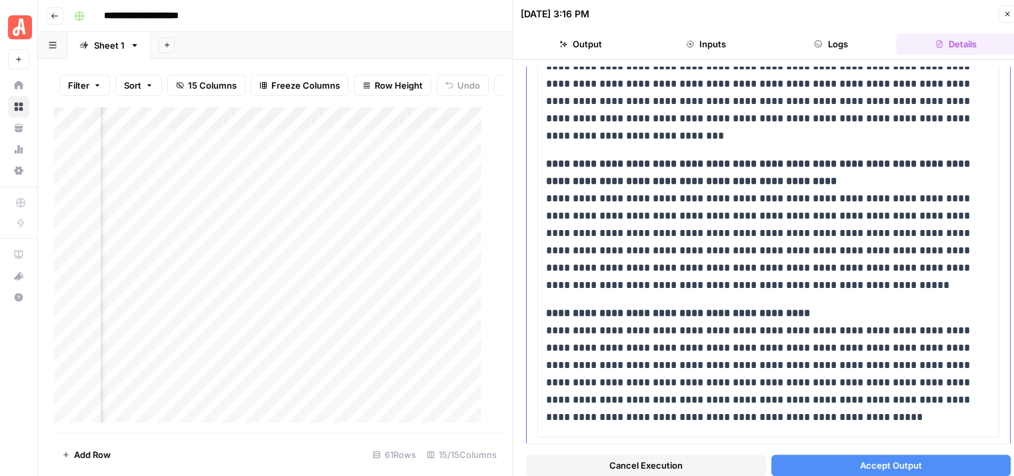
scroll to position [533, 0]
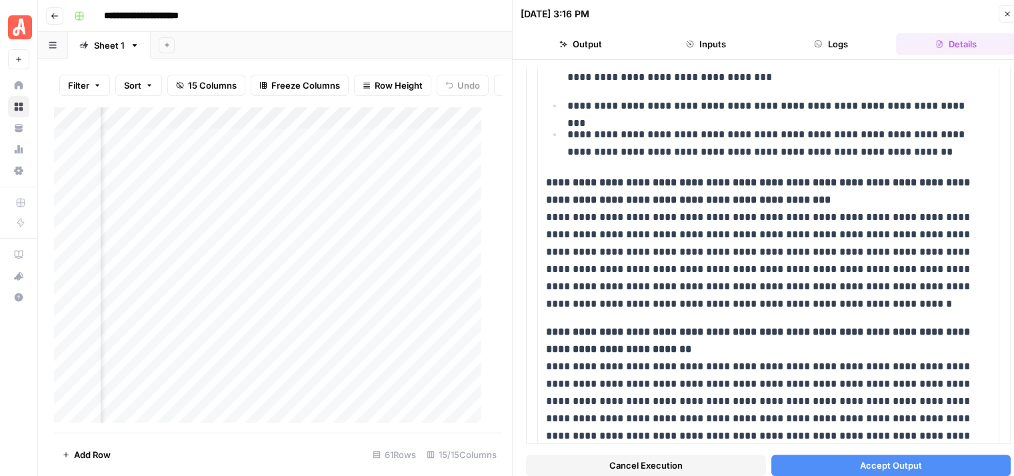
click at [821, 43] on icon "button" at bounding box center [818, 44] width 7 height 7
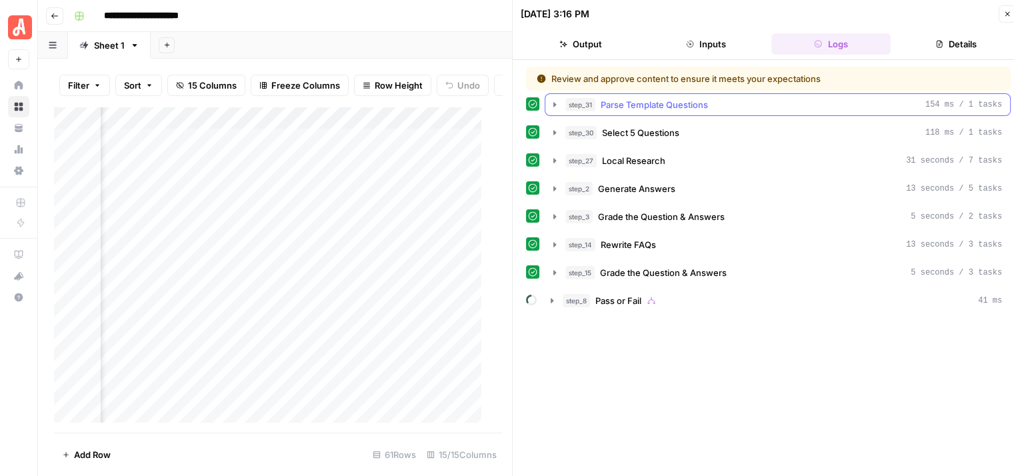
click at [554, 104] on icon "button" at bounding box center [554, 104] width 3 height 5
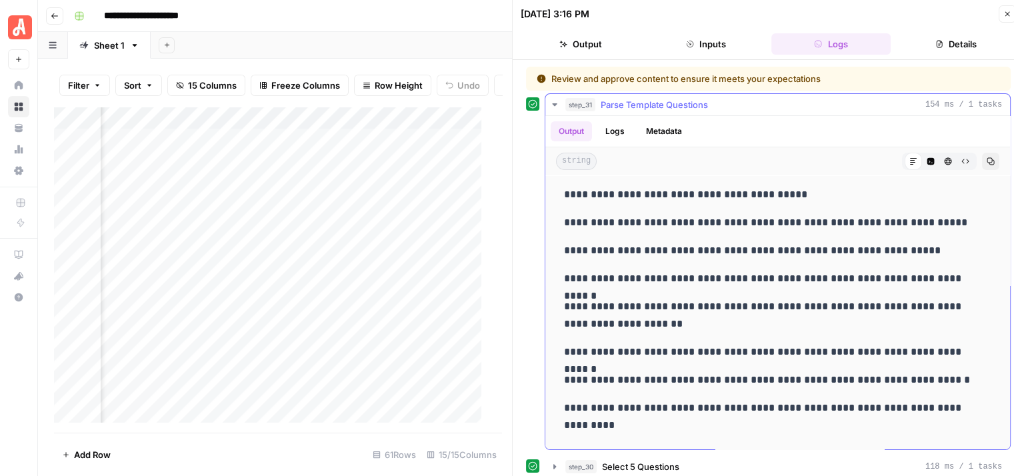
click at [554, 104] on icon "button" at bounding box center [554, 104] width 5 height 3
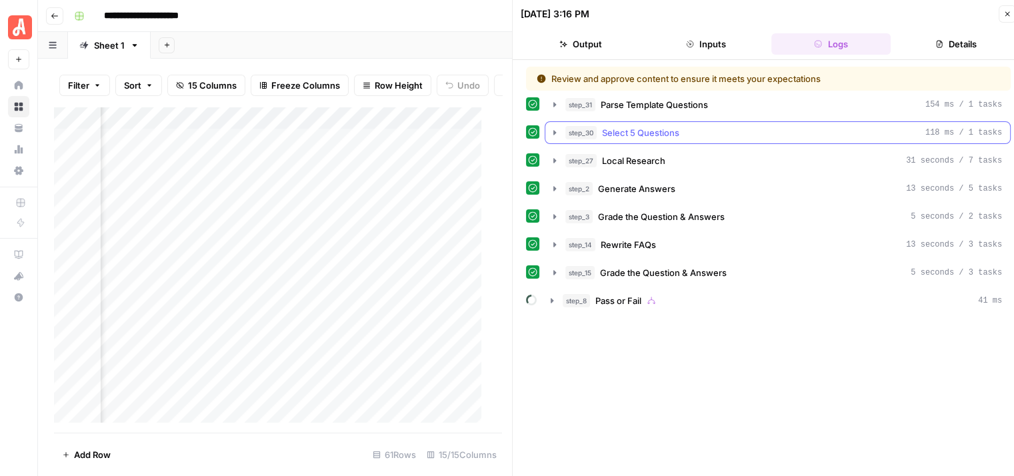
click at [551, 133] on icon "button" at bounding box center [554, 132] width 11 height 11
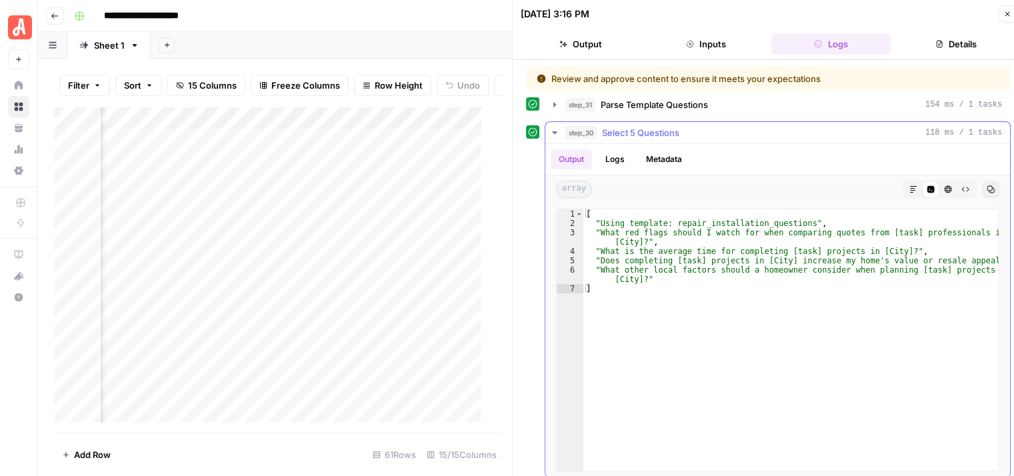
click at [552, 129] on icon "button" at bounding box center [554, 132] width 11 height 11
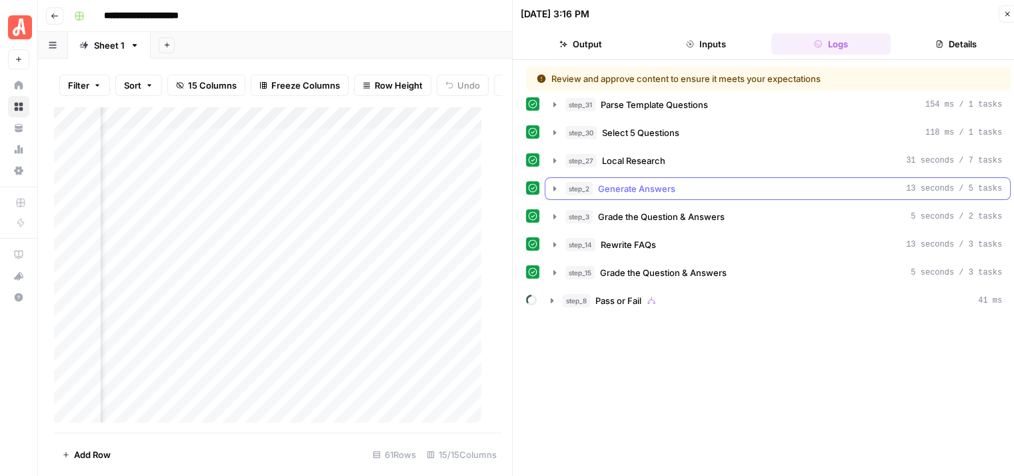
click at [555, 187] on icon "button" at bounding box center [554, 188] width 3 height 5
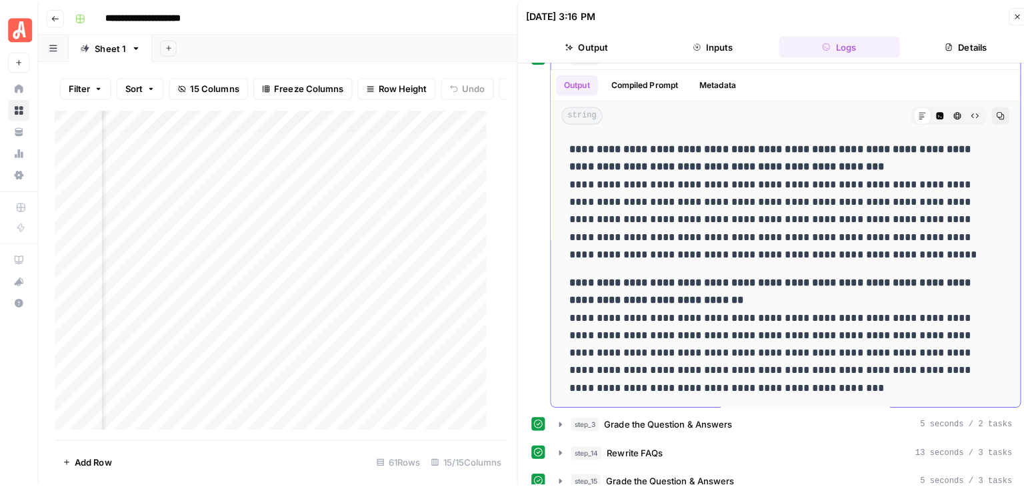
scroll to position [0, 0]
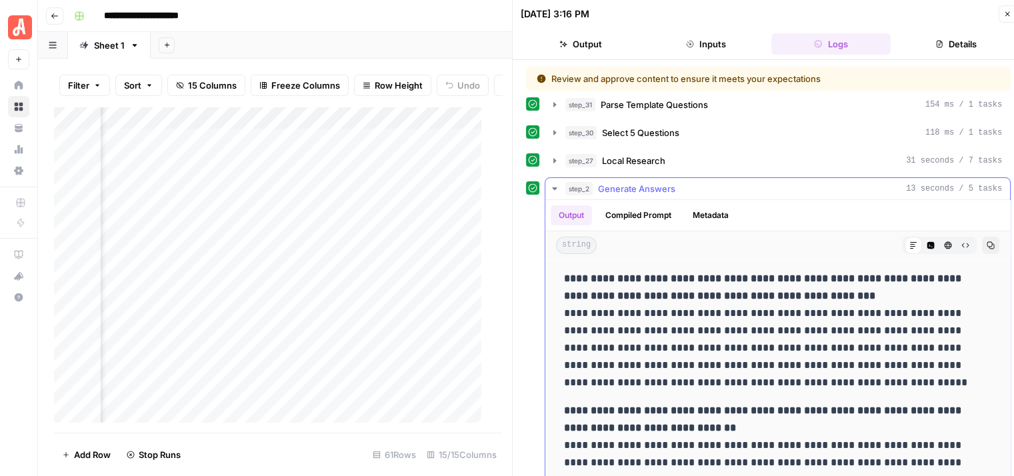
click at [555, 187] on icon "button" at bounding box center [554, 188] width 5 height 3
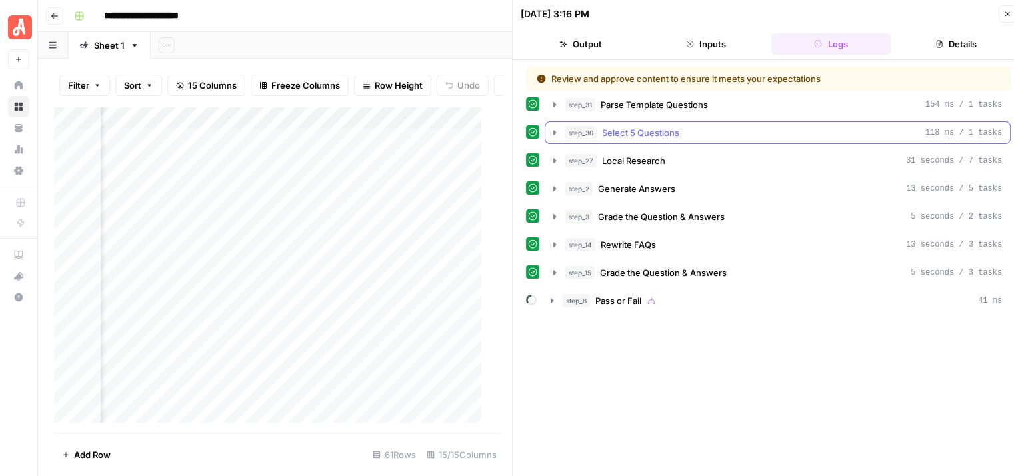
click at [549, 135] on icon "button" at bounding box center [554, 132] width 11 height 11
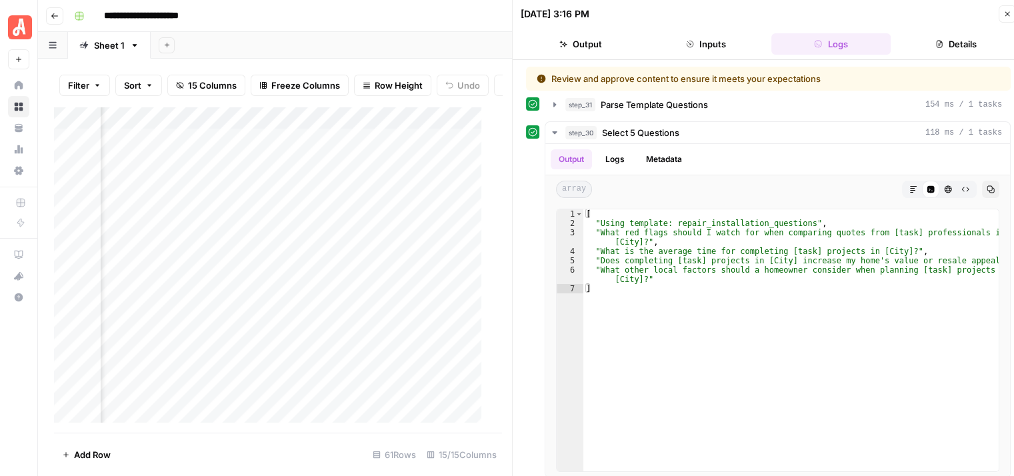
click at [938, 41] on icon "button" at bounding box center [939, 44] width 8 height 8
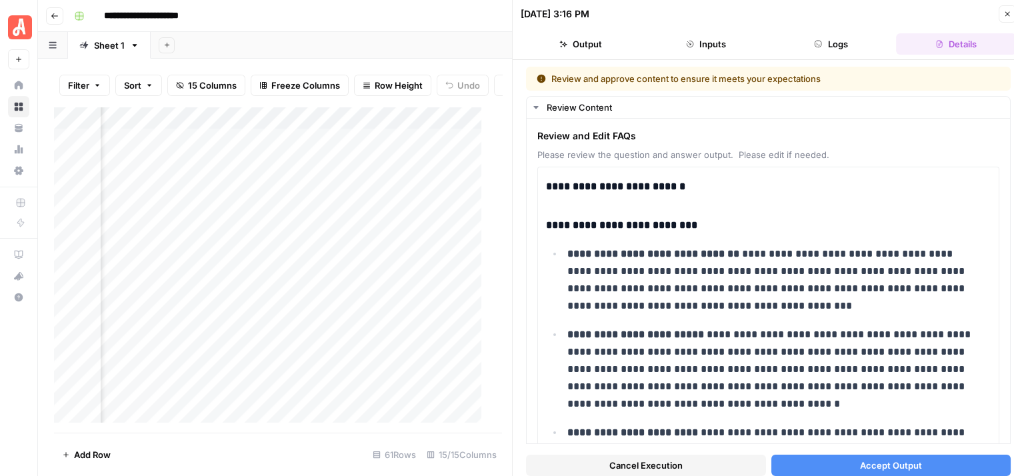
click at [867, 456] on button "Accept Output" at bounding box center [891, 465] width 240 height 21
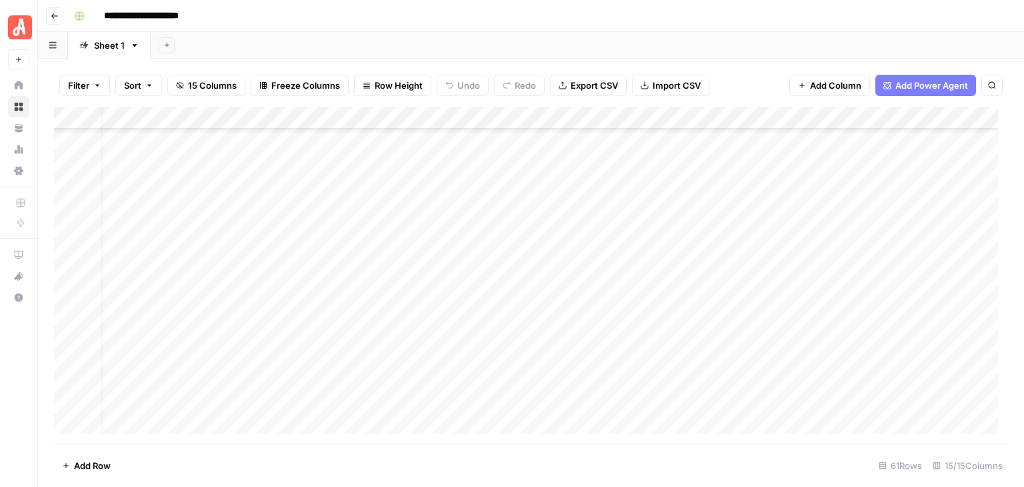
scroll to position [267, 126]
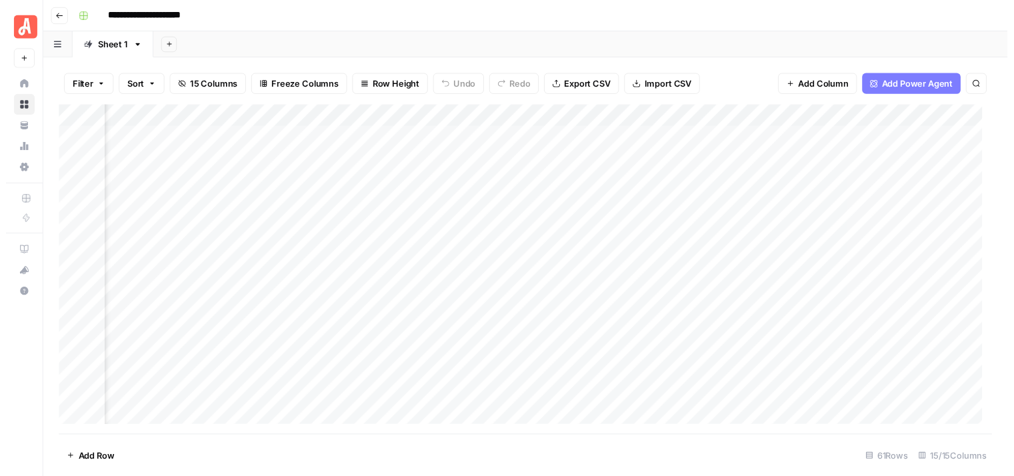
scroll to position [0, 89]
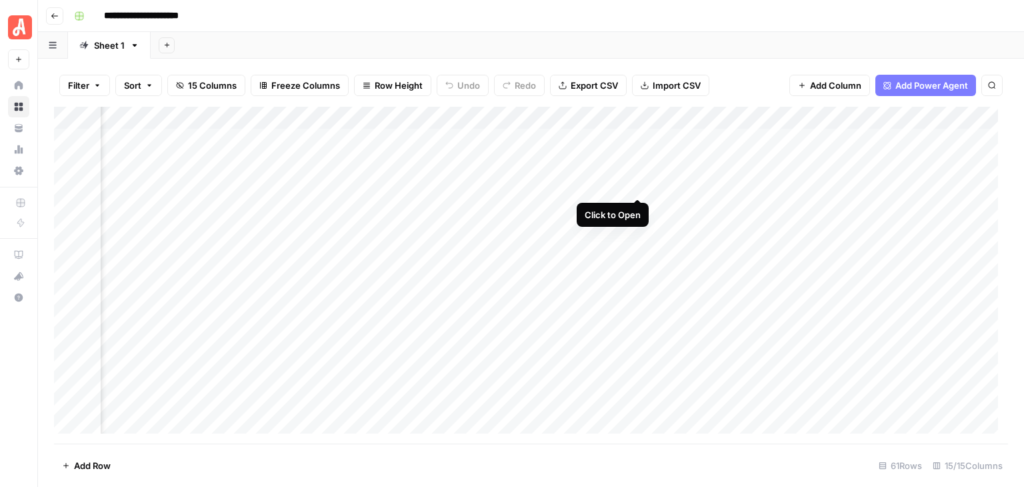
click at [634, 183] on div "Add Column" at bounding box center [531, 275] width 954 height 337
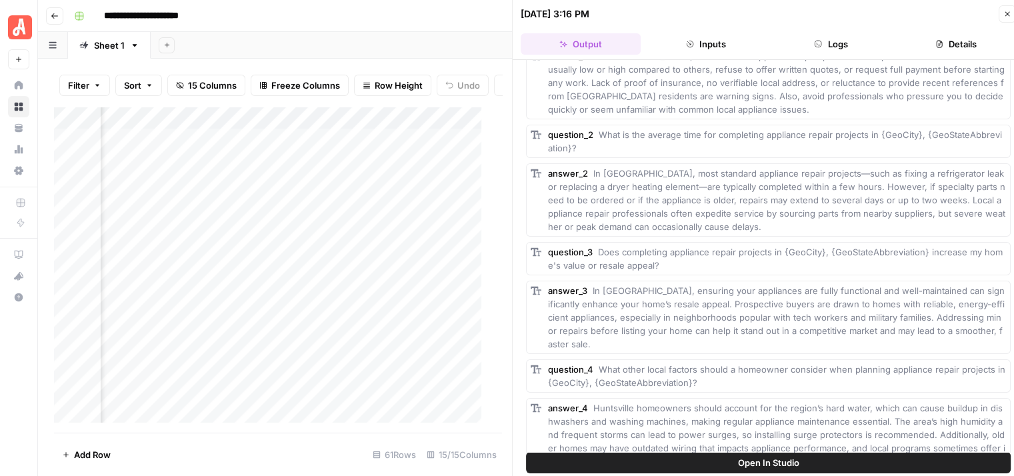
scroll to position [215, 0]
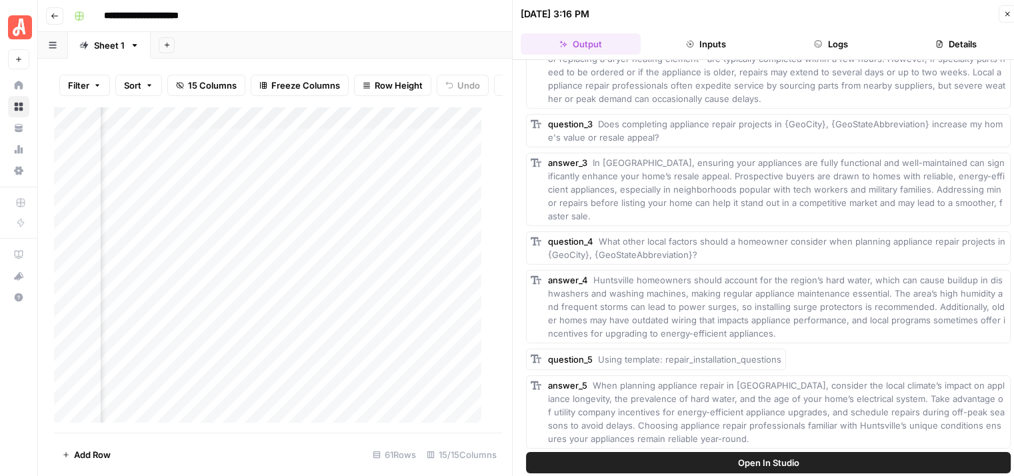
click at [785, 459] on span "Open In Studio" at bounding box center [768, 462] width 61 height 13
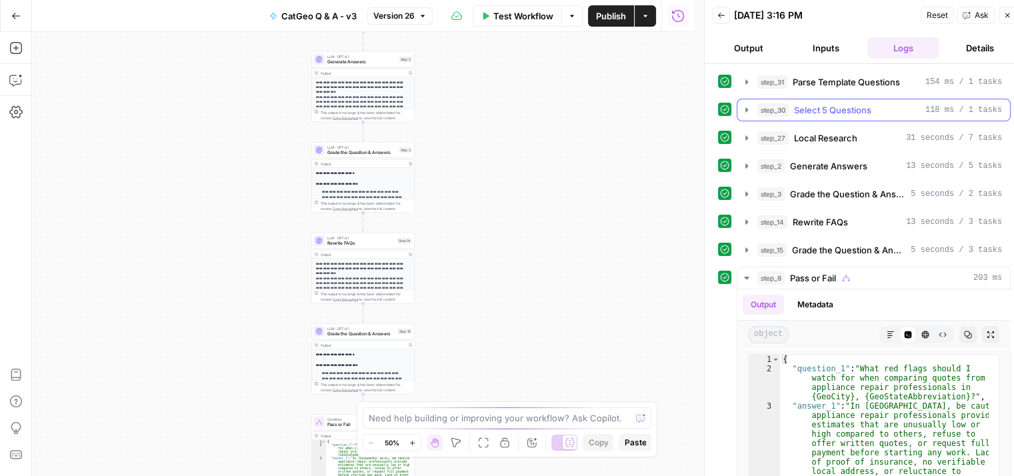
click at [743, 113] on icon "button" at bounding box center [746, 110] width 11 height 11
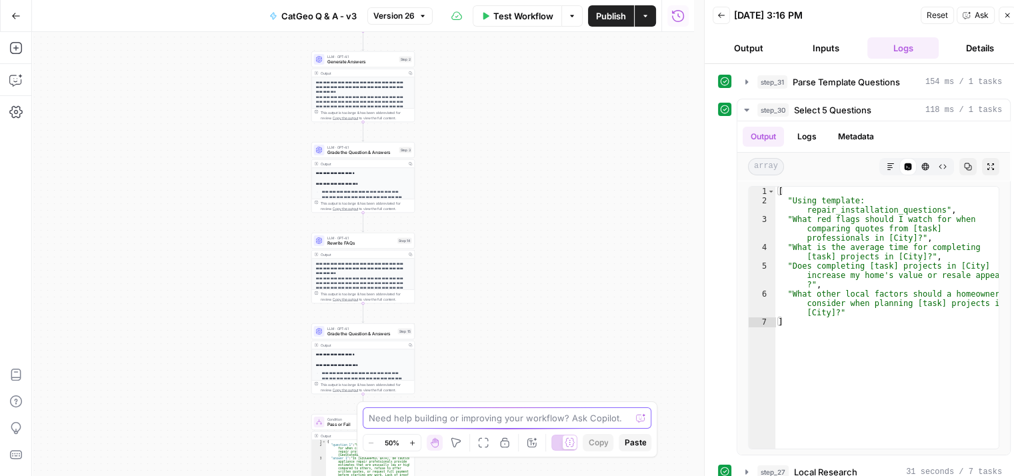
click at [543, 419] on textarea at bounding box center [500, 417] width 263 height 13
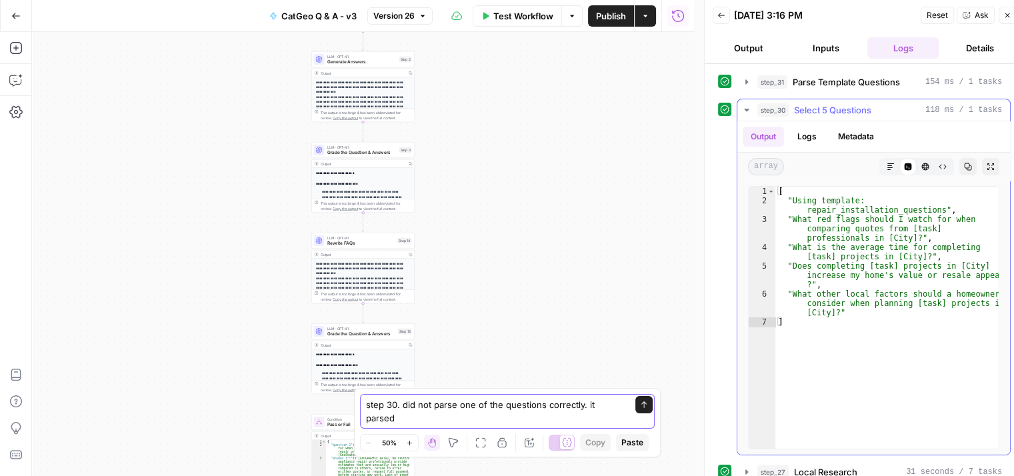
type textarea "step 30. did not parse one of the questions correctly. it parsed"
type textarea "**********"
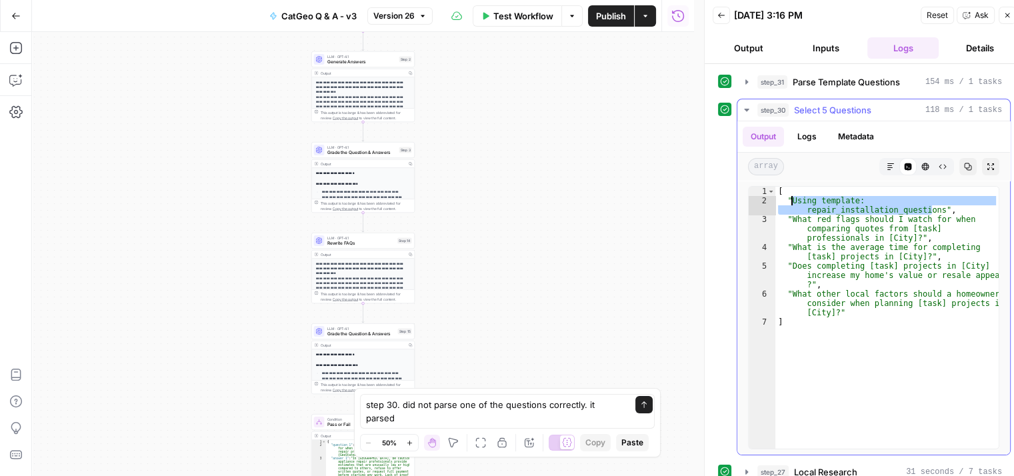
drag, startPoint x: 931, startPoint y: 209, endPoint x: 803, endPoint y: 199, distance: 127.7
click at [793, 199] on div "[ "Using template: repair_installation_questions" , "What red flags should I wa…" at bounding box center [886, 327] width 223 height 281
click at [627, 411] on div "Send" at bounding box center [637, 404] width 21 height 13
click at [619, 421] on textarea "step 30. did not parse one of the questions correctly. it parsed" at bounding box center [494, 411] width 256 height 27
paste textarea "Using template: repair_installation_questions"
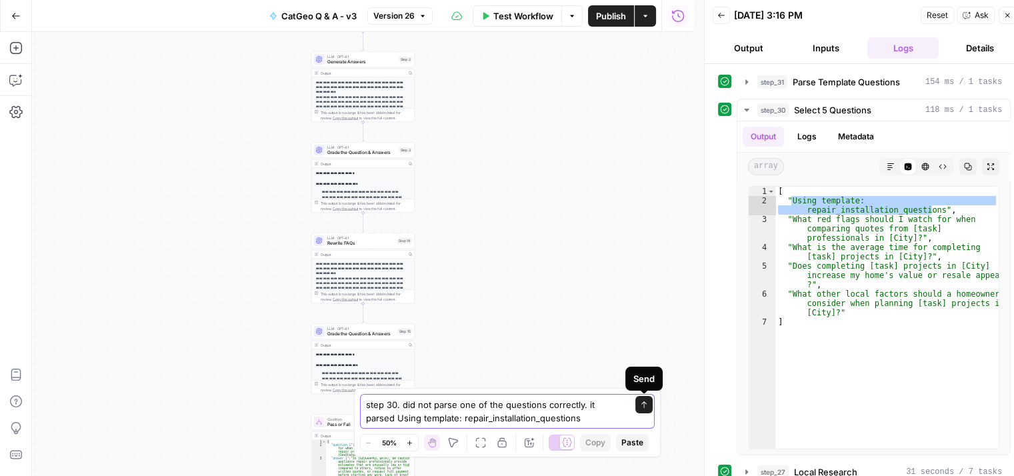
type textarea "step 30. did not parse one of the questions correctly. it parsed Using template…"
click at [645, 405] on icon "submit" at bounding box center [644, 405] width 8 height 8
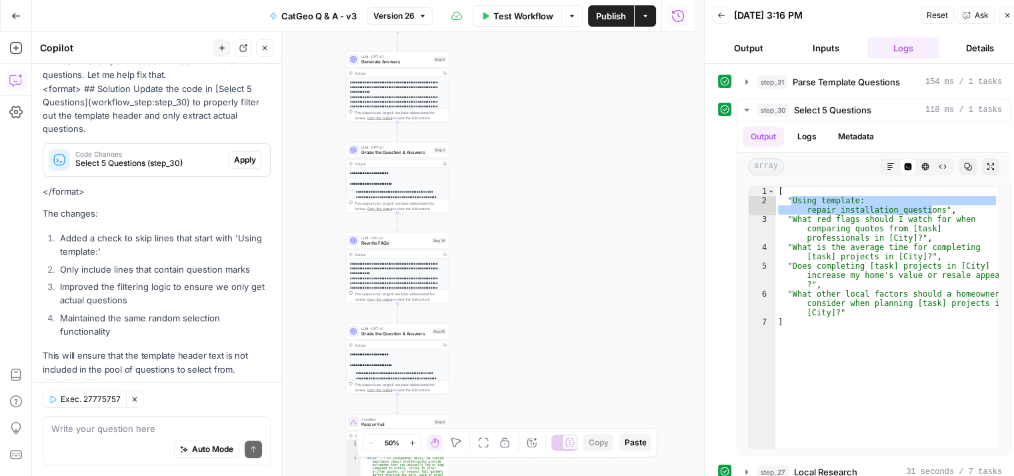
scroll to position [225, 0]
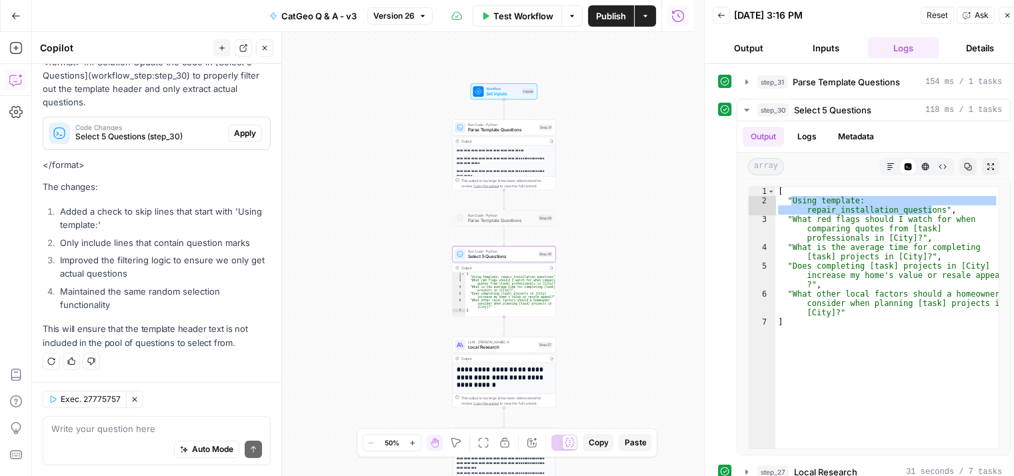
click at [239, 127] on button "Apply" at bounding box center [245, 133] width 34 height 17
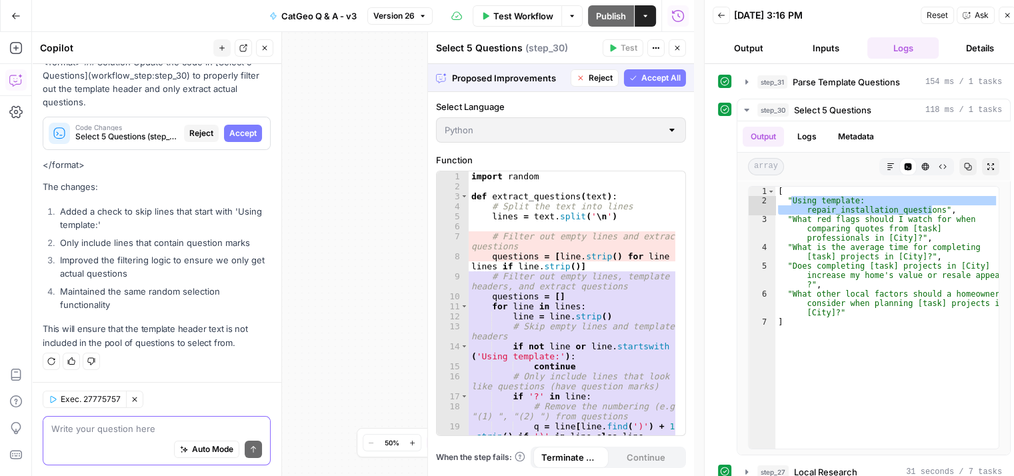
click at [165, 429] on textarea at bounding box center [156, 428] width 211 height 13
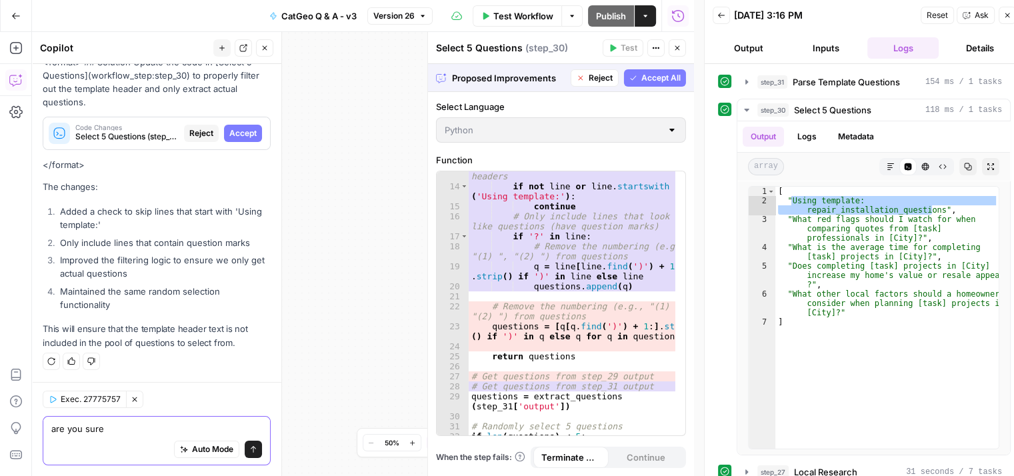
type textarea "are you sure"
click at [659, 79] on span "Accept All" at bounding box center [660, 78] width 39 height 12
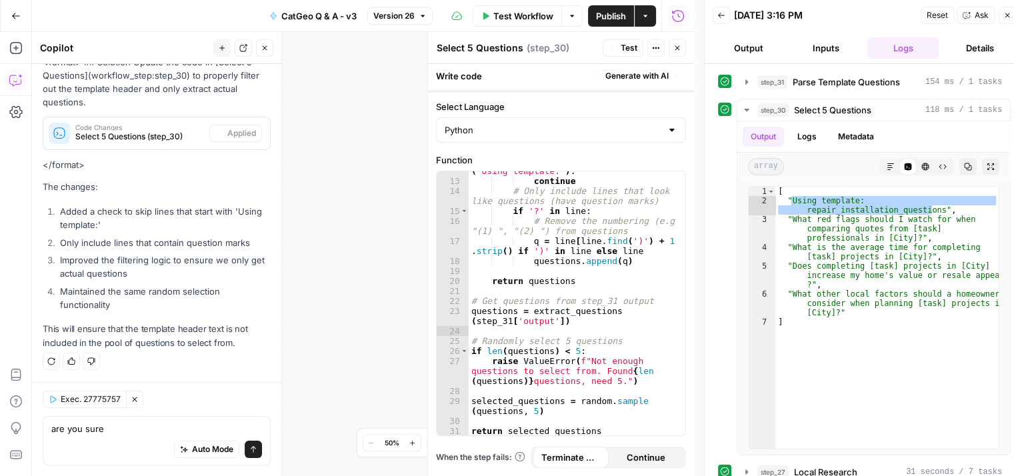
scroll to position [145, 0]
click at [623, 49] on span "Test" at bounding box center [629, 48] width 17 height 12
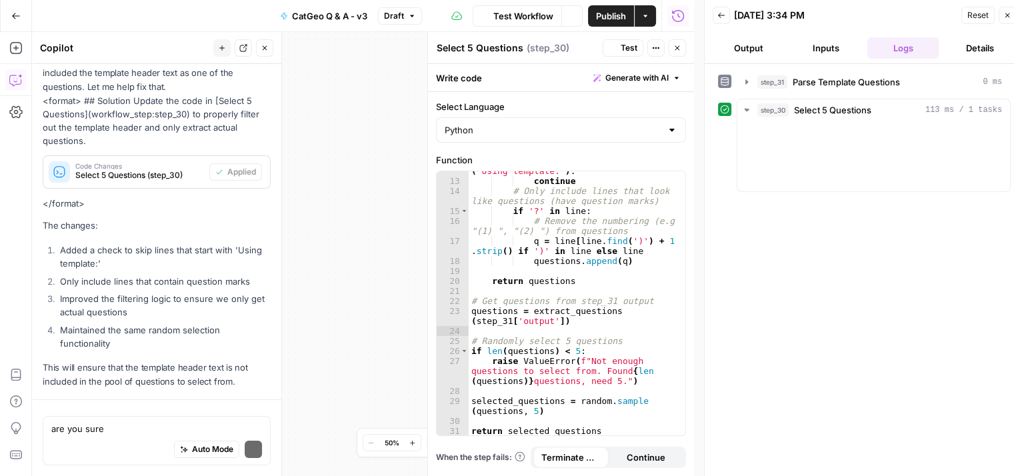
scroll to position [247, 0]
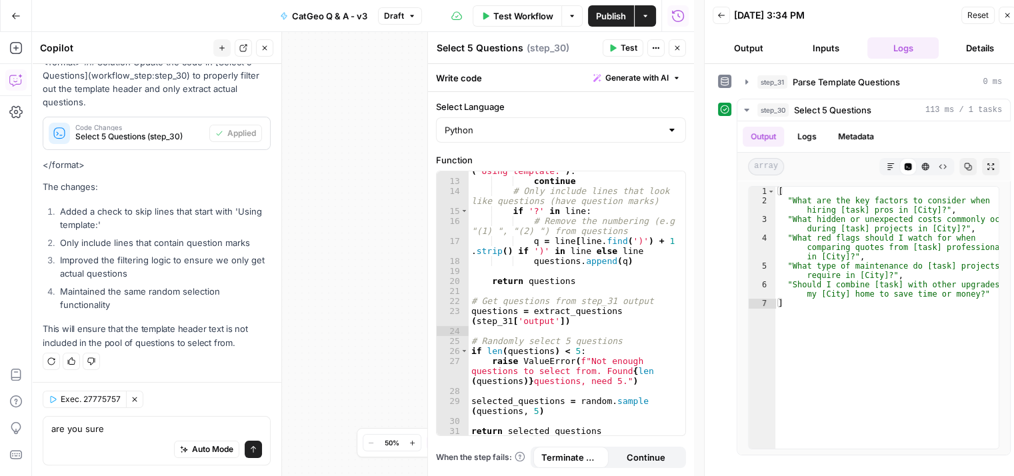
click at [613, 16] on span "Publish" at bounding box center [611, 15] width 30 height 13
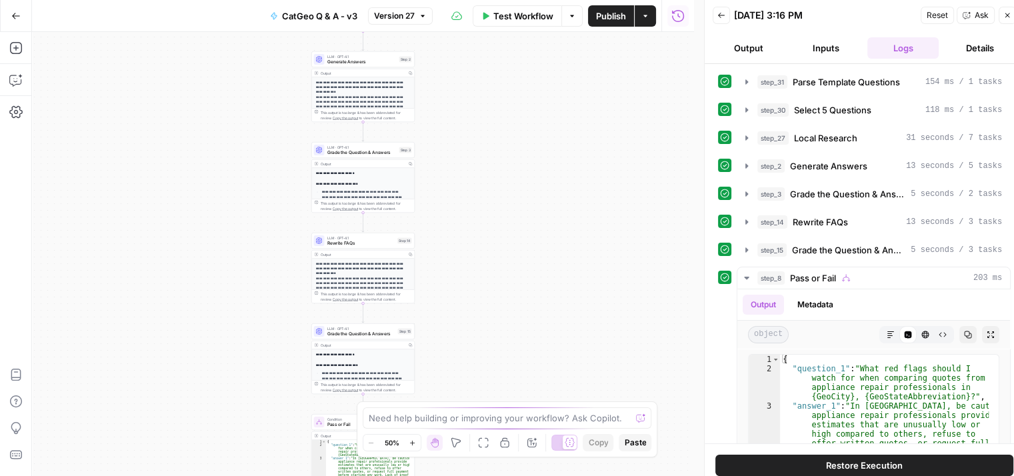
click at [1007, 11] on icon "button" at bounding box center [1007, 15] width 8 height 8
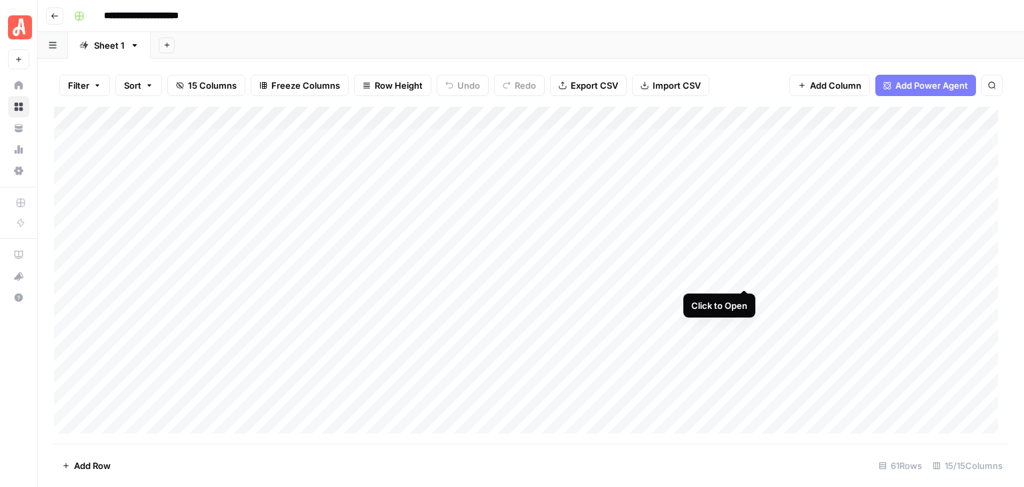
click at [741, 281] on div "Add Column" at bounding box center [531, 275] width 954 height 337
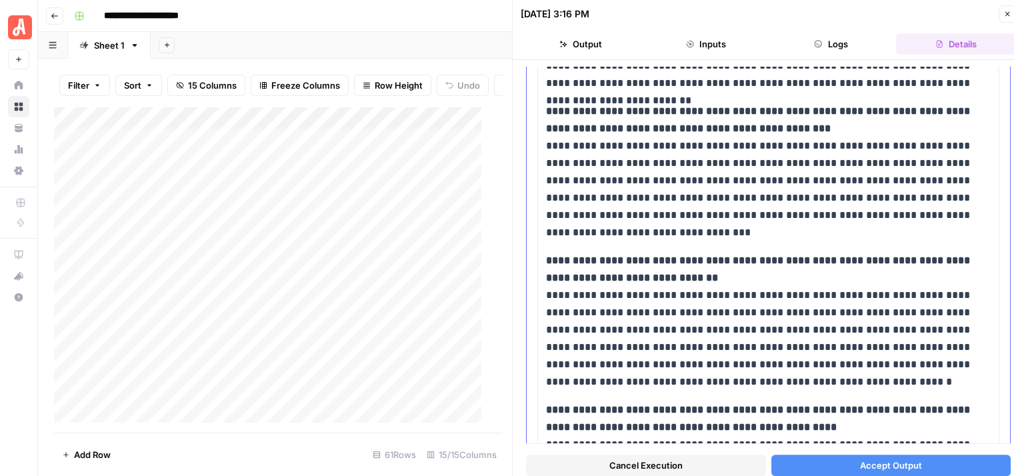
scroll to position [543, 0]
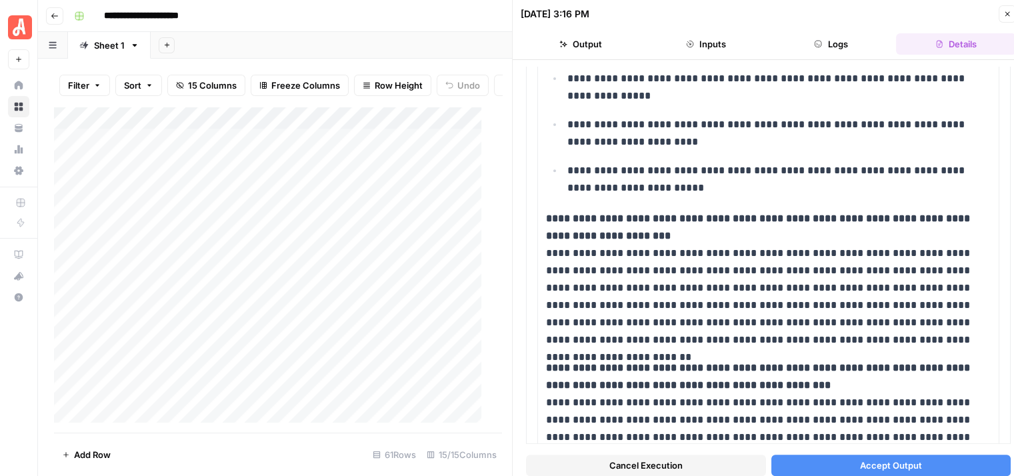
click at [1007, 10] on icon "button" at bounding box center [1007, 14] width 8 height 8
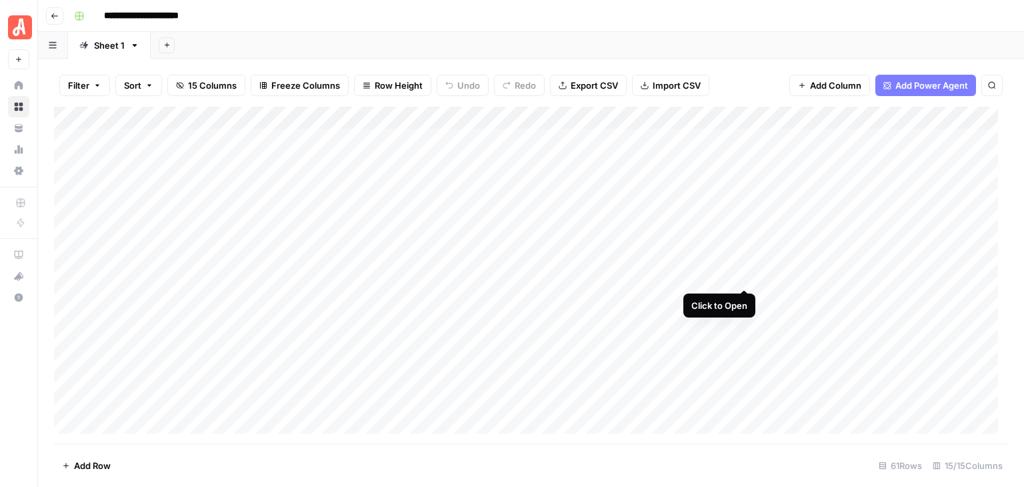
click at [741, 275] on div "Add Column" at bounding box center [531, 275] width 954 height 337
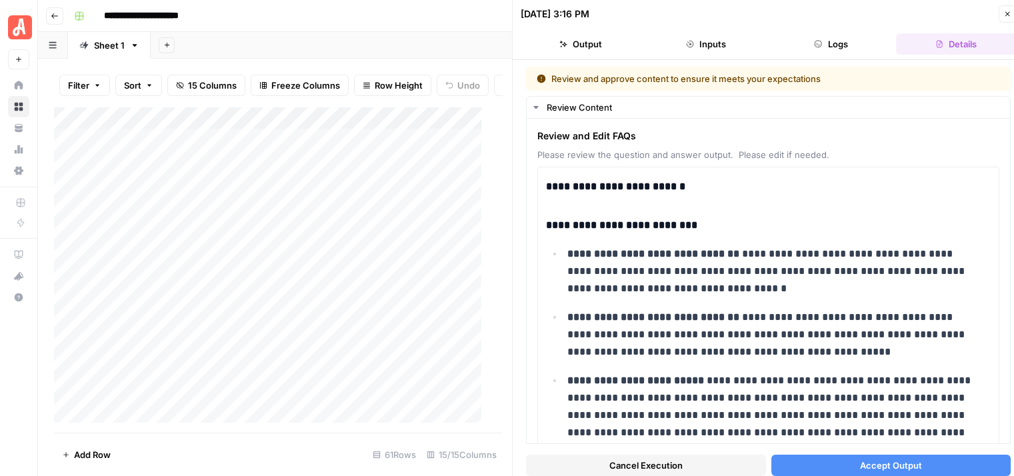
click at [658, 465] on span "Cancel Execution" at bounding box center [645, 465] width 73 height 13
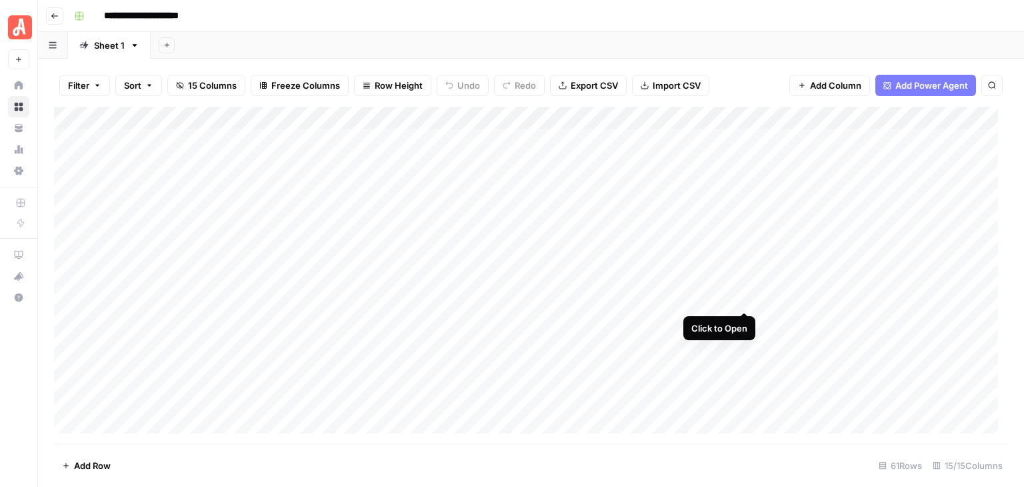
click at [744, 299] on div "Add Column" at bounding box center [531, 275] width 954 height 337
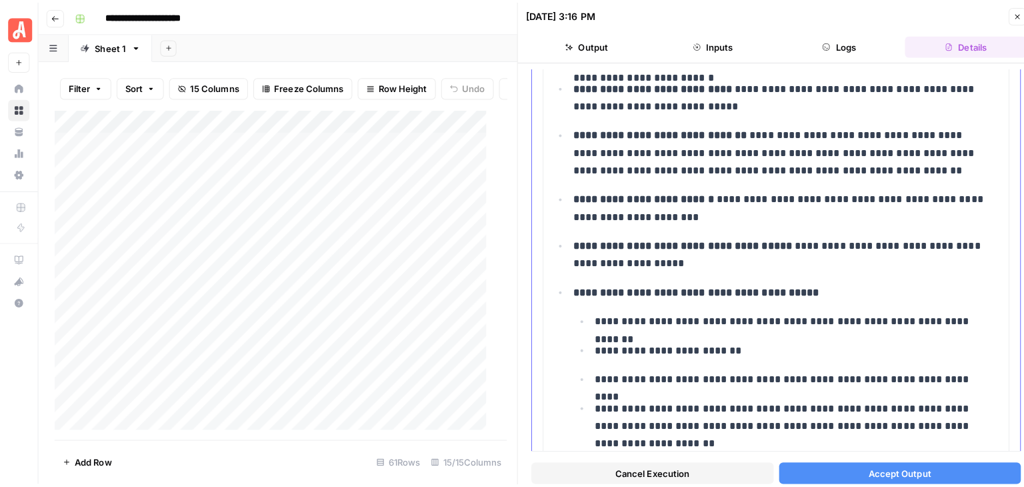
scroll to position [333, 0]
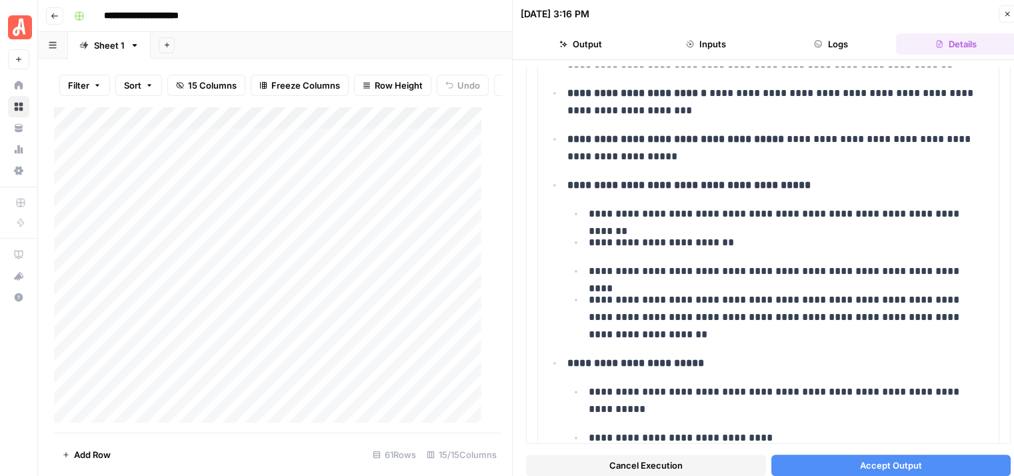
click at [649, 465] on span "Cancel Execution" at bounding box center [645, 465] width 73 height 13
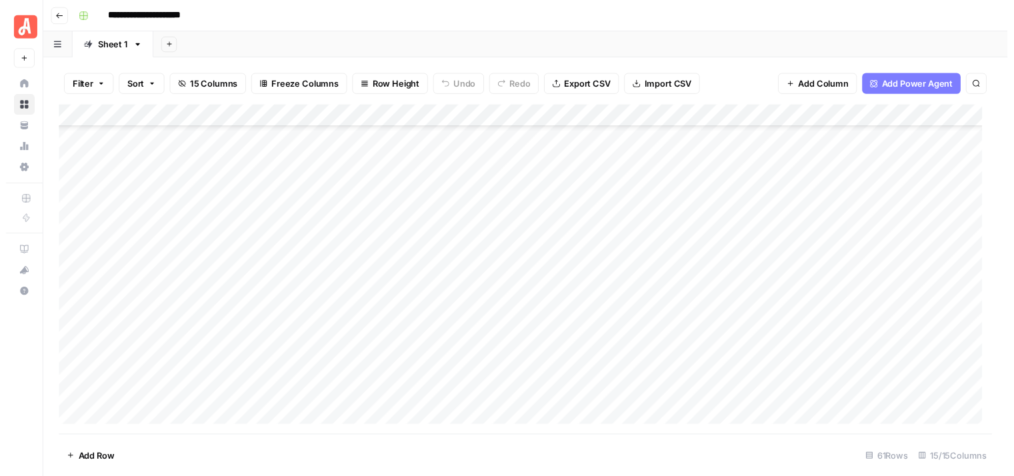
scroll to position [200, 0]
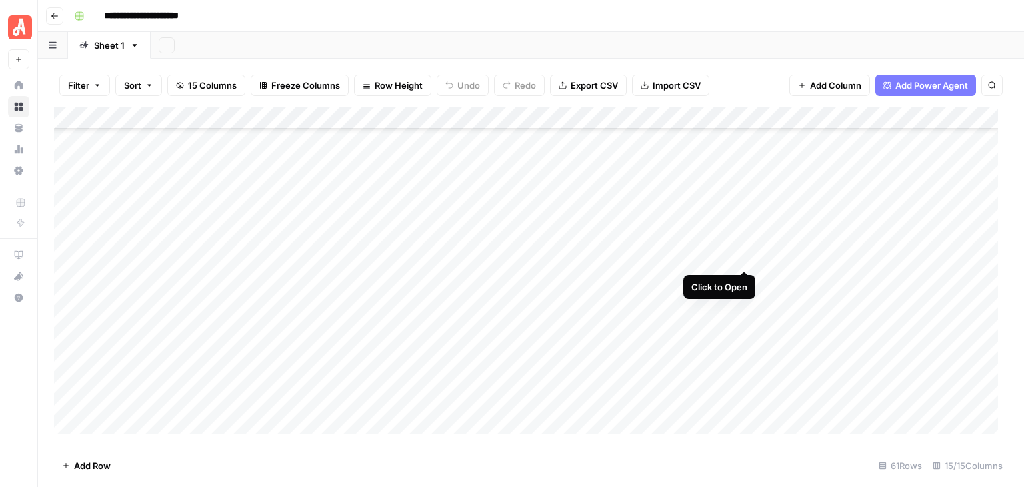
click at [742, 259] on div "Add Column" at bounding box center [531, 275] width 954 height 337
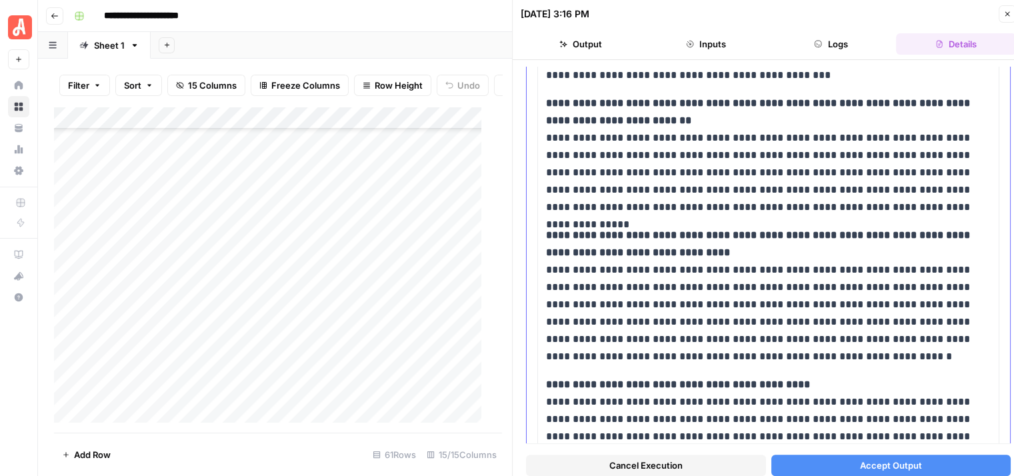
scroll to position [1232, 0]
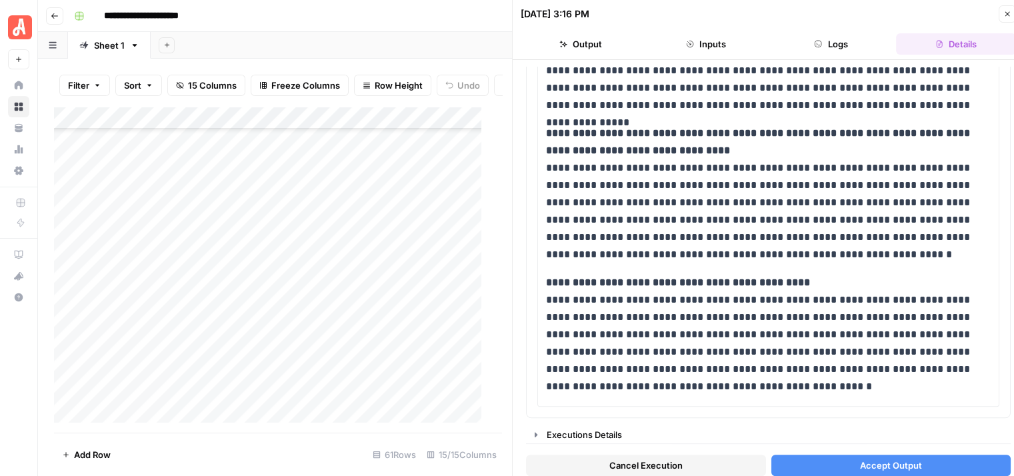
click at [661, 468] on span "Cancel Execution" at bounding box center [645, 465] width 73 height 13
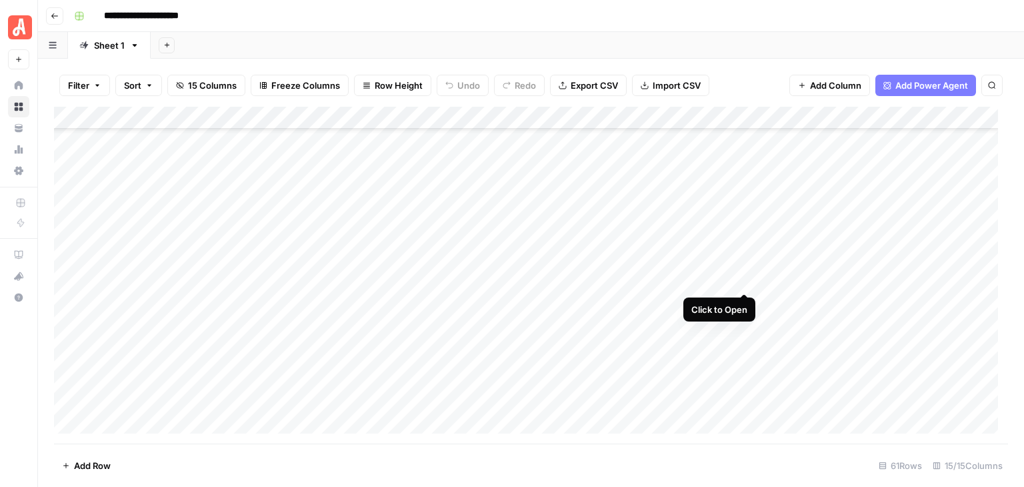
click at [741, 280] on div "Add Column" at bounding box center [531, 275] width 954 height 337
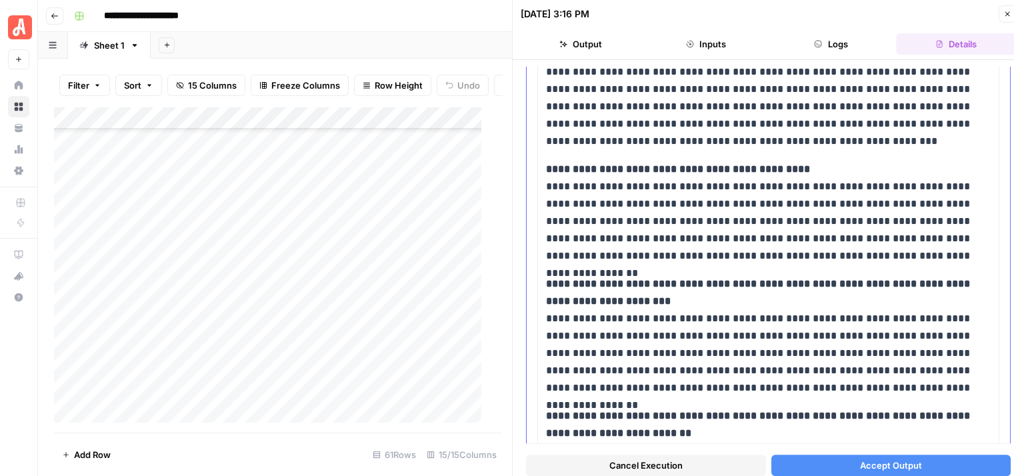
scroll to position [1425, 0]
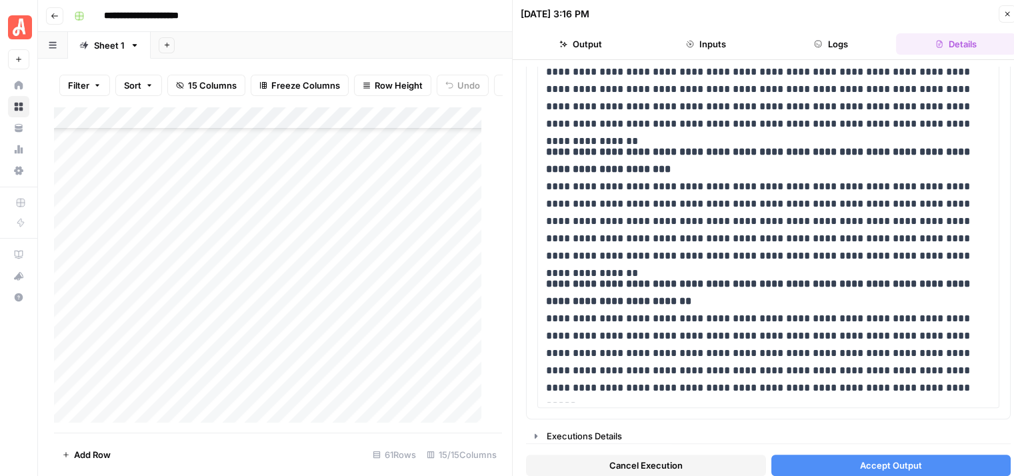
click at [664, 463] on span "Cancel Execution" at bounding box center [645, 465] width 73 height 13
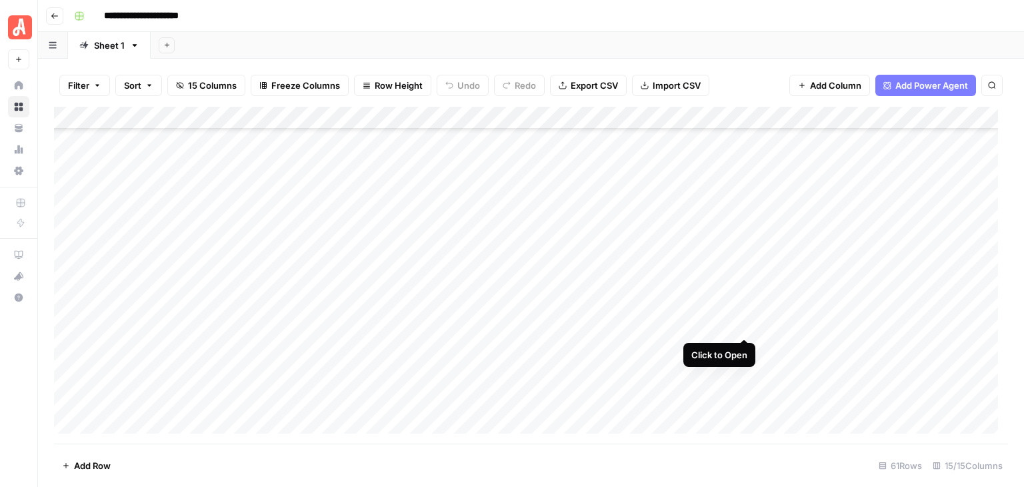
click at [743, 325] on div "Add Column" at bounding box center [531, 275] width 954 height 337
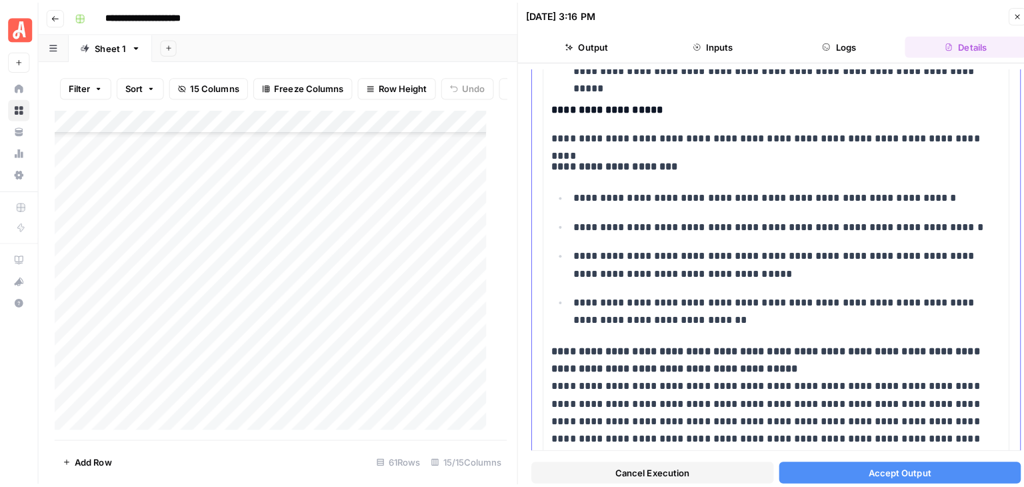
scroll to position [533, 0]
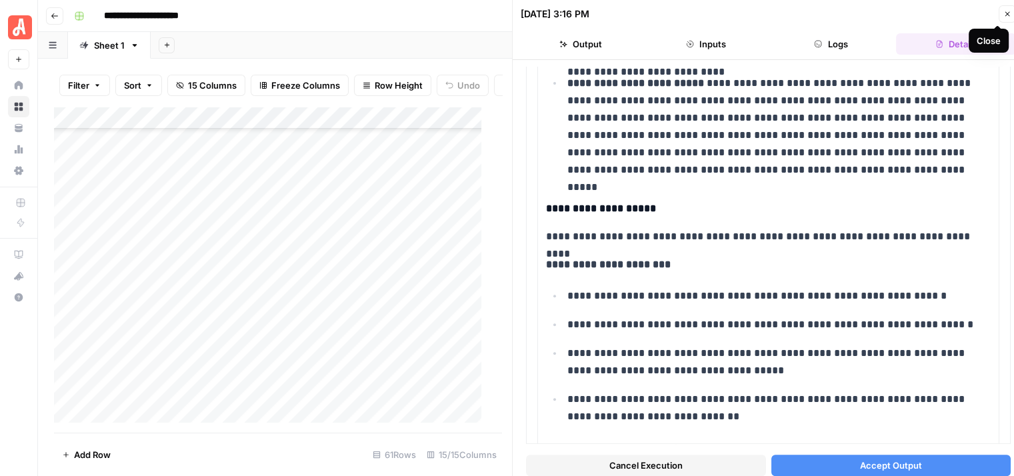
click at [1008, 7] on button "Close" at bounding box center [1007, 13] width 17 height 17
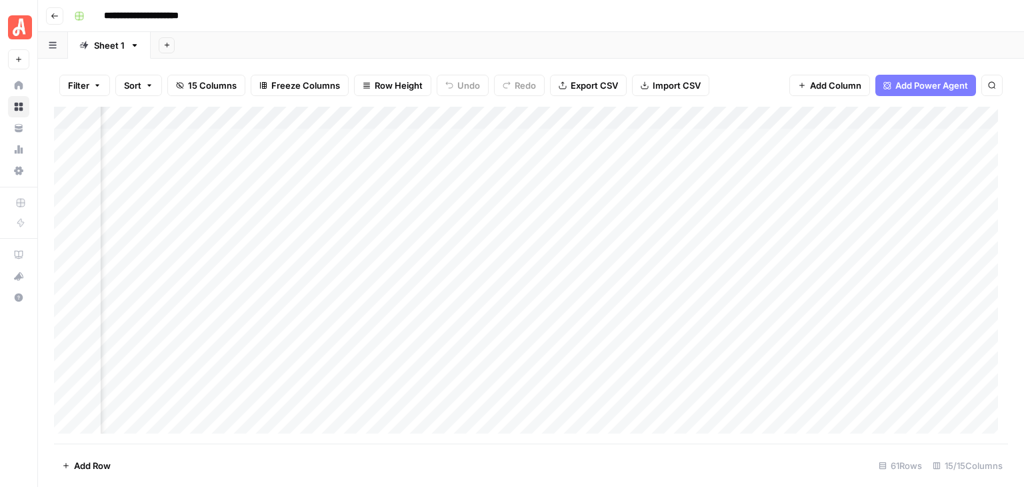
scroll to position [0, 93]
click at [651, 184] on div "Add Column" at bounding box center [531, 275] width 954 height 337
click at [631, 183] on div "Add Column" at bounding box center [531, 275] width 954 height 337
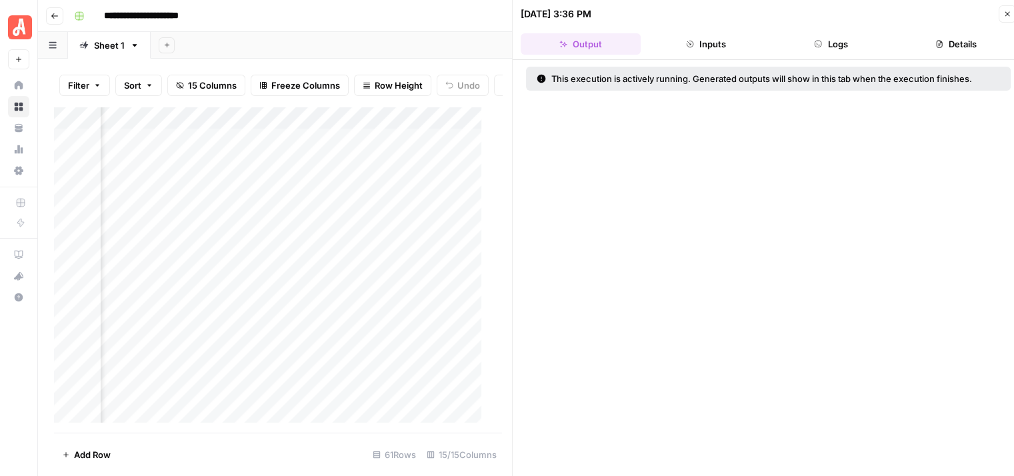
click at [842, 47] on button "Logs" at bounding box center [831, 43] width 120 height 21
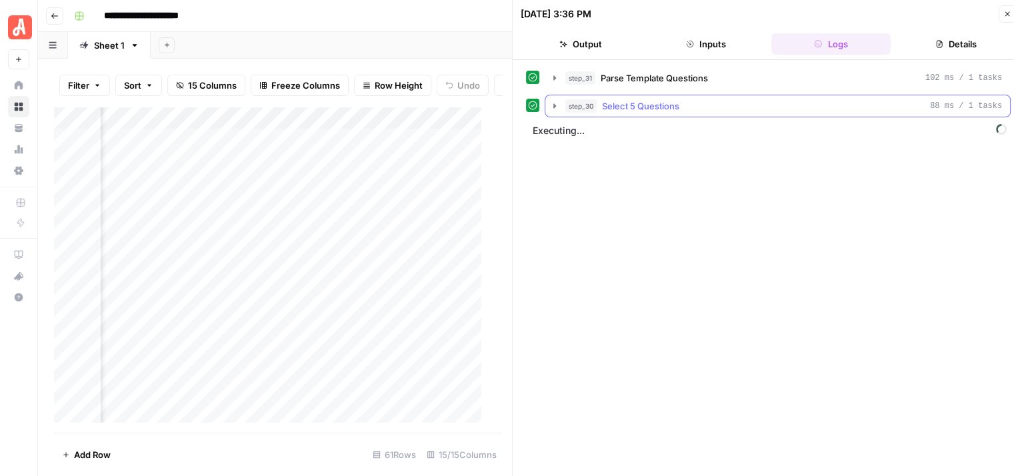
click at [549, 105] on icon "button" at bounding box center [554, 106] width 11 height 11
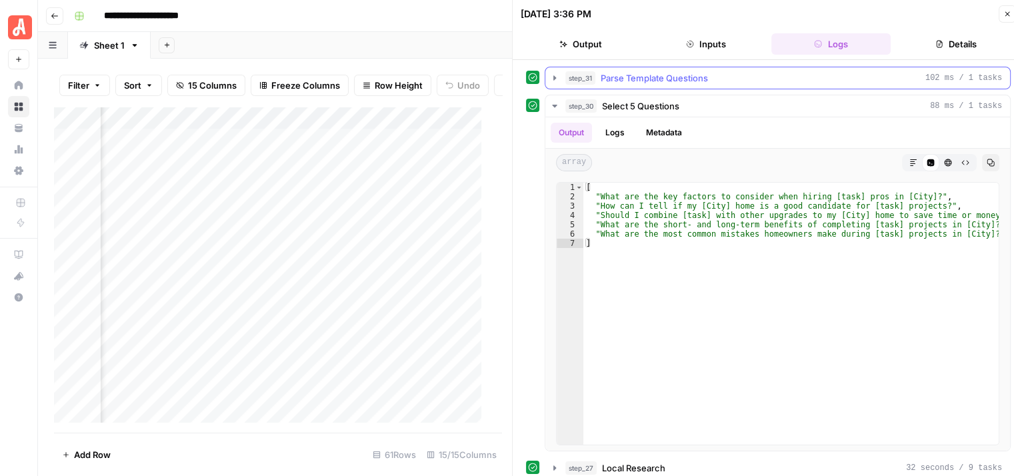
click at [555, 71] on button "step_31 Parse Template Questions 102 ms / 1 tasks" at bounding box center [777, 77] width 465 height 21
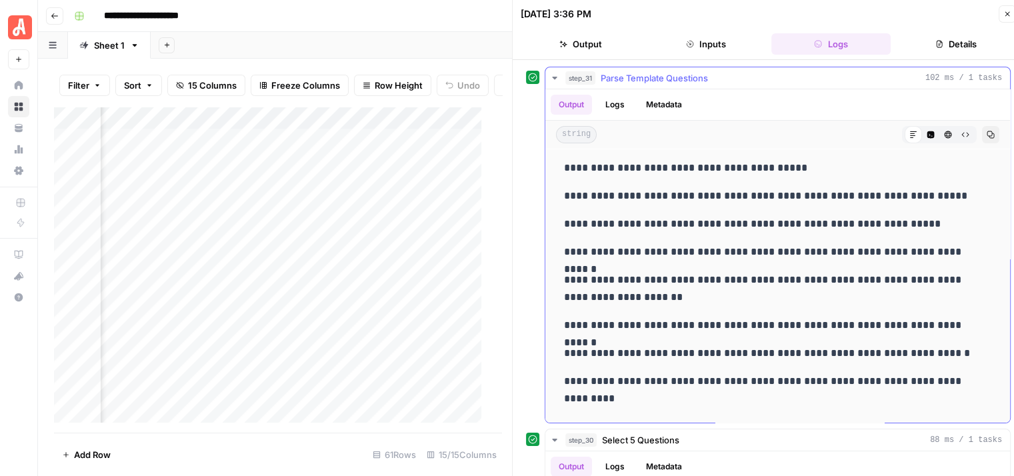
click at [555, 71] on button "step_31 Parse Template Questions 102 ms / 1 tasks" at bounding box center [777, 77] width 465 height 21
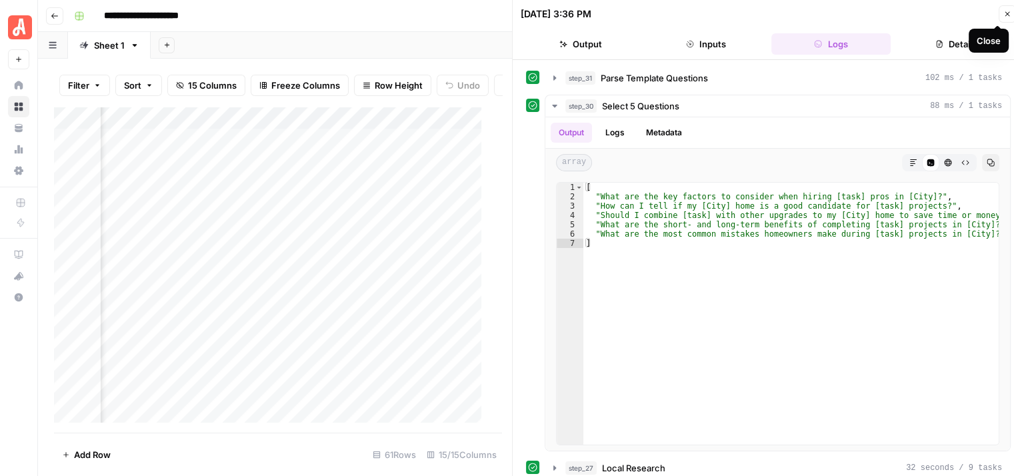
click at [1003, 14] on icon "button" at bounding box center [1007, 14] width 8 height 8
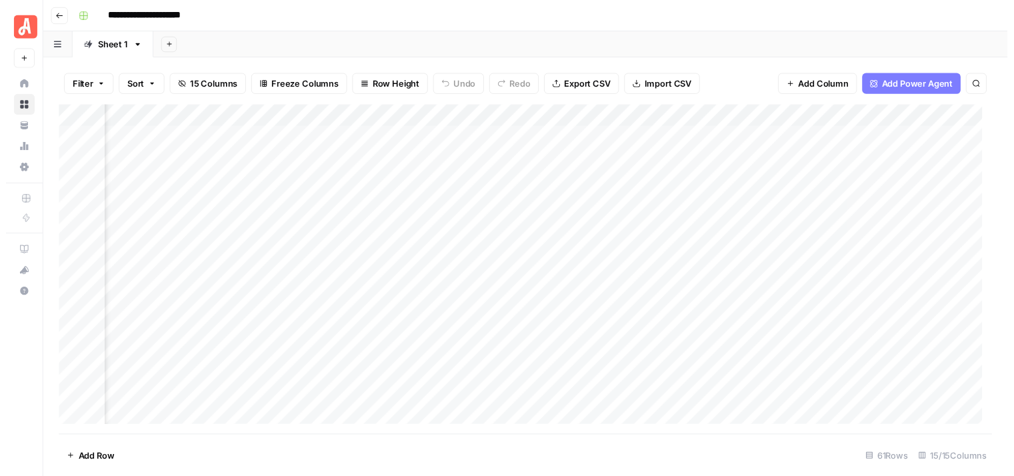
scroll to position [0, 93]
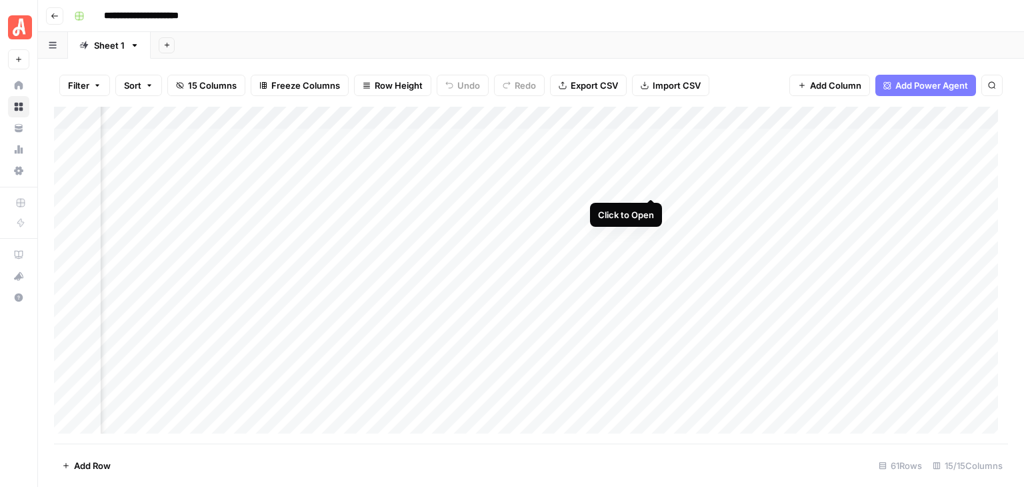
click at [648, 183] on div "Add Column" at bounding box center [531, 275] width 954 height 337
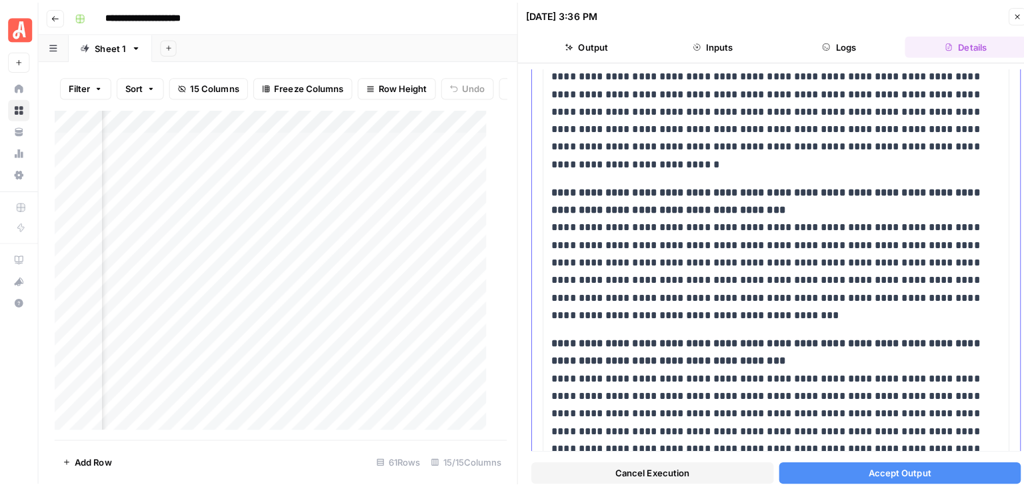
scroll to position [797, 0]
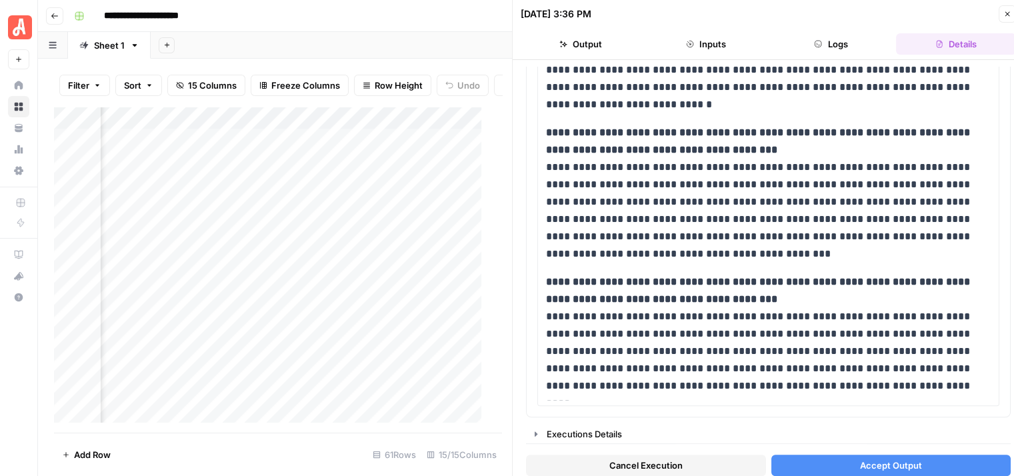
click at [898, 462] on span "Accept Output" at bounding box center [891, 465] width 62 height 13
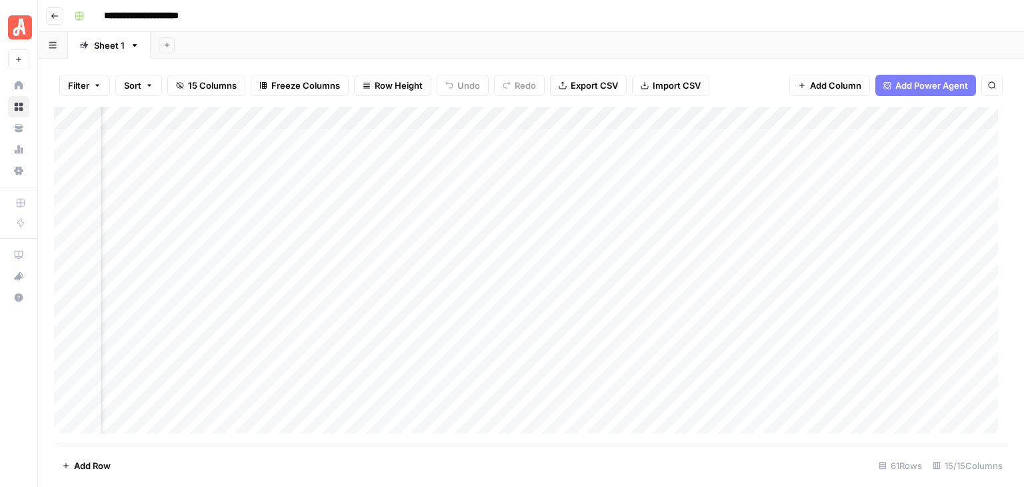
click at [733, 27] on header "**********" at bounding box center [531, 16] width 986 height 32
click at [571, 143] on div "Add Column" at bounding box center [531, 275] width 954 height 337
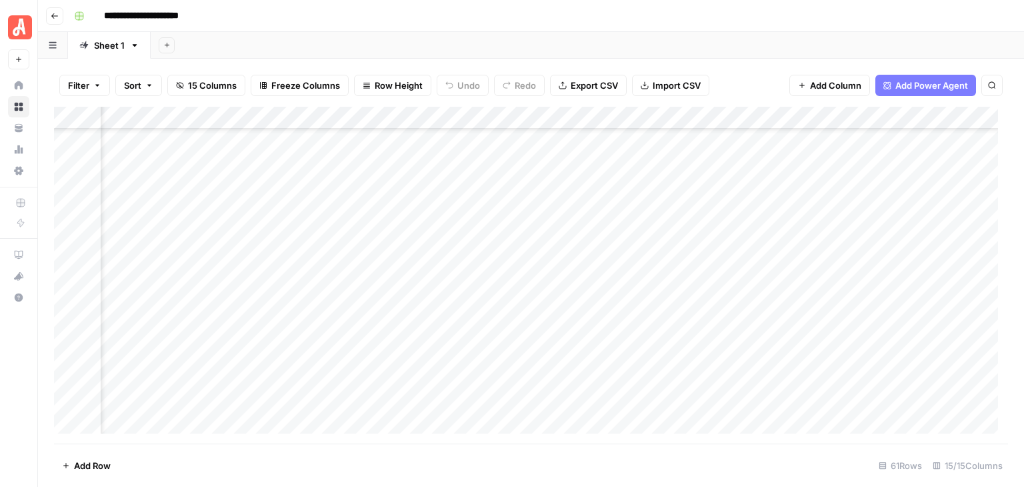
click at [618, 9] on div "**********" at bounding box center [540, 15] width 942 height 21
click at [593, 307] on div "Add Column" at bounding box center [531, 275] width 954 height 337
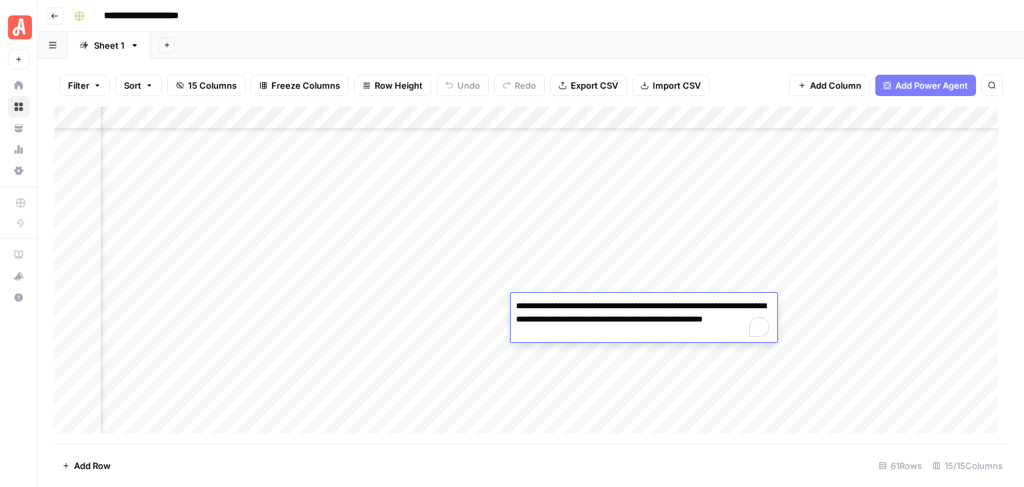
drag, startPoint x: 623, startPoint y: 333, endPoint x: 517, endPoint y: 307, distance: 109.0
click at [515, 307] on textarea "**********" at bounding box center [644, 319] width 267 height 45
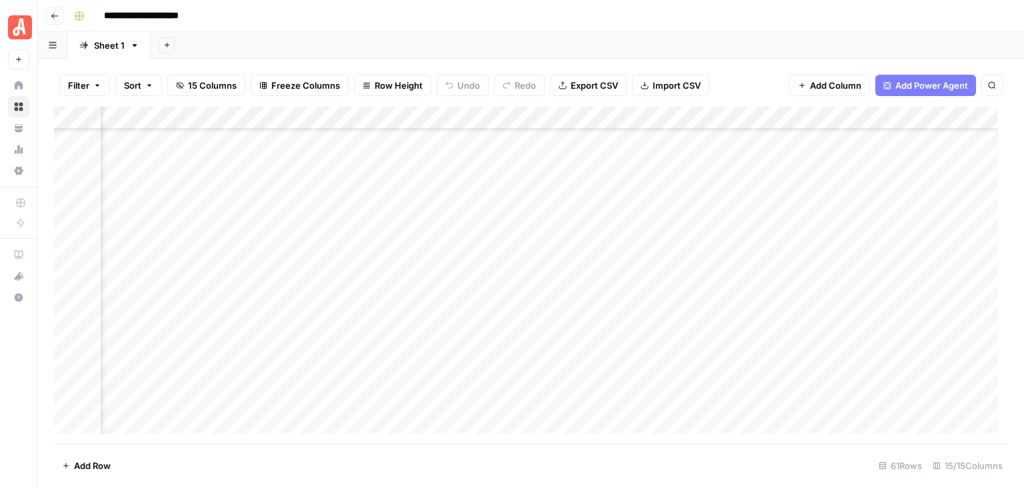
click at [735, 9] on div "**********" at bounding box center [540, 15] width 942 height 21
